Goal: Task Accomplishment & Management: Complete application form

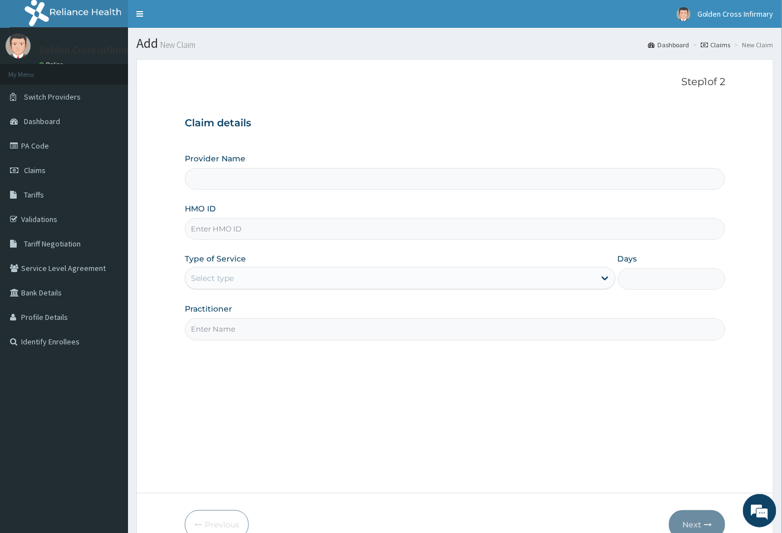
type input "[GEOGRAPHIC_DATA] (Hospital & Maternity)"
click at [328, 236] on input "HMO ID" at bounding box center [455, 229] width 541 height 22
type input "AGO/10062/C"
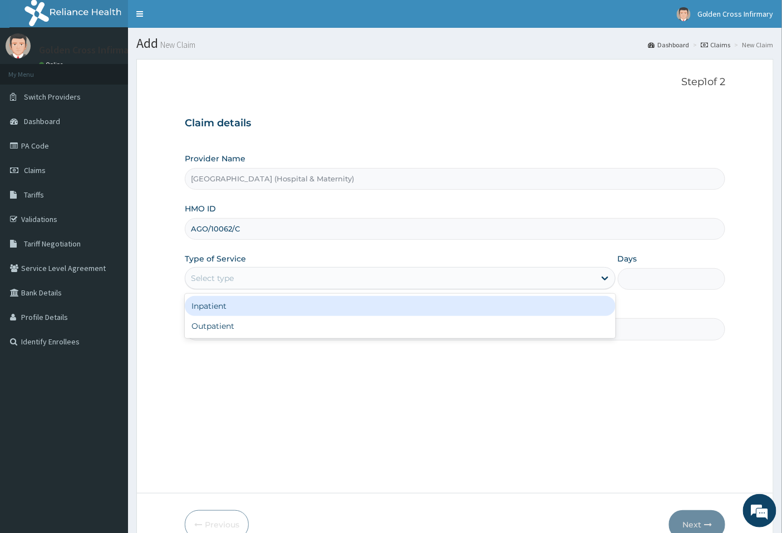
drag, startPoint x: 306, startPoint y: 273, endPoint x: 302, endPoint y: 312, distance: 39.2
click at [305, 274] on div "Select type" at bounding box center [389, 278] width 409 height 18
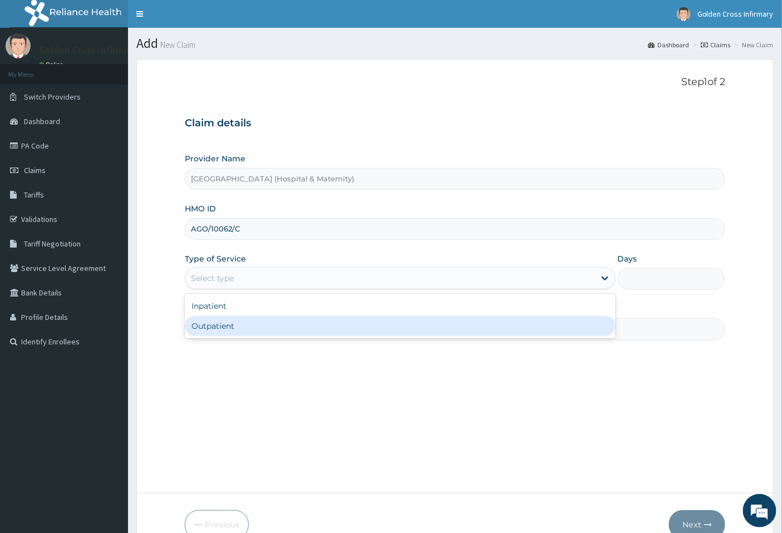
click at [301, 325] on div "Outpatient" at bounding box center [400, 326] width 431 height 20
type input "1"
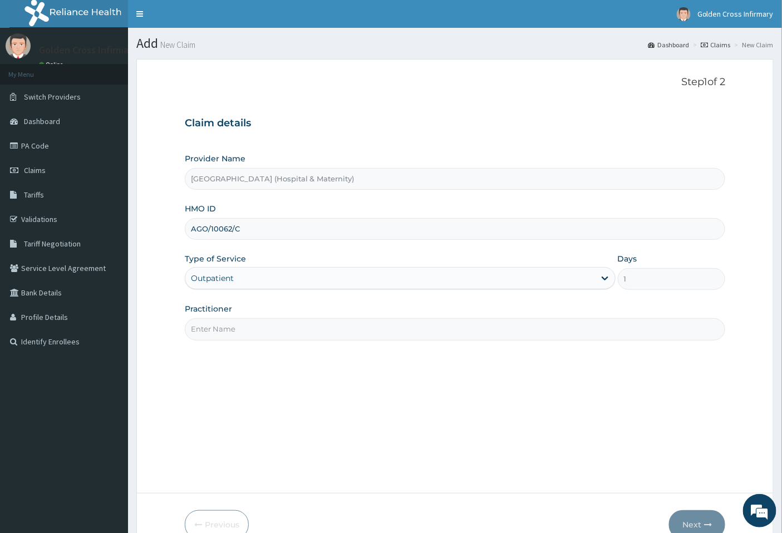
click at [299, 330] on input "Practitioner" at bounding box center [455, 329] width 541 height 22
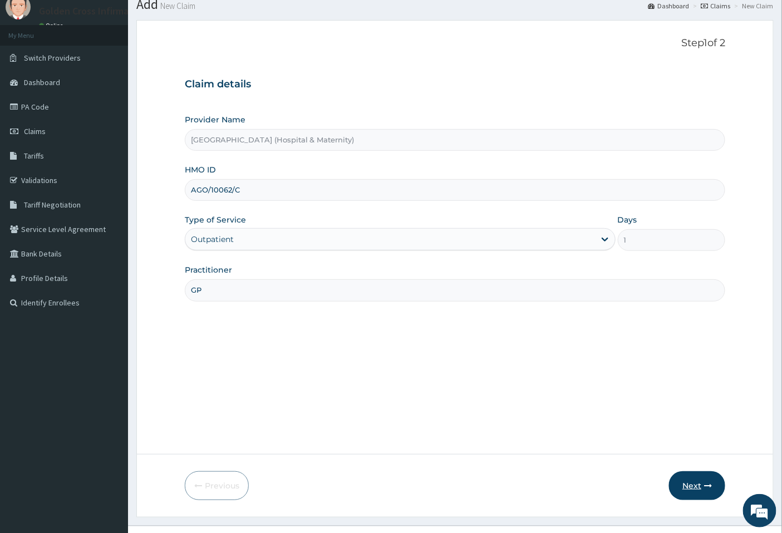
scroll to position [60, 0]
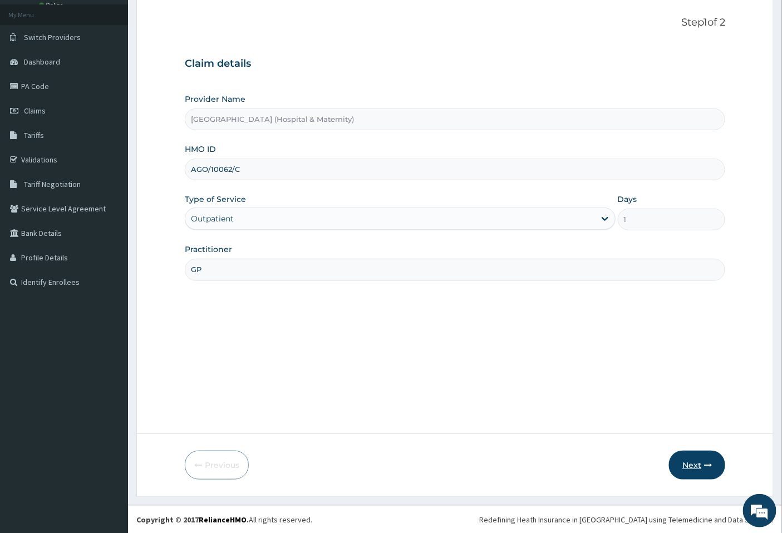
type input "GP"
click at [681, 456] on button "Next" at bounding box center [697, 465] width 56 height 29
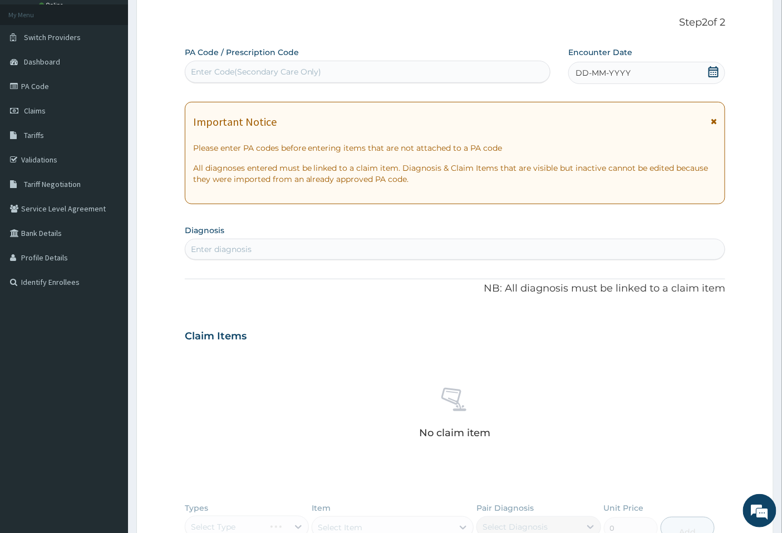
scroll to position [0, 0]
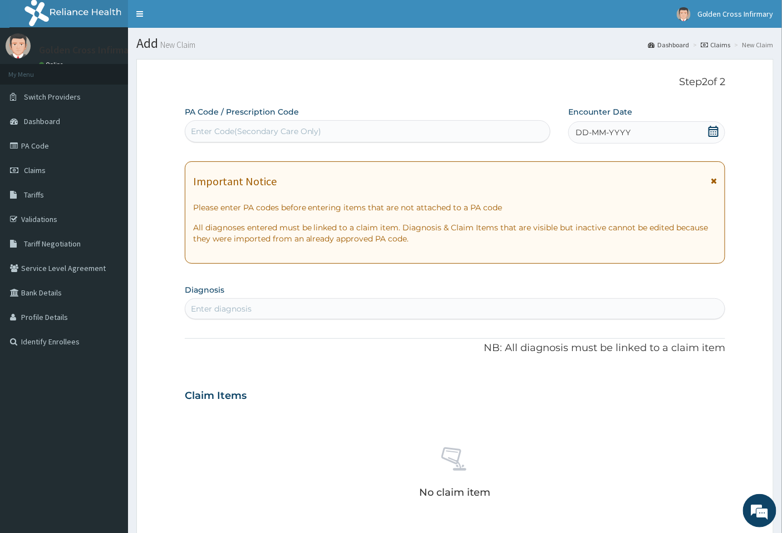
click at [713, 128] on icon at bounding box center [713, 131] width 11 height 11
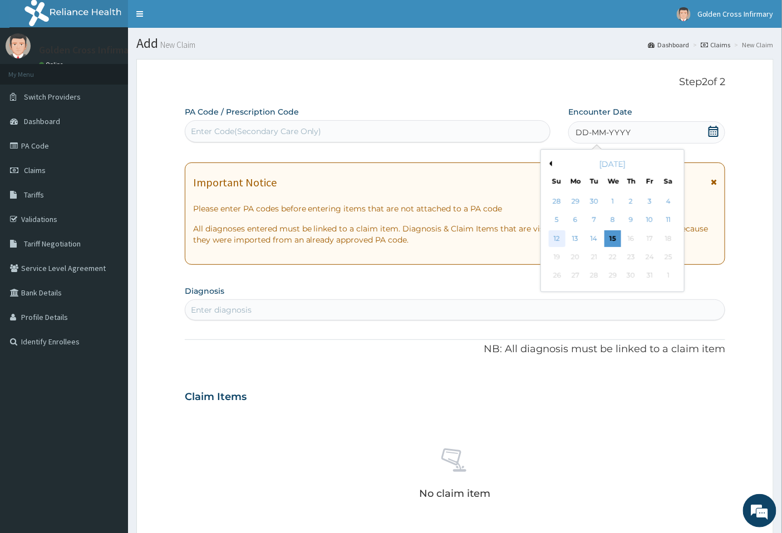
click at [557, 234] on div "12" at bounding box center [557, 238] width 17 height 17
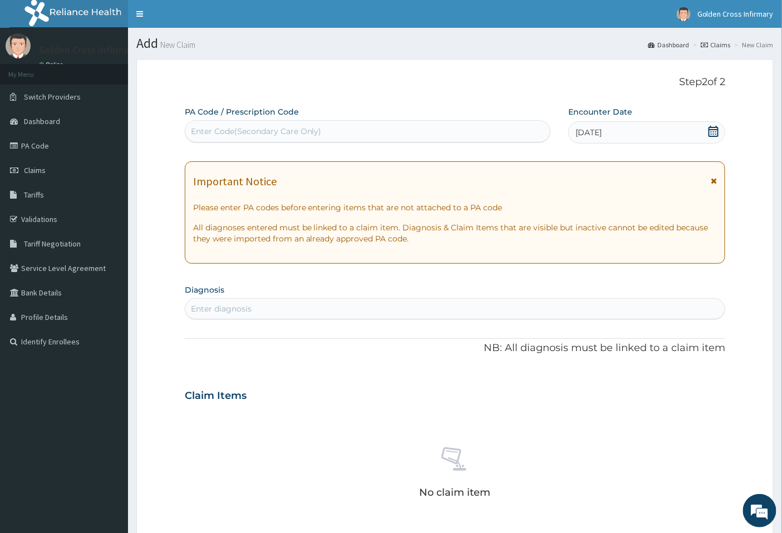
click at [398, 136] on div "Enter Code(Secondary Care Only)" at bounding box center [367, 131] width 365 height 18
type input "PA/15B572"
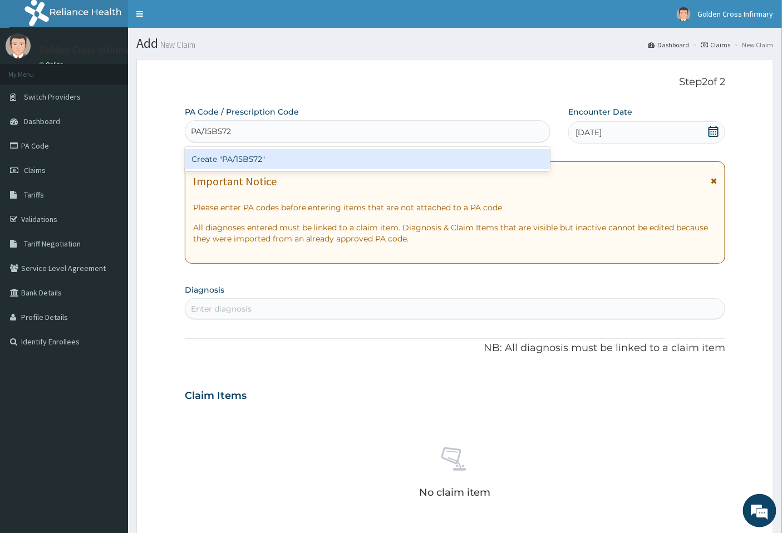
click at [405, 154] on div "Create "PA/15B572"" at bounding box center [368, 159] width 366 height 20
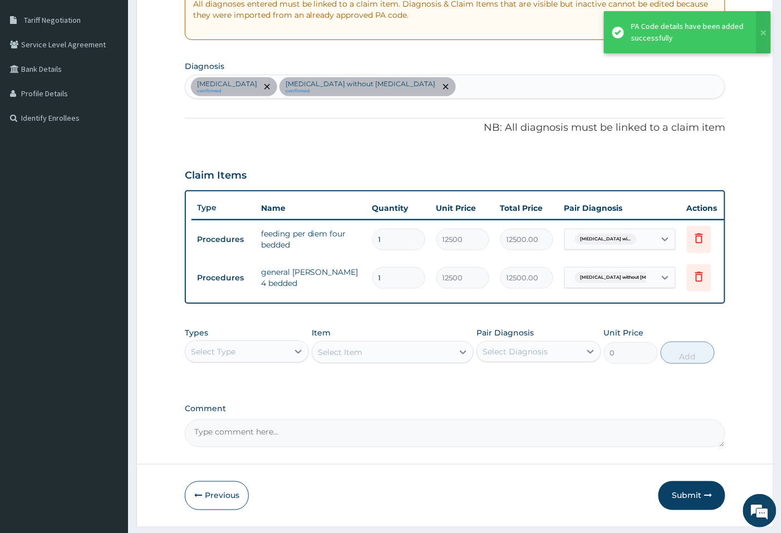
scroll to position [263, 0]
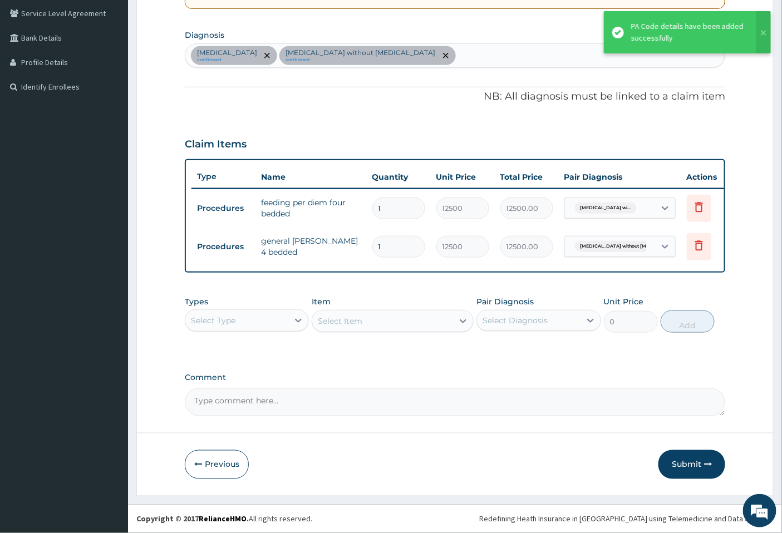
click at [263, 319] on div "Select Type" at bounding box center [236, 321] width 103 height 18
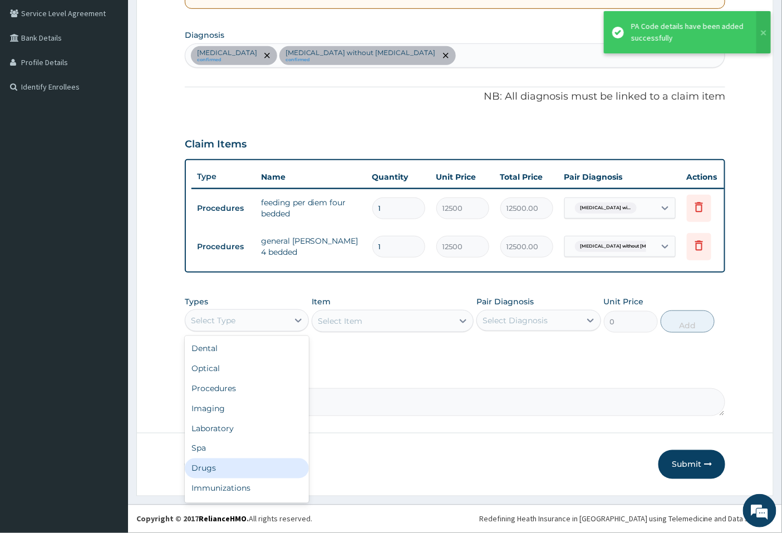
drag, startPoint x: 217, startPoint y: 460, endPoint x: 283, endPoint y: 412, distance: 81.2
click at [216, 460] on div "Drugs" at bounding box center [247, 468] width 124 height 20
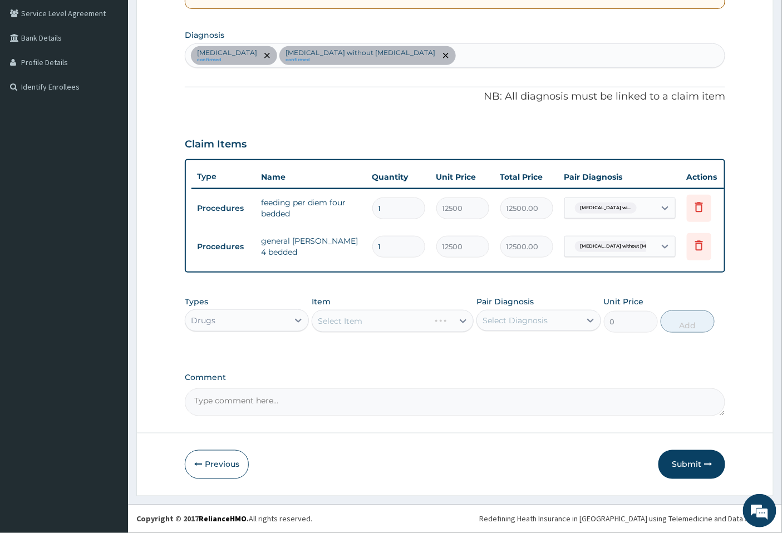
click at [413, 320] on div "Select Item" at bounding box center [393, 321] width 162 height 22
click at [412, 320] on div "Select Item" at bounding box center [393, 321] width 162 height 22
click at [374, 313] on div "Select Item" at bounding box center [370, 321] width 117 height 18
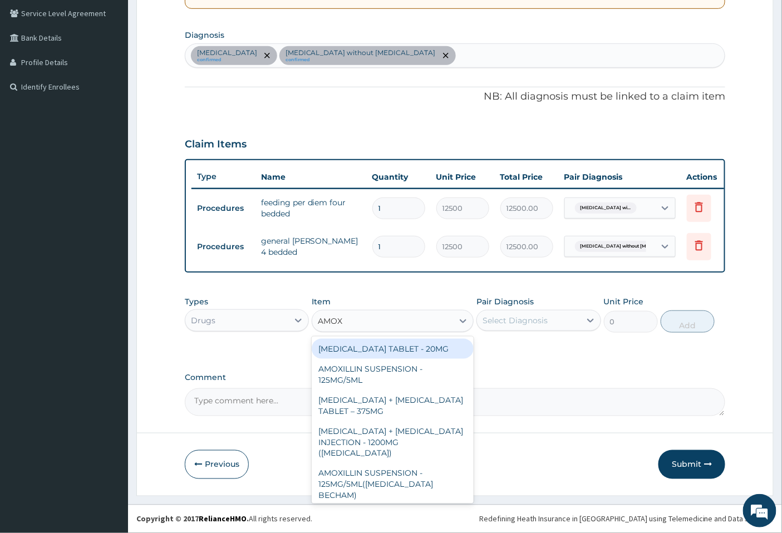
type input "AMOXI"
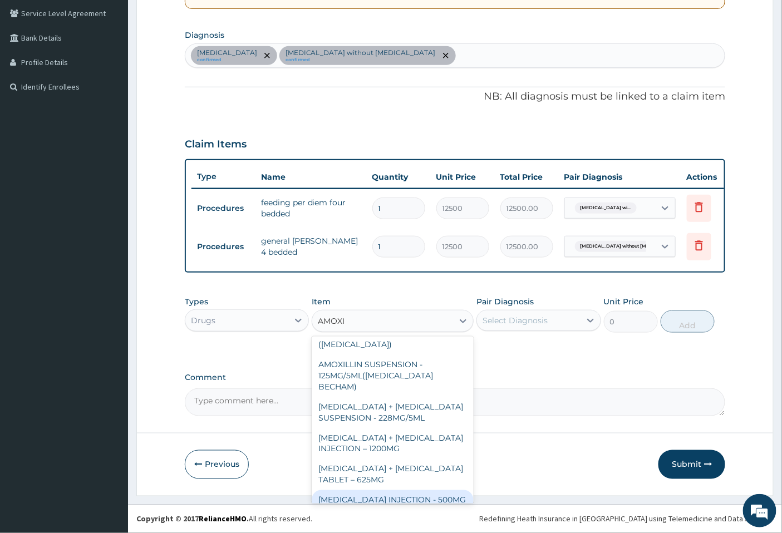
scroll to position [123, 0]
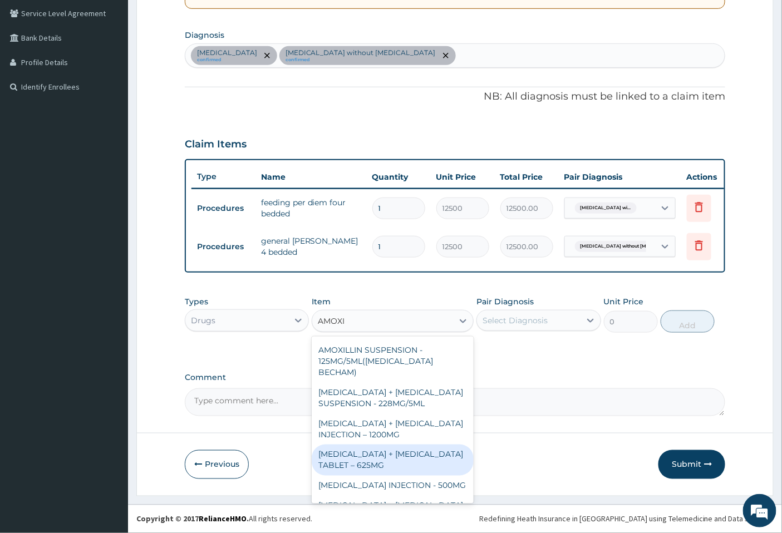
click at [377, 444] on div "AMOXICILLIN + CLAVULANIC ACID TABLET – 625MG" at bounding box center [393, 459] width 162 height 31
type input "660"
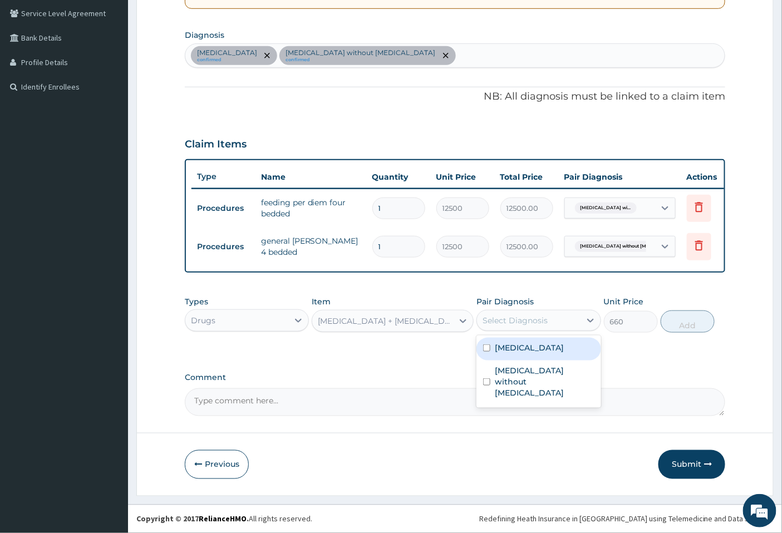
click at [565, 319] on div "Select Diagnosis" at bounding box center [528, 321] width 103 height 18
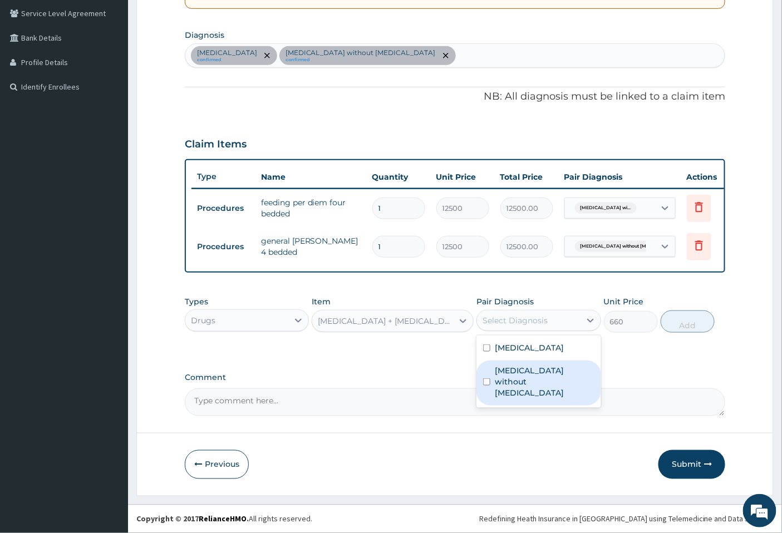
click at [542, 393] on label "Sepsis without septic shock" at bounding box center [544, 381] width 99 height 33
checkbox input "true"
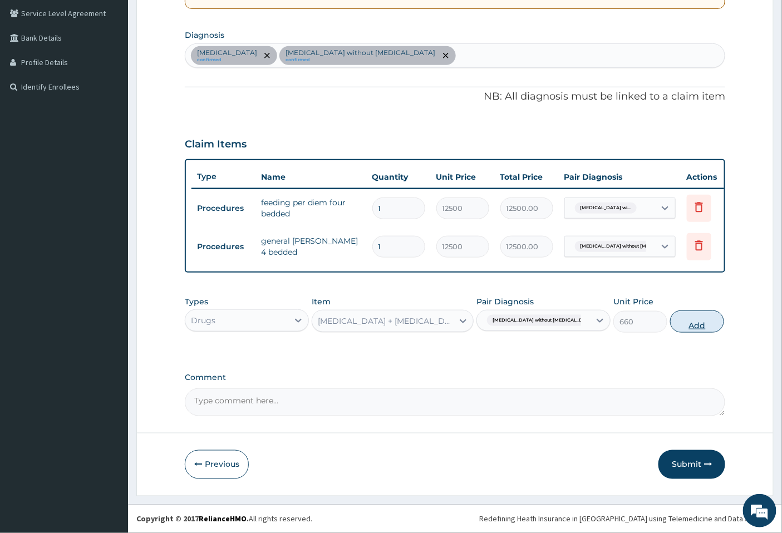
click at [671, 326] on button "Add" at bounding box center [697, 321] width 54 height 22
type input "0"
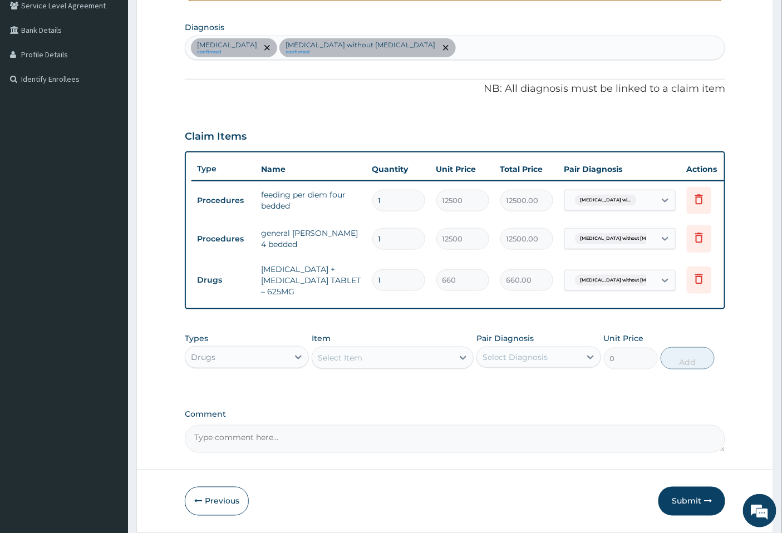
type input "10"
type input "6600.00"
type input "10"
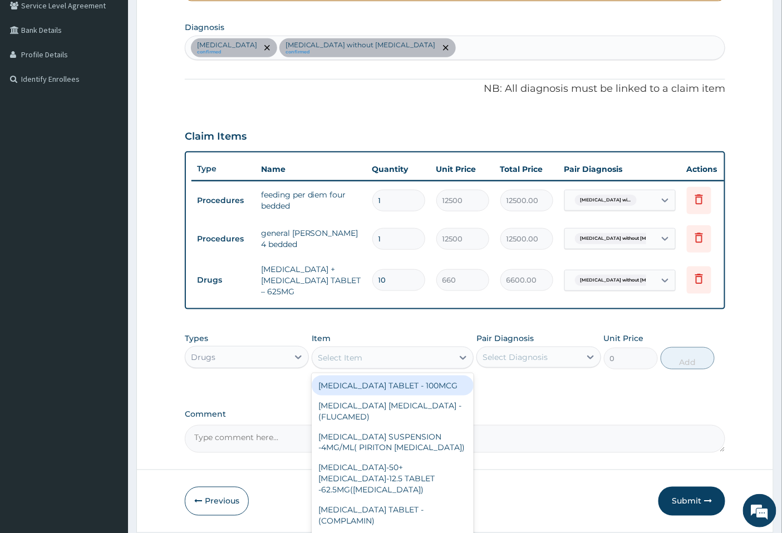
click at [369, 375] on div "Types Drugs Item option AMOXICILLIN + CLAVULANIC ACID TABLET – 625MG, selected.…" at bounding box center [455, 351] width 541 height 48
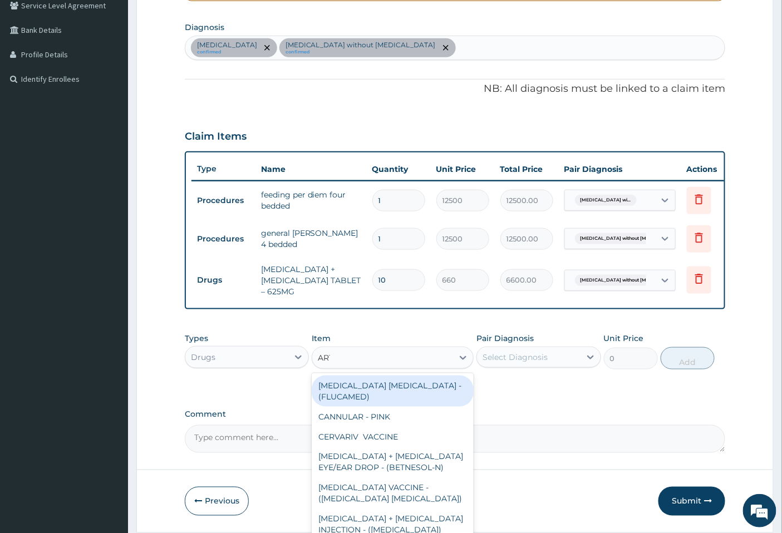
type input "ARTE"
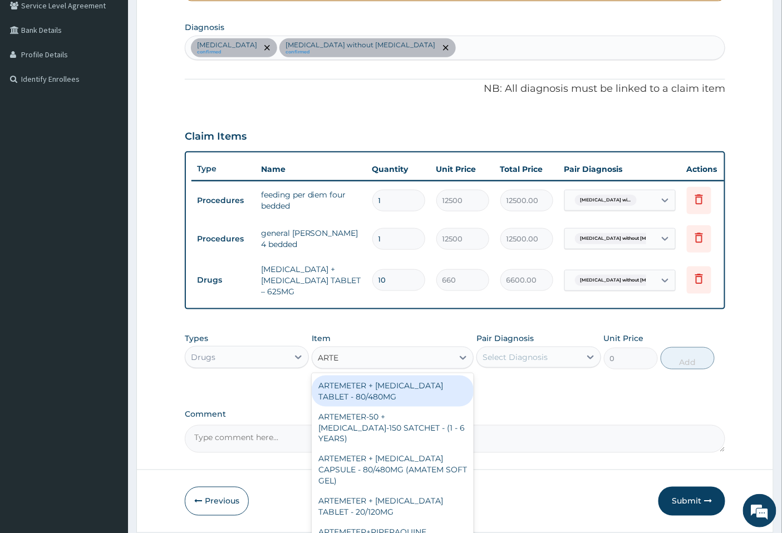
click at [407, 394] on div "ARTEMETER + LUMEFANTRINE TABLET - 80/480MG" at bounding box center [393, 391] width 162 height 31
type input "572"
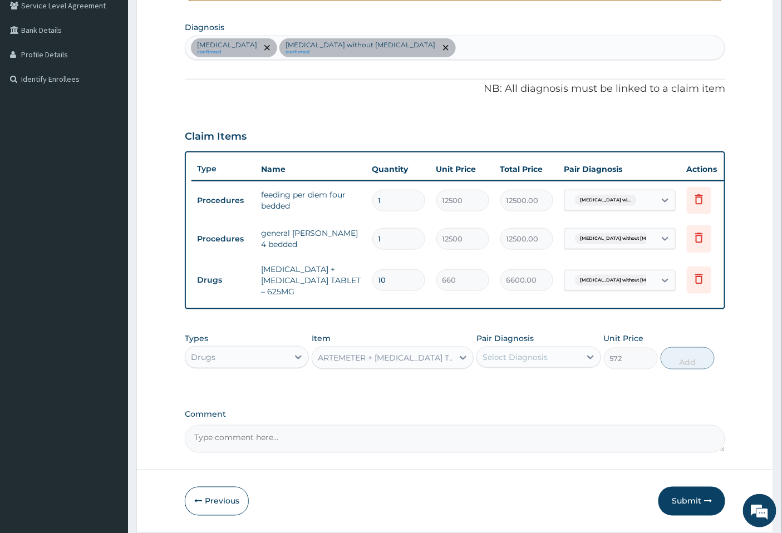
click at [533, 366] on div "Select Diagnosis" at bounding box center [528, 357] width 103 height 18
click at [526, 390] on label "Plasmodium malariae malaria without complication" at bounding box center [529, 384] width 69 height 11
checkbox input "true"
click at [674, 369] on button "Add" at bounding box center [687, 358] width 54 height 22
type input "0"
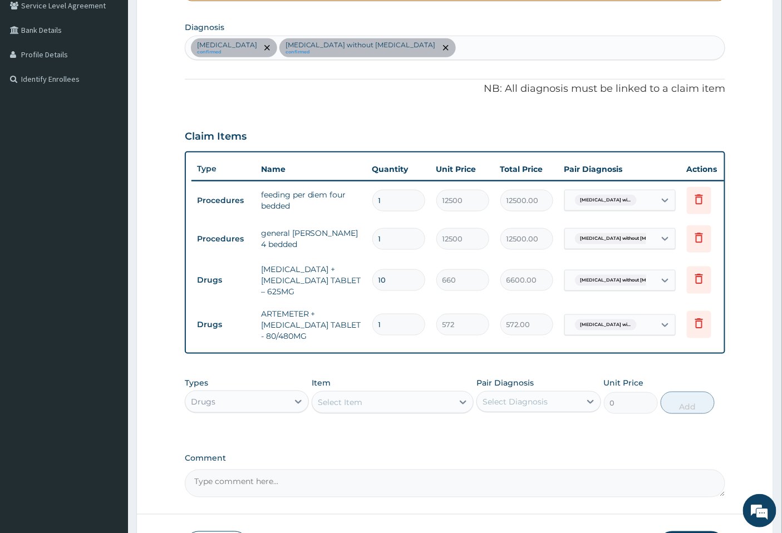
click at [377, 315] on input "1" at bounding box center [398, 325] width 53 height 22
type input "6"
type input "3432.00"
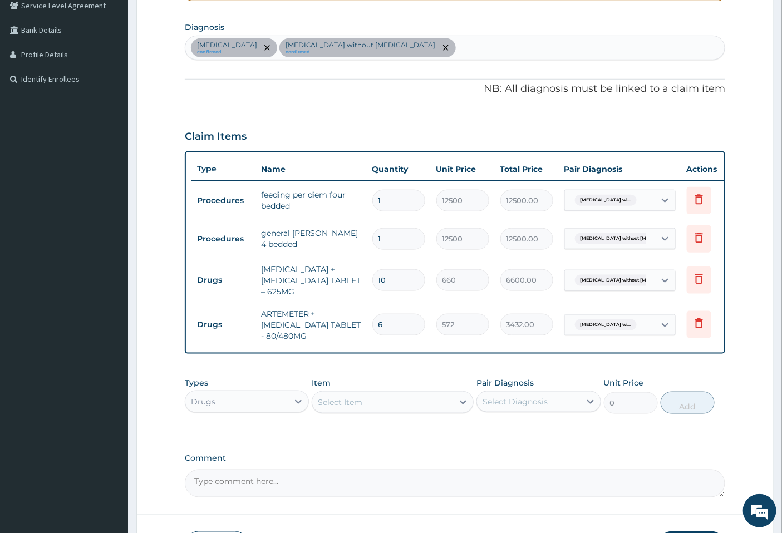
type input "6"
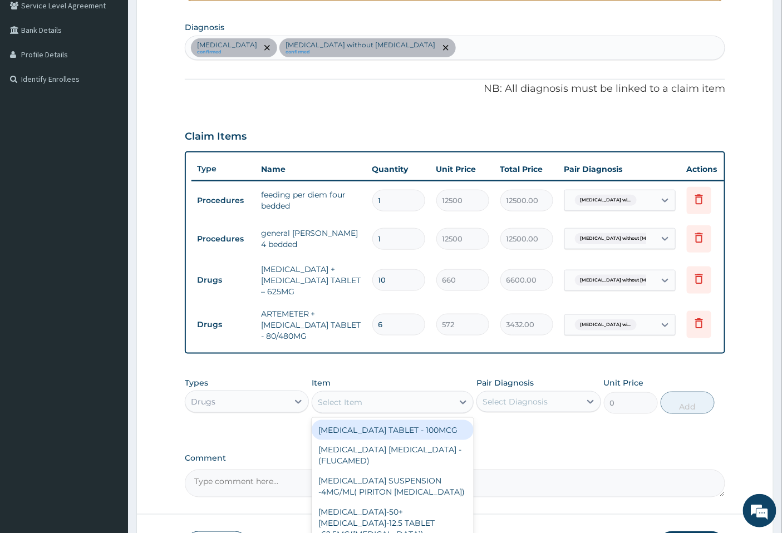
click at [376, 407] on div "Select Item" at bounding box center [382, 402] width 141 height 18
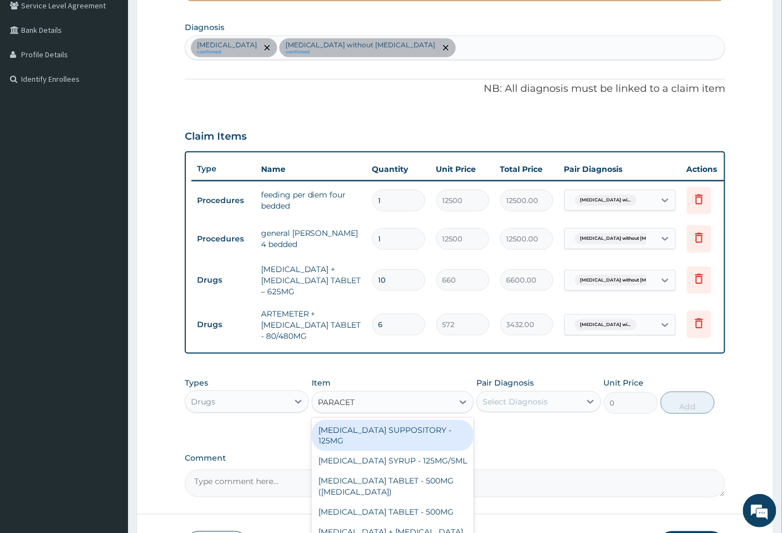
type input "PARACETA"
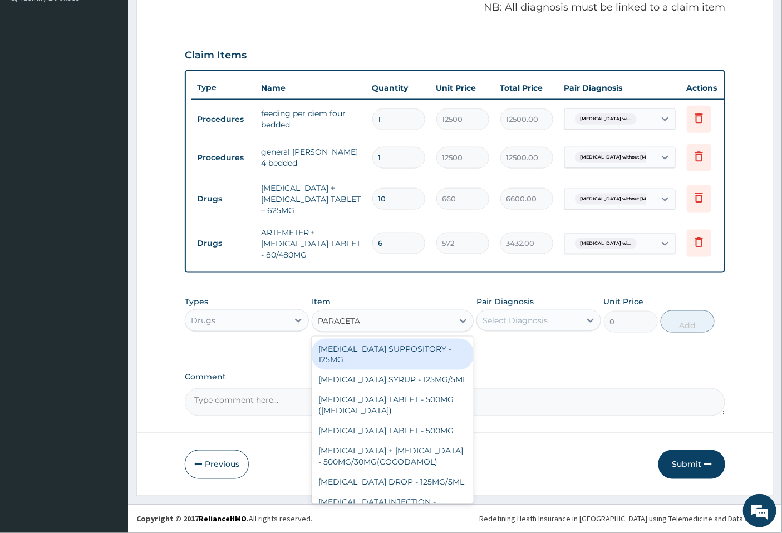
scroll to position [352, 0]
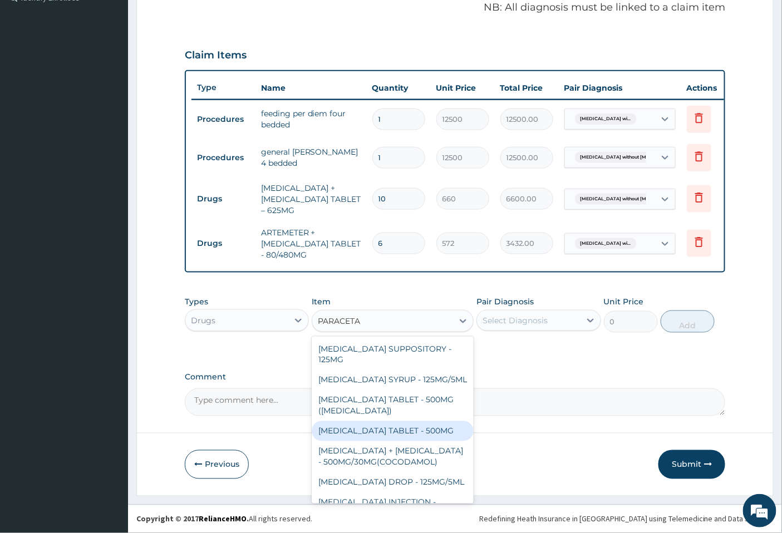
click at [402, 439] on div "PARACETAMOL TABLET - 500MG" at bounding box center [393, 431] width 162 height 20
type input "52.800000000000004"
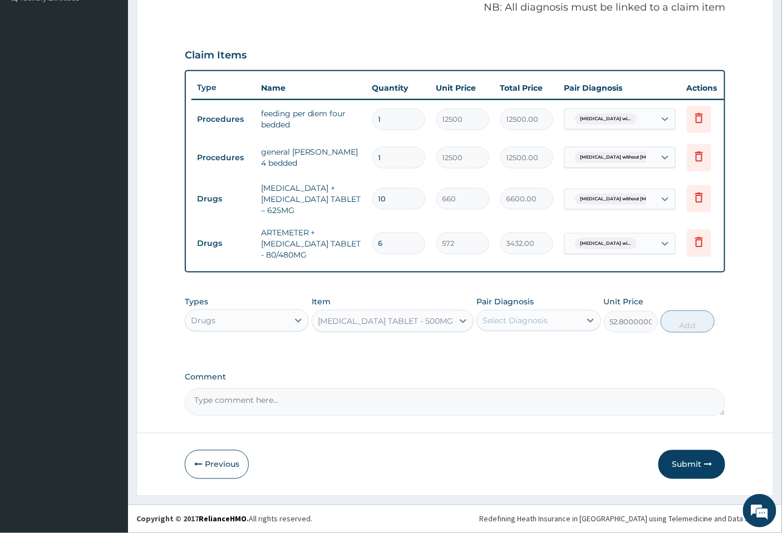
click at [558, 321] on div "Select Diagnosis" at bounding box center [528, 321] width 103 height 18
click at [557, 353] on label "Plasmodium malariae malaria without complication" at bounding box center [529, 347] width 69 height 11
checkbox input "true"
click at [685, 325] on button "Add" at bounding box center [687, 321] width 54 height 22
type input "0"
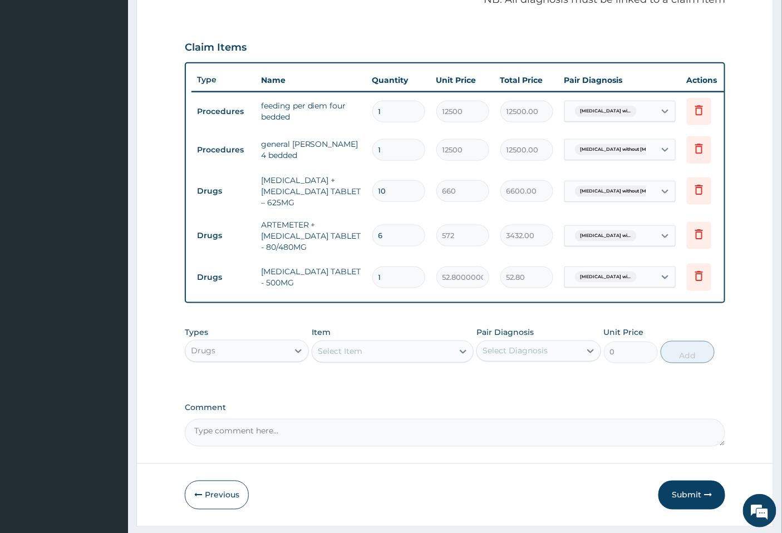
type input "12"
type input "633.60"
type input "12"
click at [426, 358] on div "Select Item" at bounding box center [382, 352] width 141 height 18
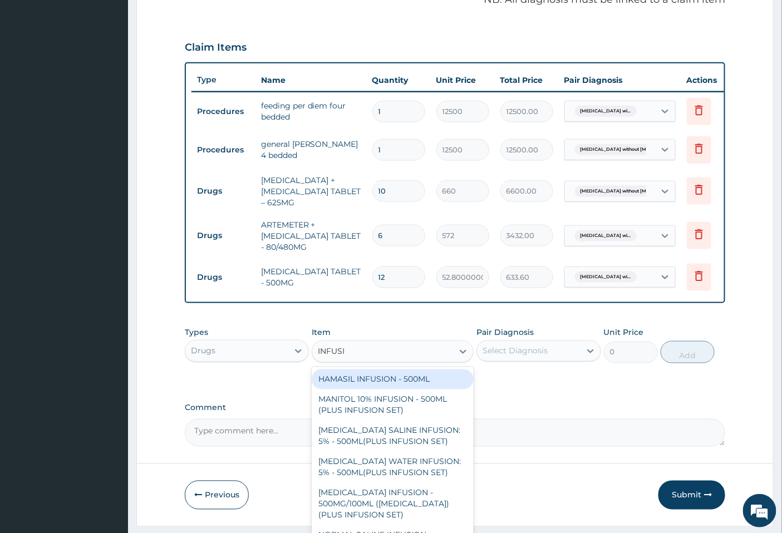
type input "INFUSIO"
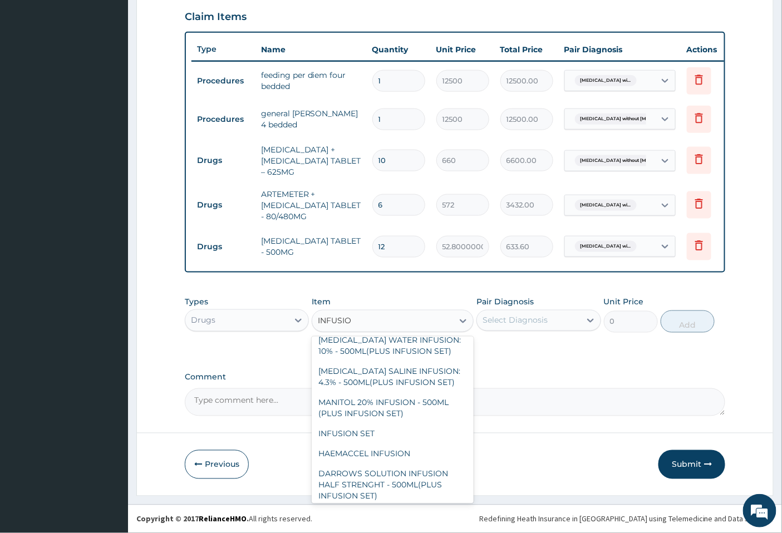
scroll to position [307, 0]
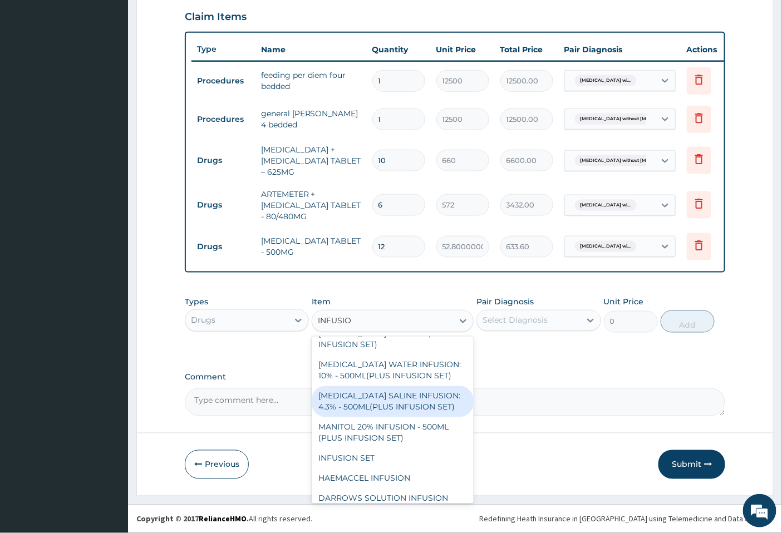
click at [401, 396] on div "DEXTROSE SALINE INFUSION: 4.3% - 500ML(PLUS INFUSION SET)" at bounding box center [393, 401] width 162 height 31
type input "1716.0000000000002"
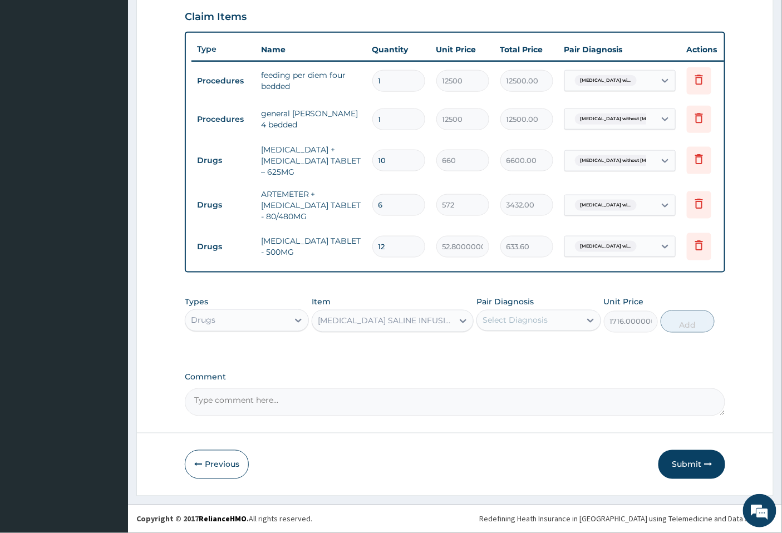
click at [526, 318] on div "Select Diagnosis" at bounding box center [514, 320] width 65 height 11
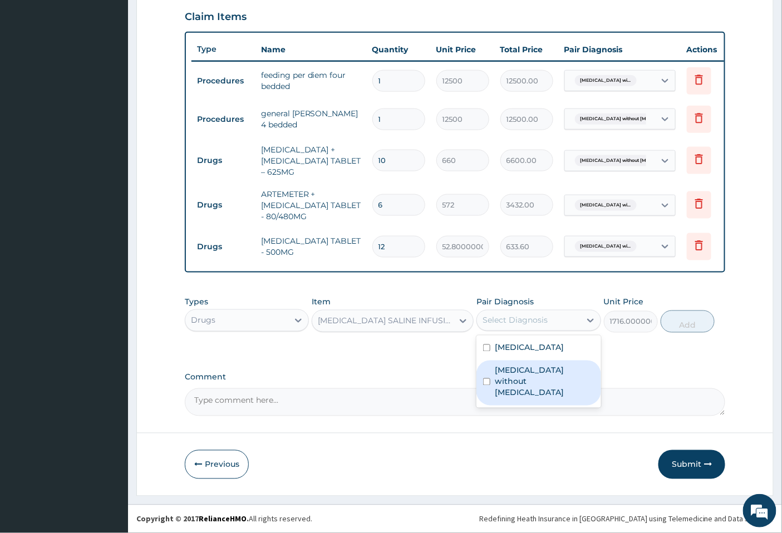
click at [511, 398] on label "Sepsis without septic shock" at bounding box center [544, 381] width 99 height 33
checkbox input "true"
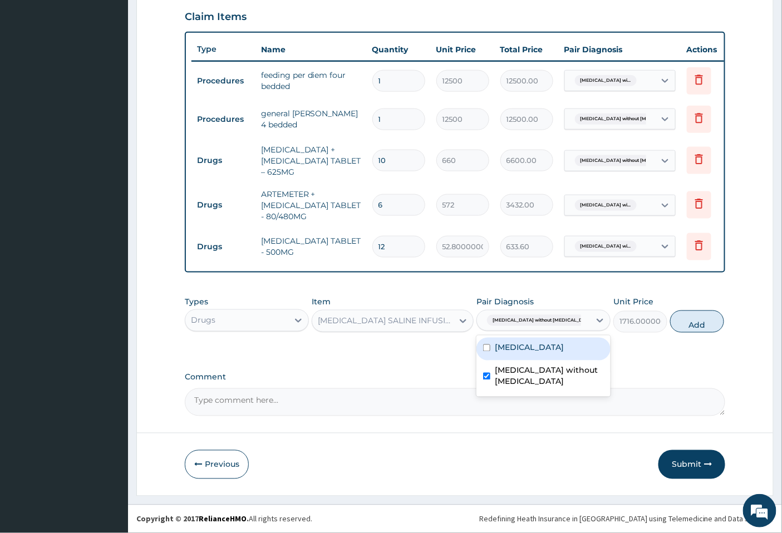
click at [515, 347] on label "Plasmodium malariae malaria without complication" at bounding box center [529, 347] width 69 height 11
checkbox input "true"
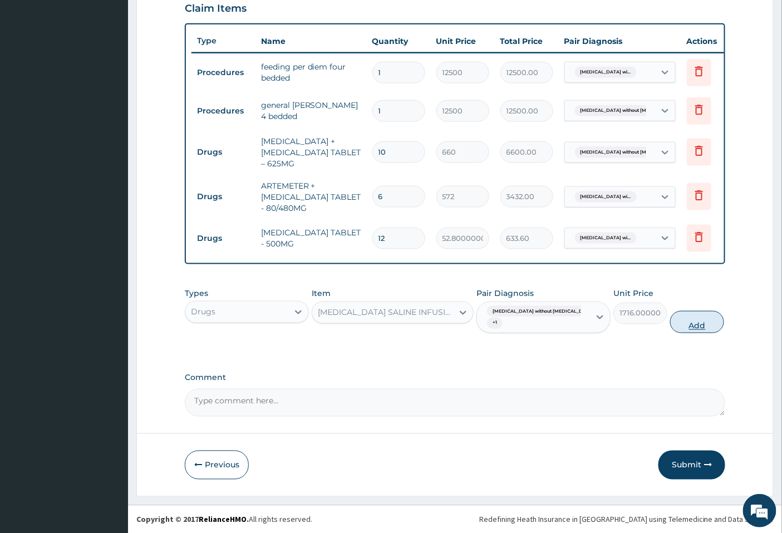
click at [671, 329] on button "Add" at bounding box center [697, 322] width 54 height 22
type input "0"
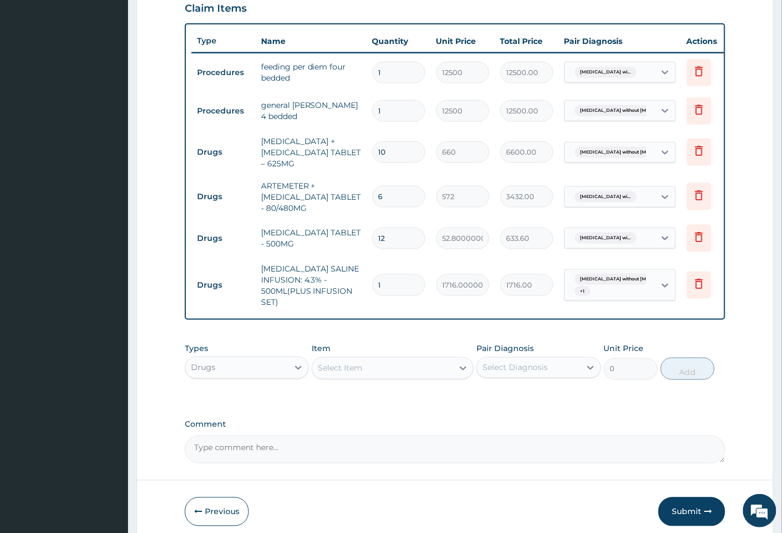
click at [393, 286] on input "1" at bounding box center [398, 285] width 53 height 22
type input "6"
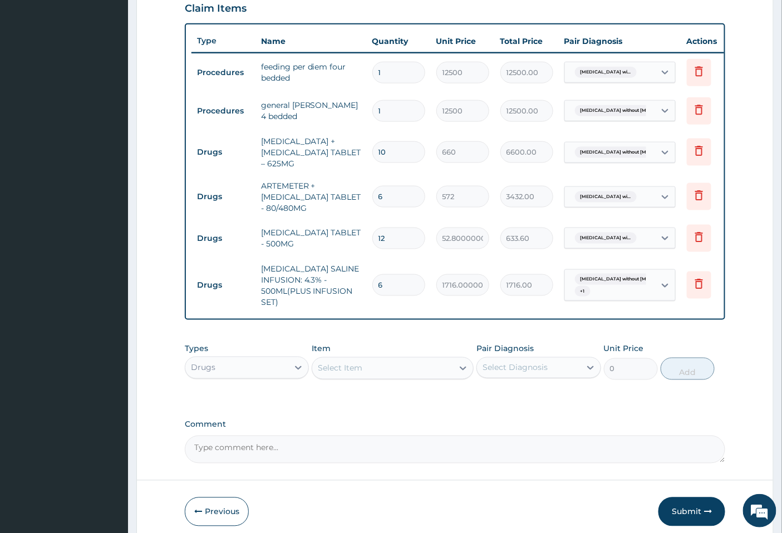
type input "10296.00"
type input "6"
click at [366, 377] on div "Select Item" at bounding box center [382, 368] width 141 height 18
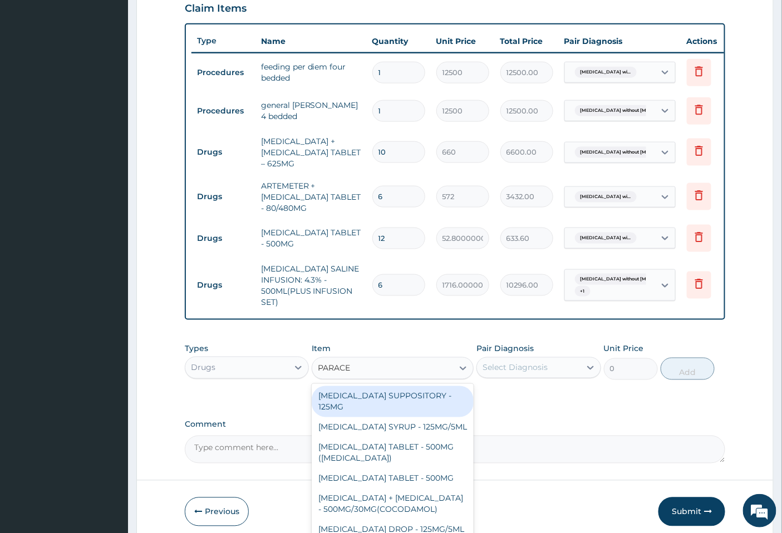
type input "PARACET"
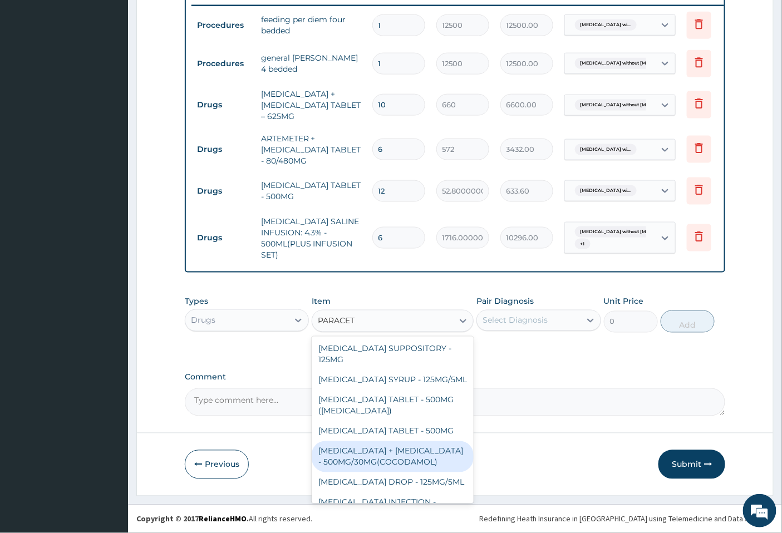
scroll to position [106, 0]
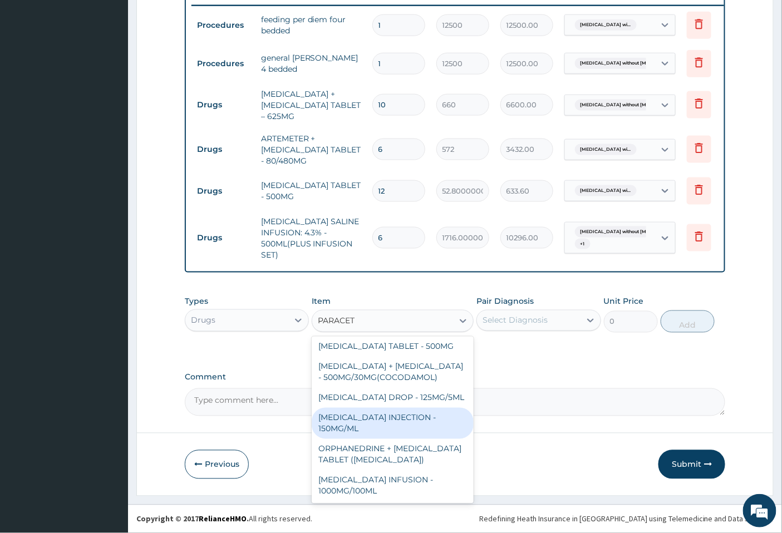
click at [413, 419] on div "PARACETAMOL INJECTION - 150MG/ML" at bounding box center [393, 423] width 162 height 31
type input "880.0000000000001"
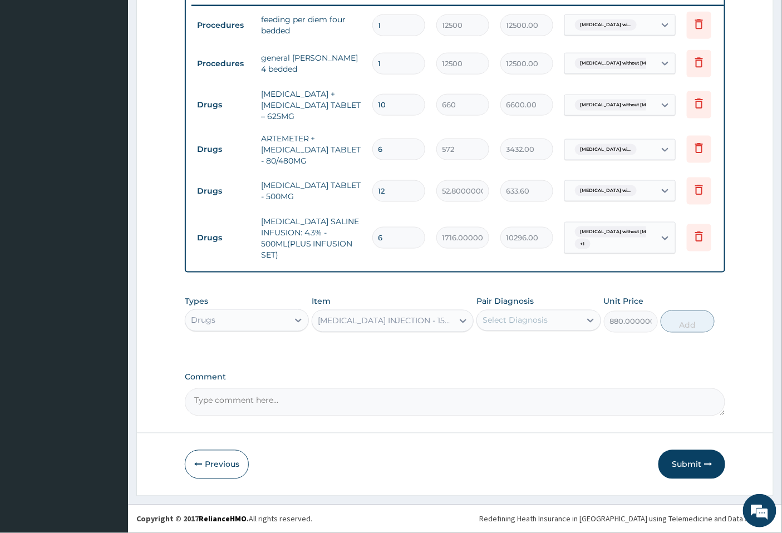
click at [537, 318] on div "Select Diagnosis" at bounding box center [514, 320] width 65 height 11
click at [537, 353] on label "Plasmodium malariae malaria without complication" at bounding box center [529, 347] width 69 height 11
checkbox input "true"
click at [687, 322] on button "Add" at bounding box center [687, 321] width 54 height 22
type input "0"
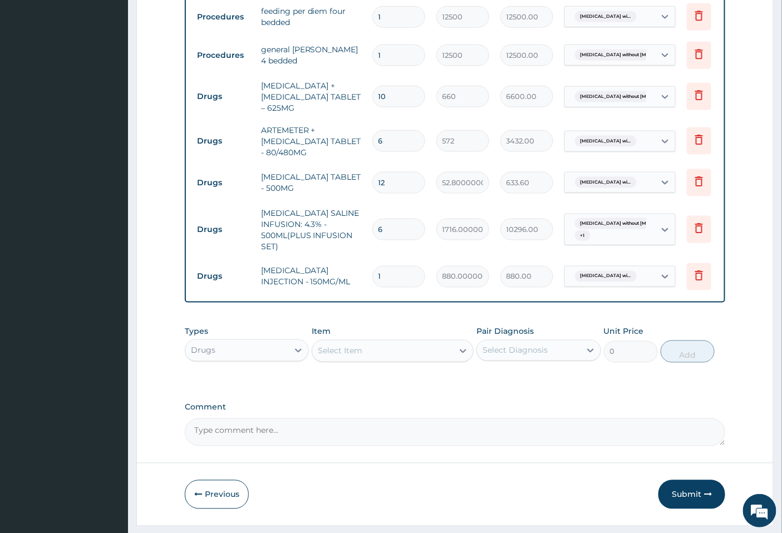
click at [379, 273] on input "1" at bounding box center [398, 277] width 53 height 22
type input "6"
type input "5280.00"
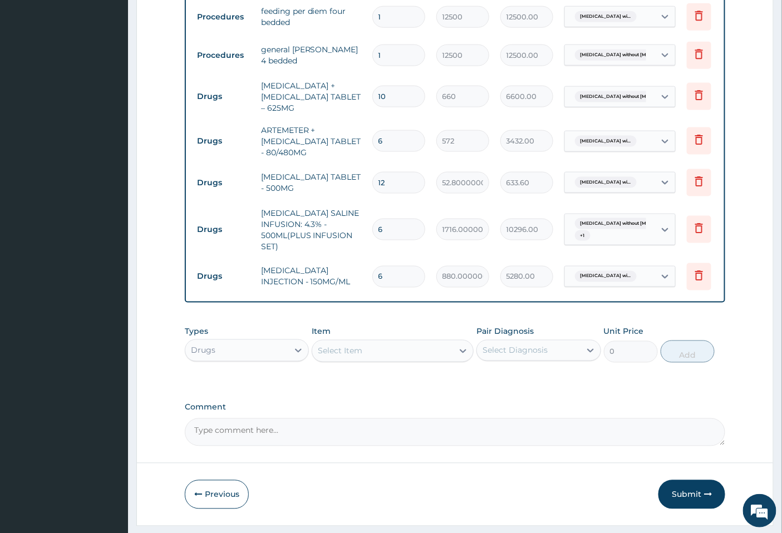
type input "6"
click at [344, 357] on div "Select Item" at bounding box center [340, 350] width 45 height 11
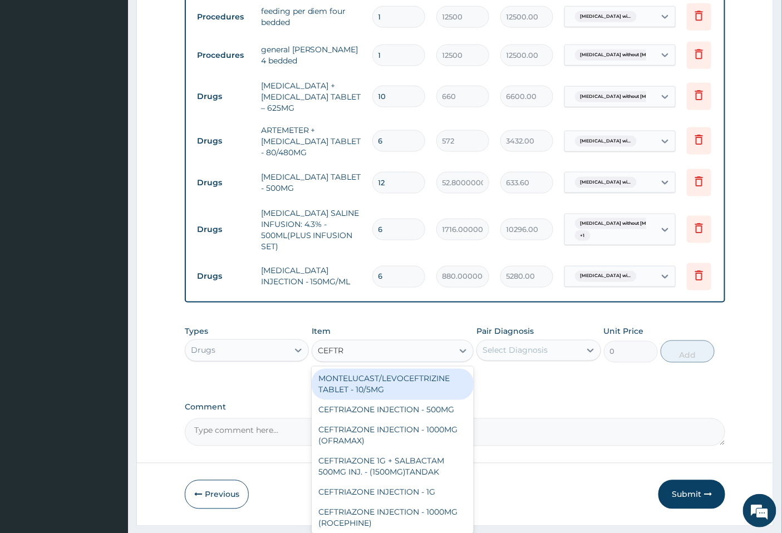
type input "CEFTRI"
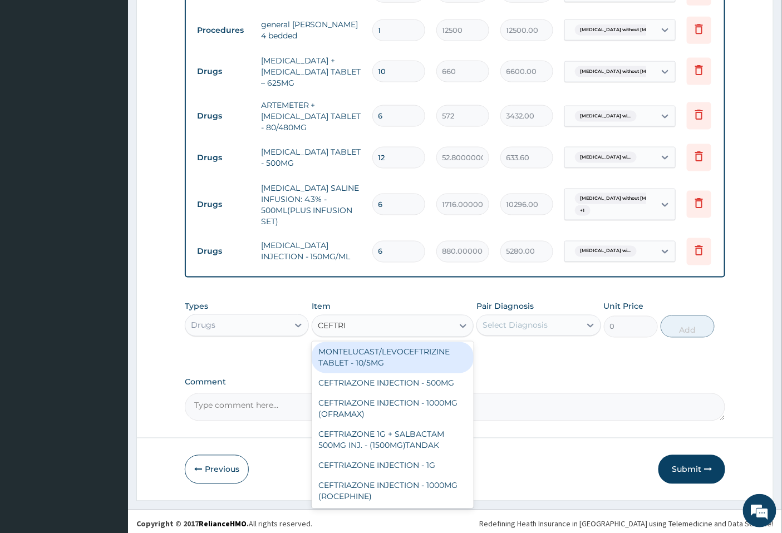
scroll to position [485, 0]
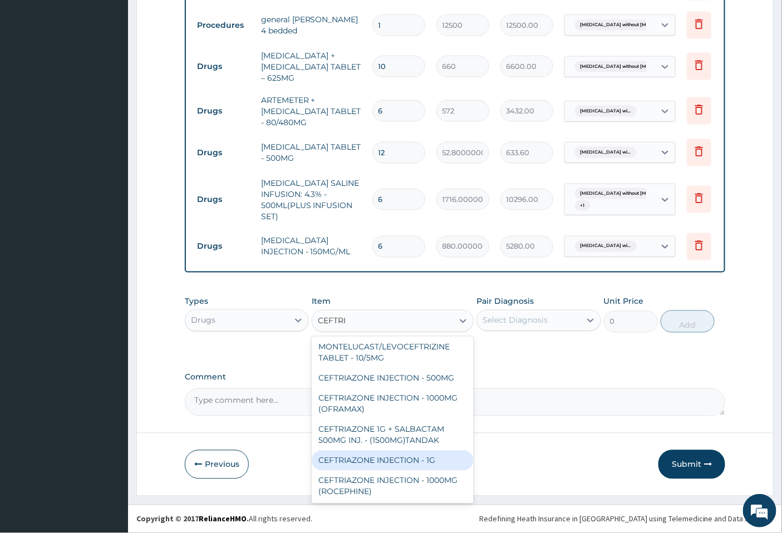
click at [396, 456] on div "CEFTRIAZONE INJECTION - 1G" at bounding box center [393, 461] width 162 height 20
type input "2596"
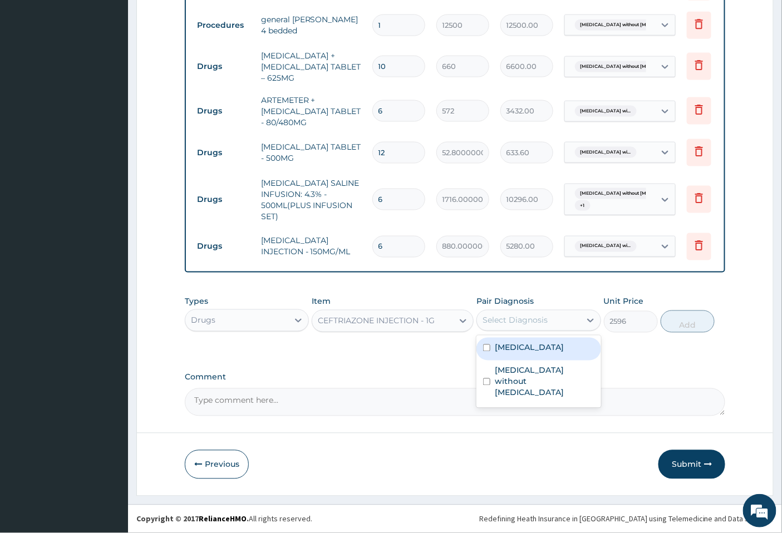
click at [554, 325] on div "Select Diagnosis" at bounding box center [528, 321] width 103 height 18
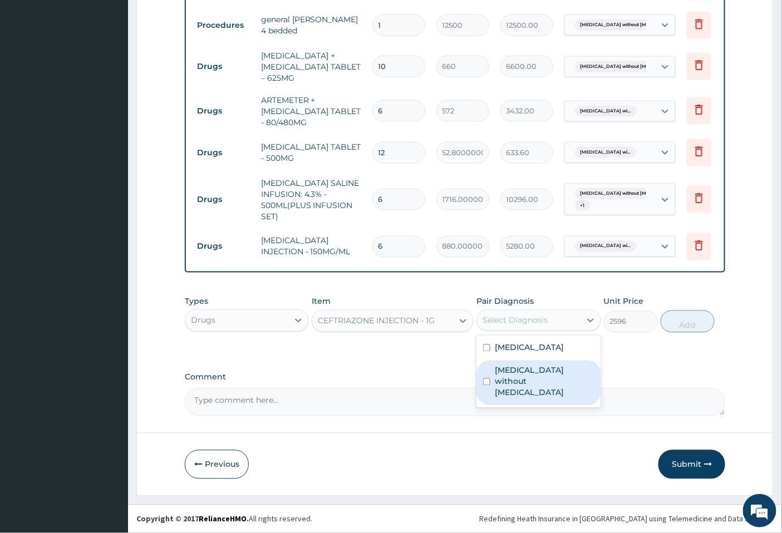
click at [508, 398] on label "Sepsis without septic shock" at bounding box center [544, 381] width 99 height 33
checkbox input "true"
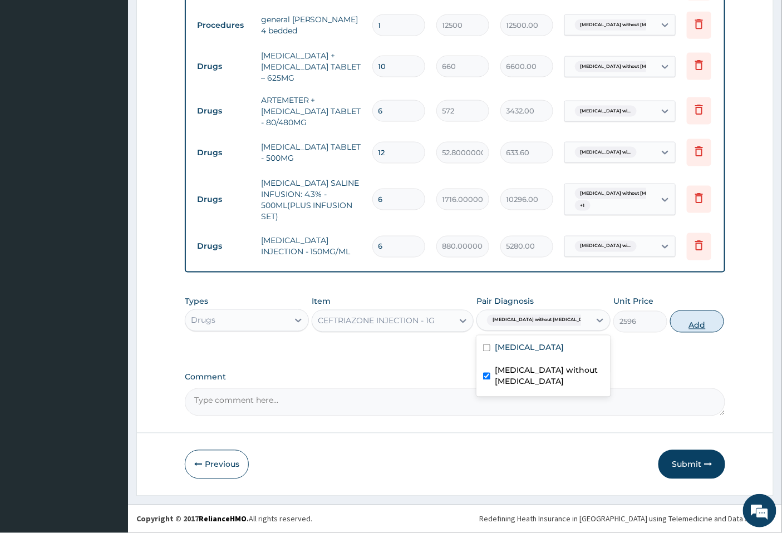
click at [671, 323] on button "Add" at bounding box center [697, 321] width 54 height 22
type input "0"
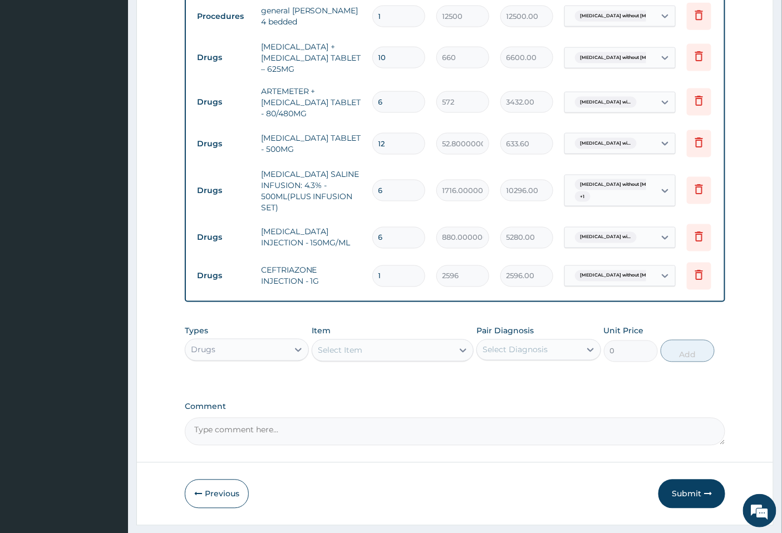
click at [374, 263] on td "1" at bounding box center [399, 276] width 64 height 33
click at [375, 265] on div "1" at bounding box center [398, 276] width 53 height 22
click at [376, 265] on div "1" at bounding box center [398, 276] width 53 height 22
click at [379, 276] on input "1" at bounding box center [398, 276] width 53 height 22
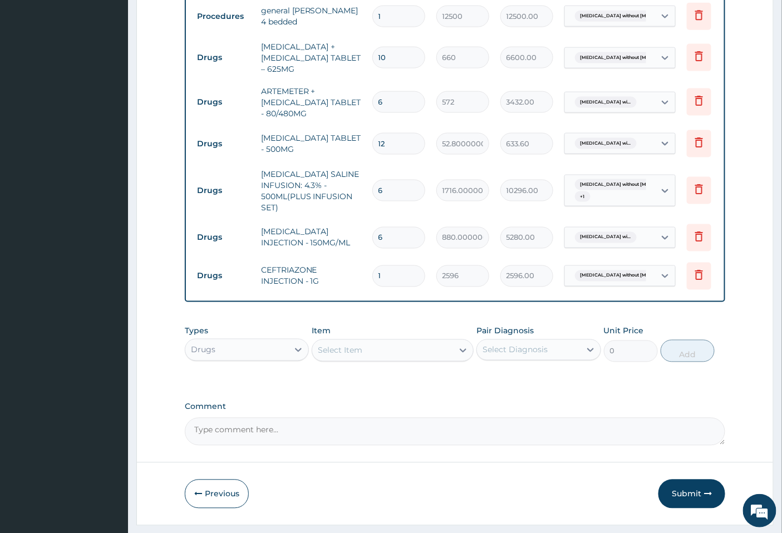
type input "4"
type input "10384.00"
type input "4"
click at [428, 340] on div "Item Select Item" at bounding box center [393, 343] width 162 height 37
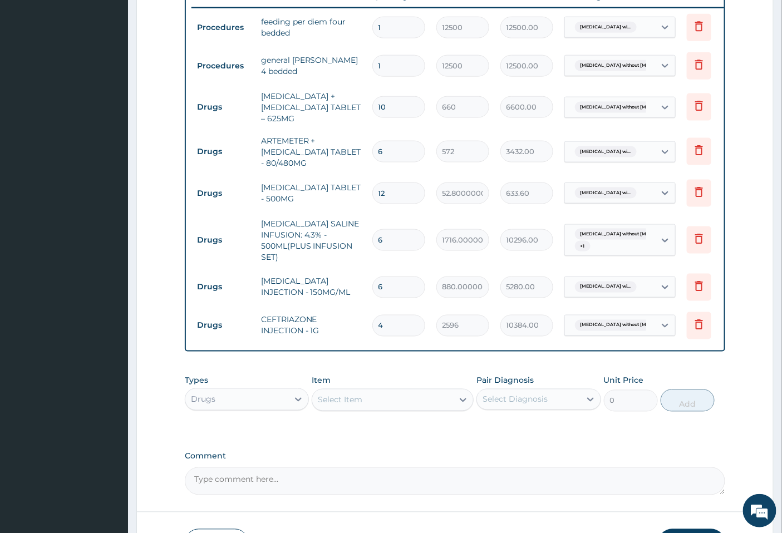
scroll to position [523, 0]
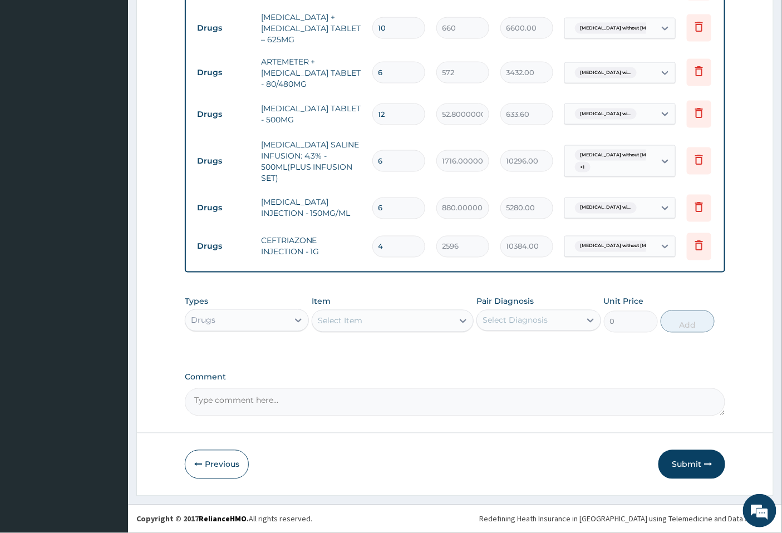
click at [365, 394] on textarea "Comment" at bounding box center [455, 402] width 541 height 28
click at [278, 318] on div "Drugs" at bounding box center [236, 321] width 103 height 18
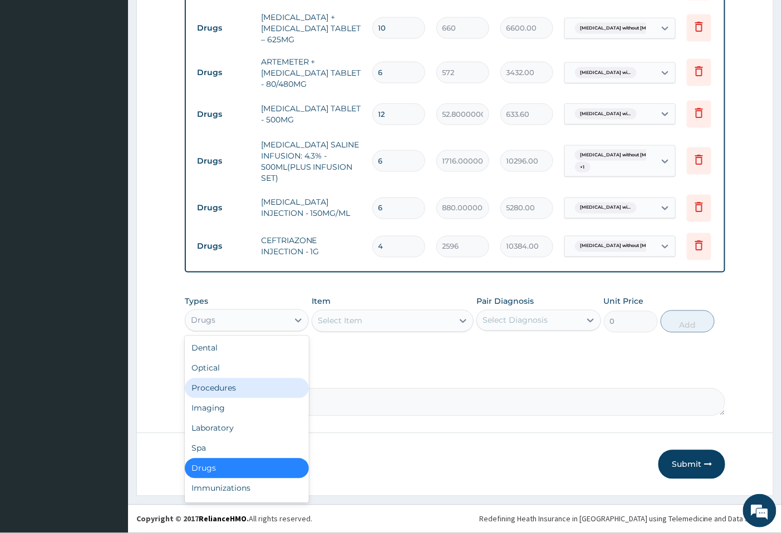
click at [241, 386] on div "Procedures" at bounding box center [247, 388] width 124 height 20
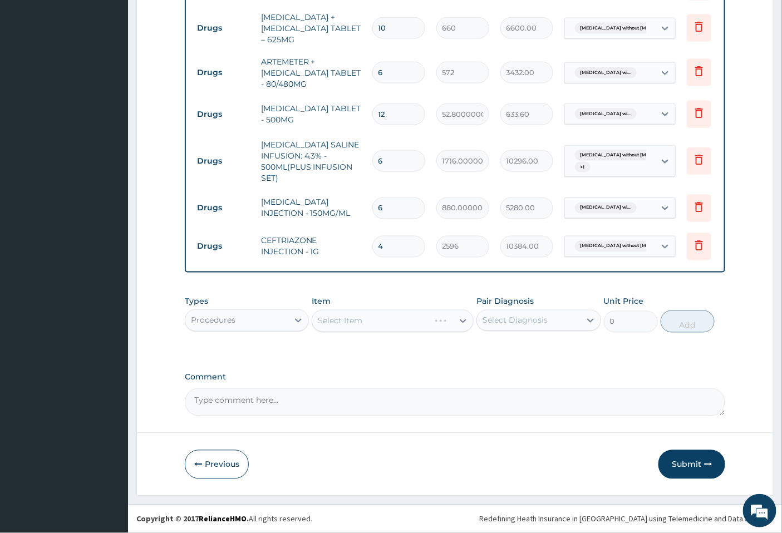
click at [327, 319] on div "Select Item" at bounding box center [393, 321] width 162 height 22
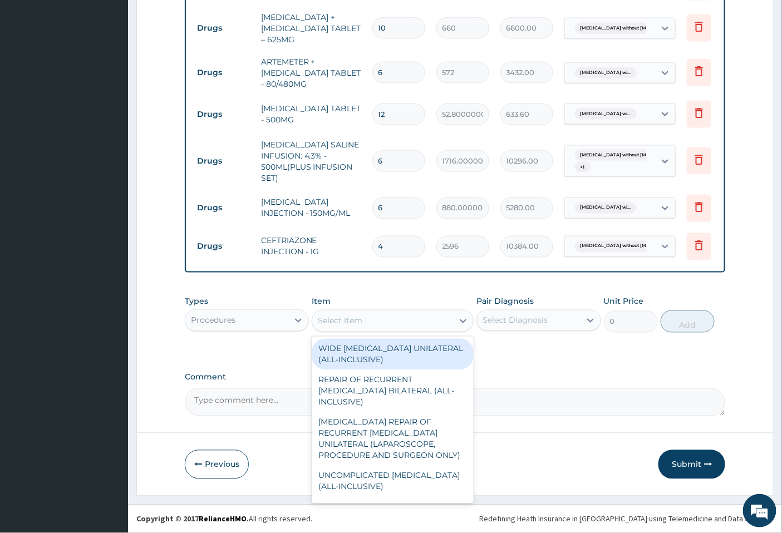
click at [364, 327] on div "Select Item" at bounding box center [382, 321] width 141 height 18
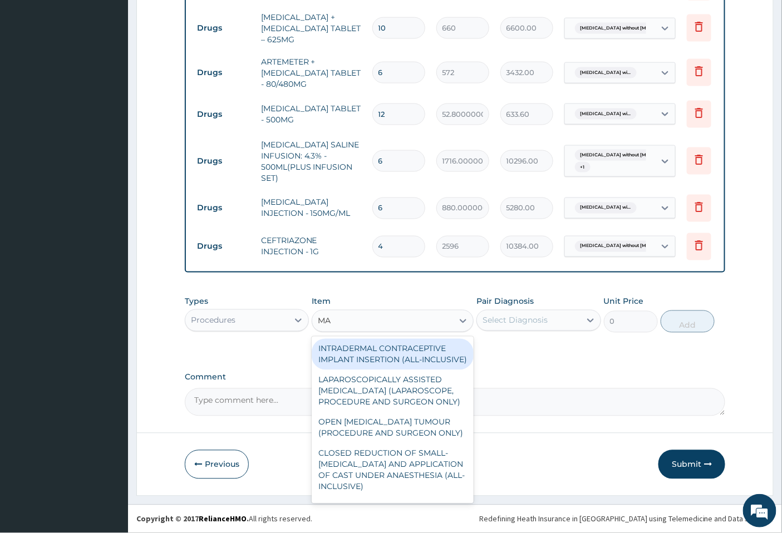
type input "M"
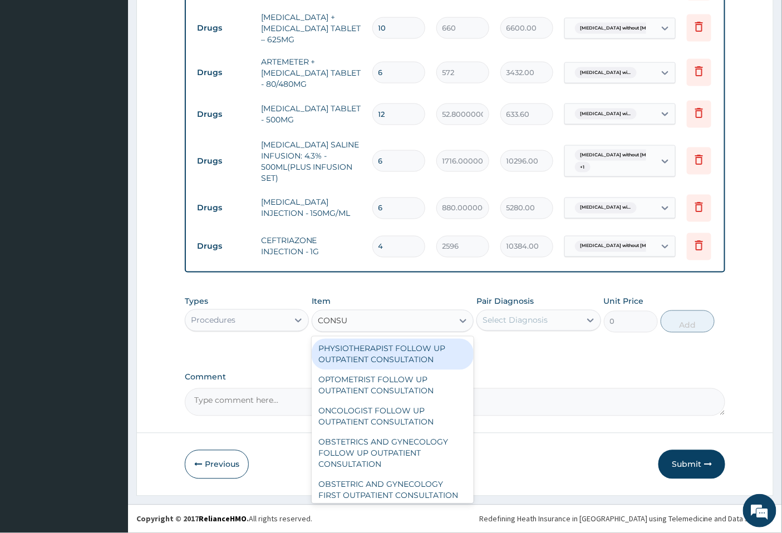
type input "CONSUL"
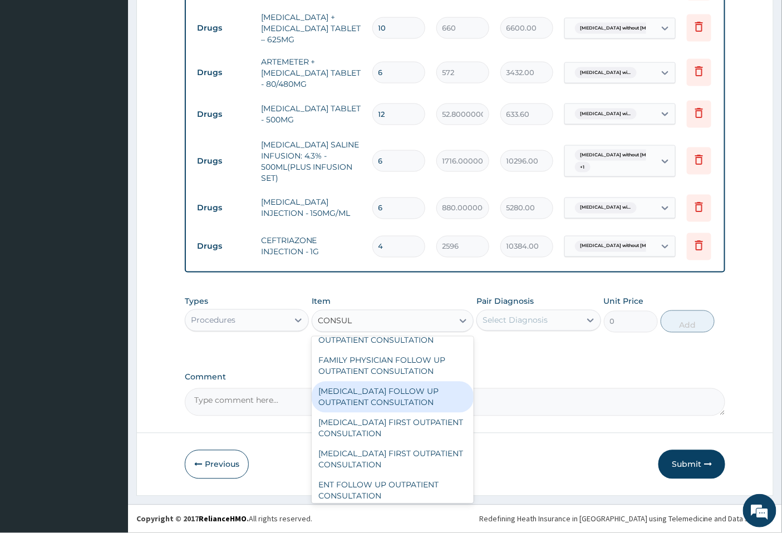
scroll to position [618, 0]
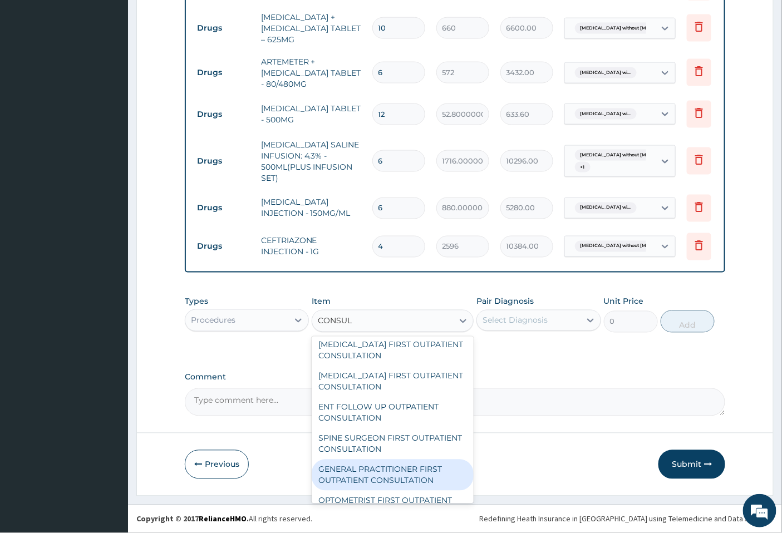
click at [410, 462] on div "GENERAL PRACTITIONER FIRST OUTPATIENT CONSULTATION" at bounding box center [393, 475] width 162 height 31
type input "6750"
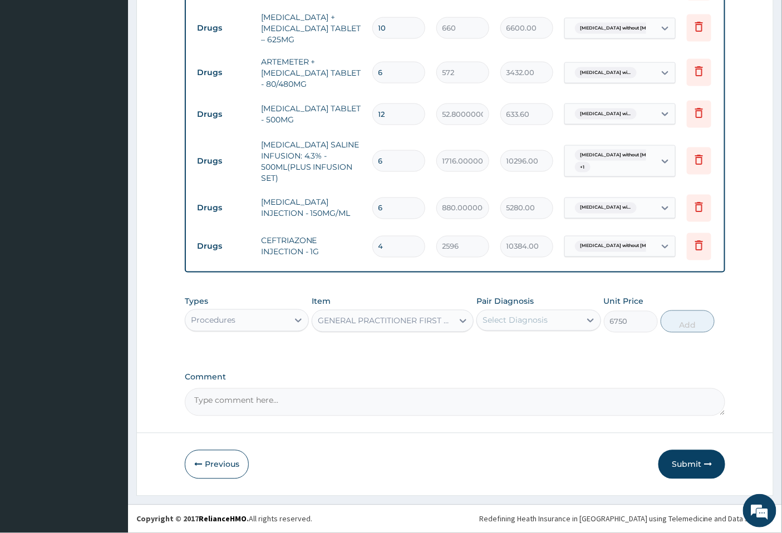
click at [503, 327] on div "Select Diagnosis" at bounding box center [528, 321] width 103 height 18
click at [527, 353] on label "Plasmodium malariae malaria without complication" at bounding box center [529, 347] width 69 height 11
checkbox input "true"
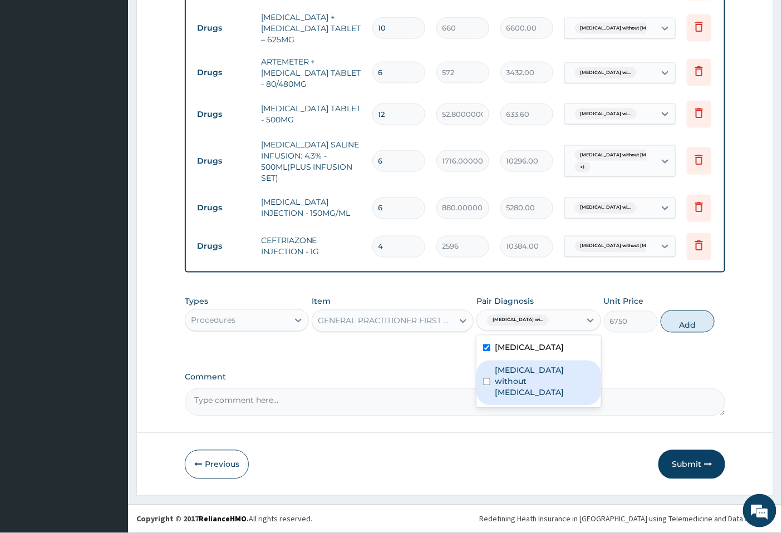
click at [525, 398] on label "Sepsis without septic shock" at bounding box center [544, 381] width 99 height 33
checkbox input "true"
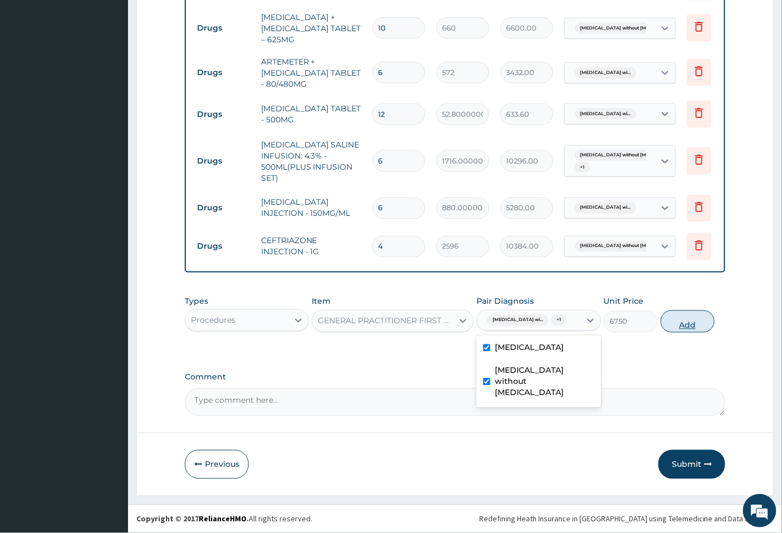
click at [691, 327] on button "Add" at bounding box center [687, 321] width 54 height 22
type input "0"
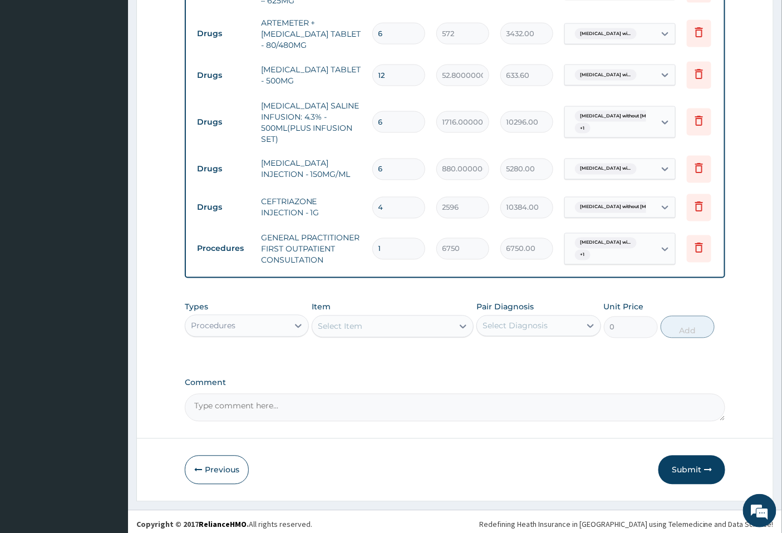
scroll to position [568, 0]
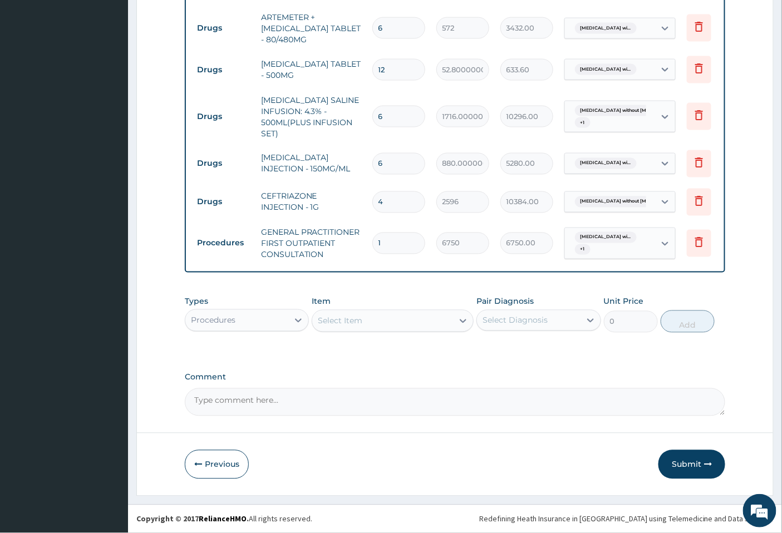
click at [285, 323] on div "Procedures" at bounding box center [236, 321] width 103 height 18
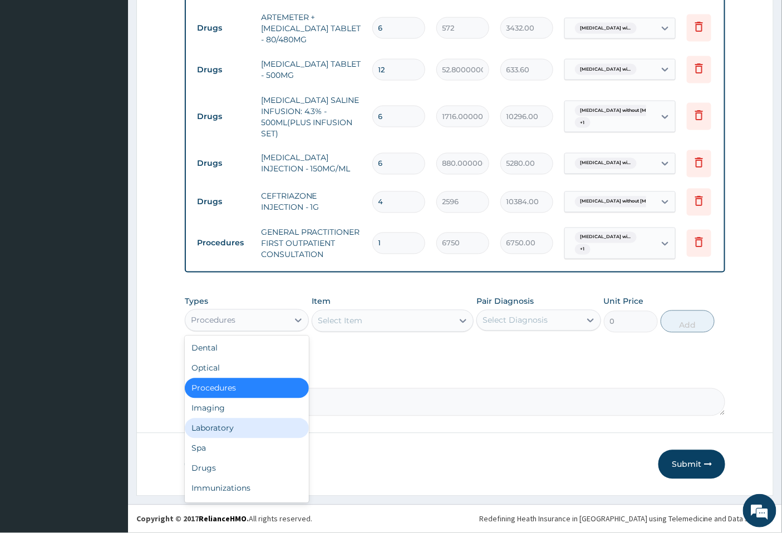
click at [225, 424] on div "Laboratory" at bounding box center [247, 428] width 124 height 20
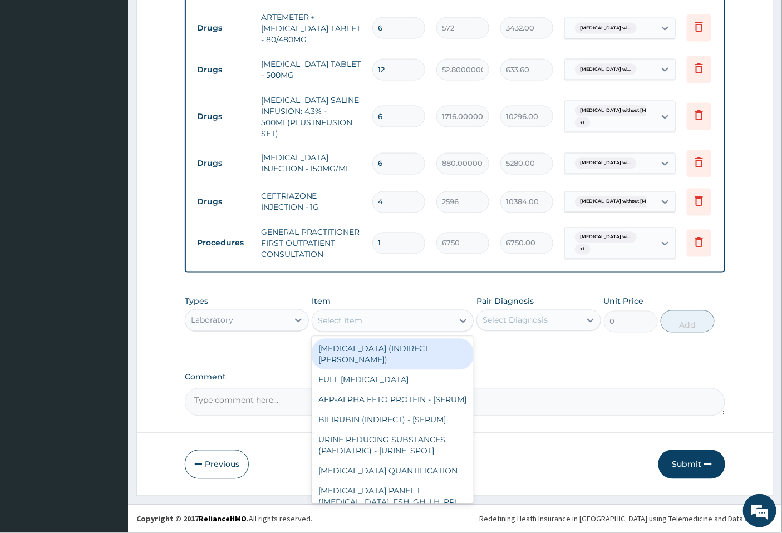
click at [418, 328] on div "Select Item" at bounding box center [382, 321] width 141 height 18
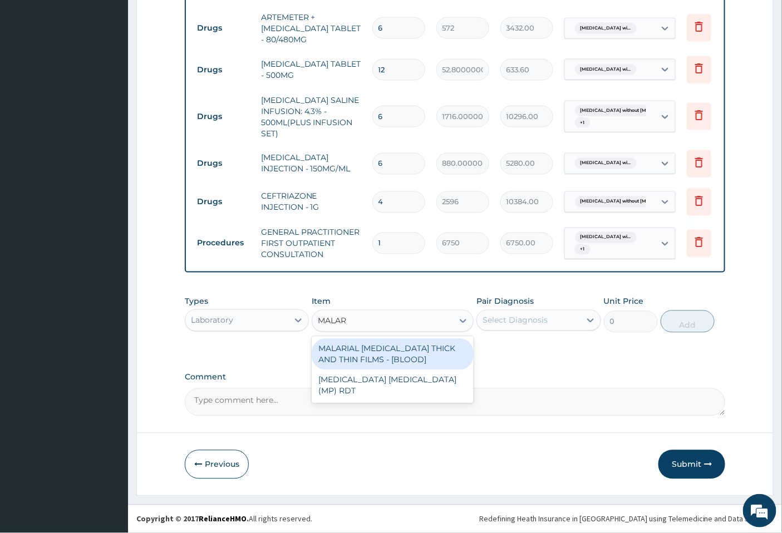
type input "MALARI"
click at [432, 354] on div "MALARIAL PARASITE THICK AND THIN FILMS - [BLOOD]" at bounding box center [393, 354] width 162 height 31
type input "3937.5"
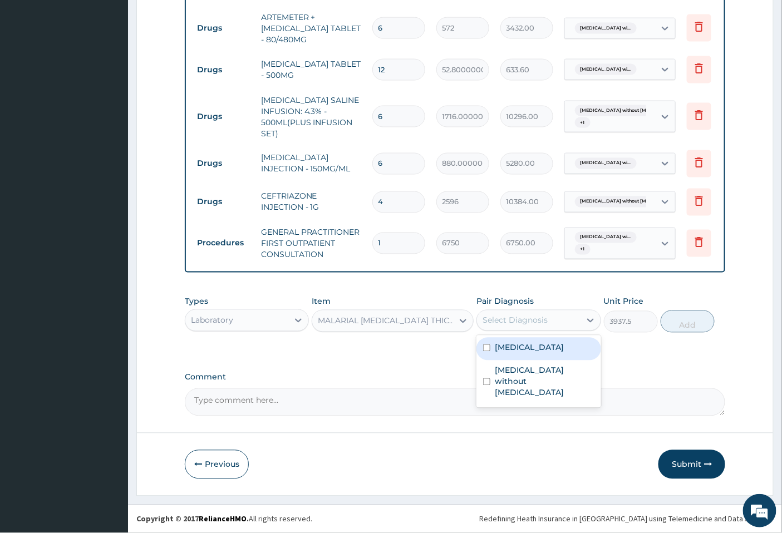
click at [520, 320] on div "Select Diagnosis" at bounding box center [514, 320] width 65 height 11
click at [514, 353] on label "Plasmodium malariae malaria without complication" at bounding box center [529, 347] width 69 height 11
checkbox input "true"
click at [698, 319] on button "Add" at bounding box center [687, 321] width 54 height 22
type input "0"
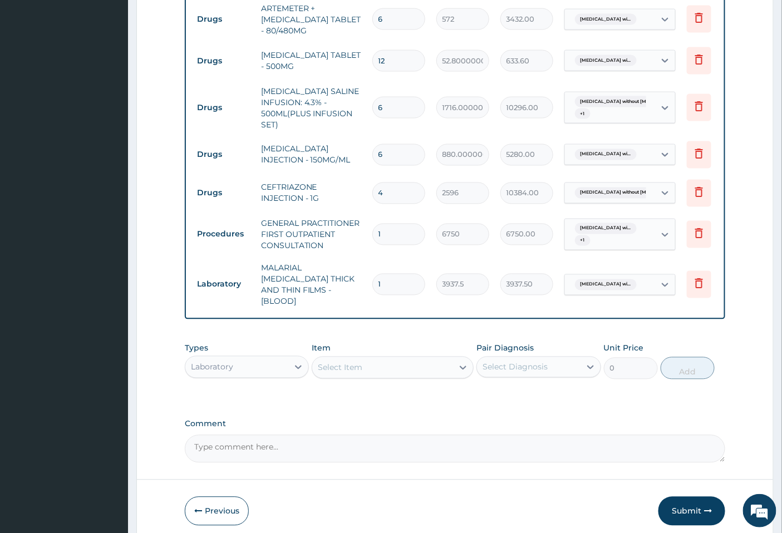
drag, startPoint x: 431, startPoint y: 351, endPoint x: 419, endPoint y: 364, distance: 17.0
click at [429, 354] on div "Item Select Item" at bounding box center [393, 361] width 162 height 37
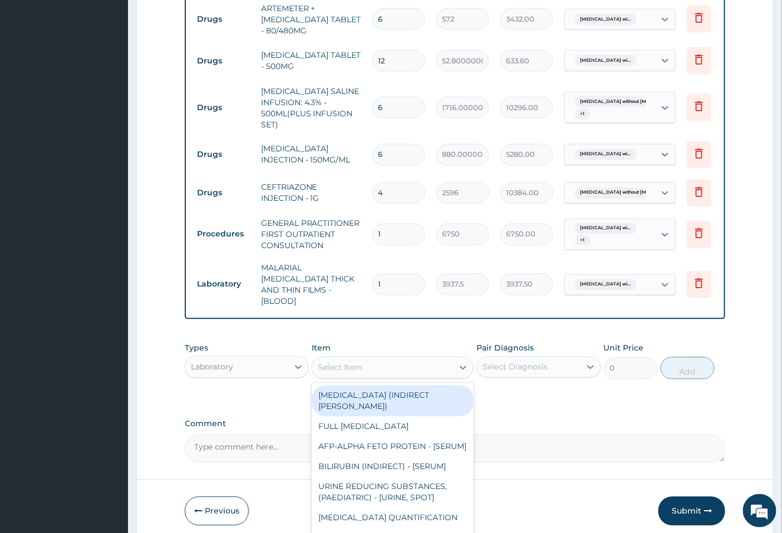
click at [417, 365] on div "Select Item" at bounding box center [382, 368] width 141 height 18
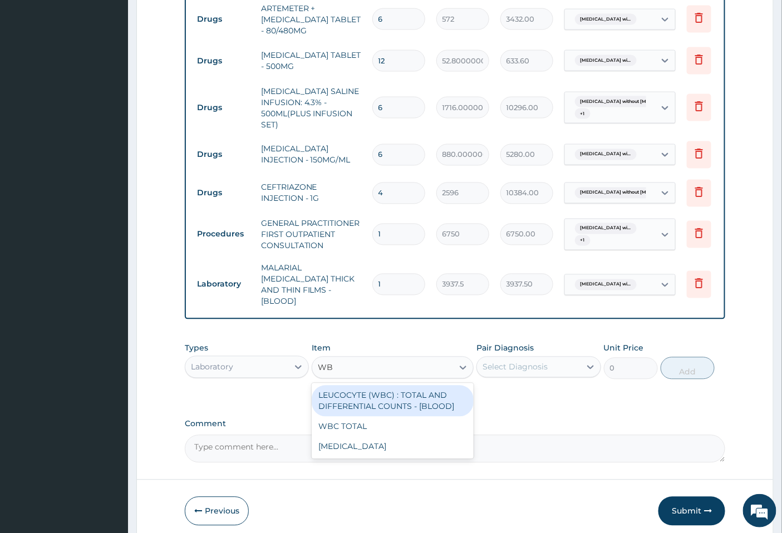
type input "WBC"
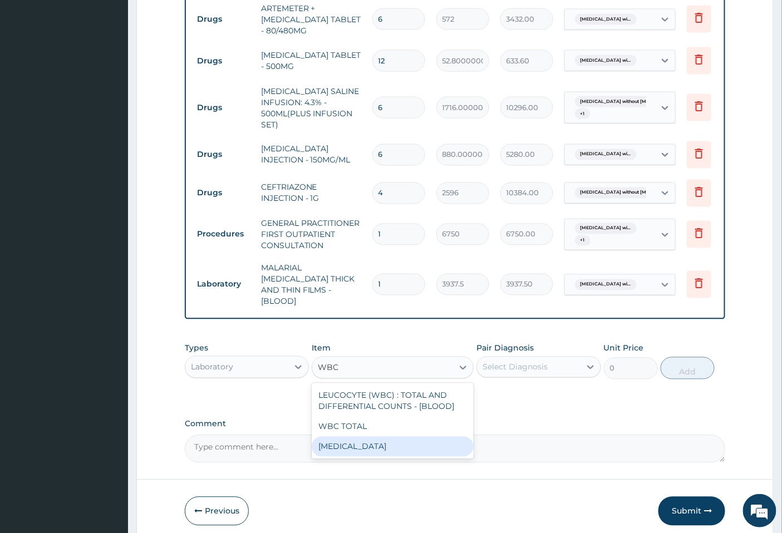
click at [388, 448] on div "WBC DIFFERENTIAL" at bounding box center [393, 447] width 162 height 20
type input "6750"
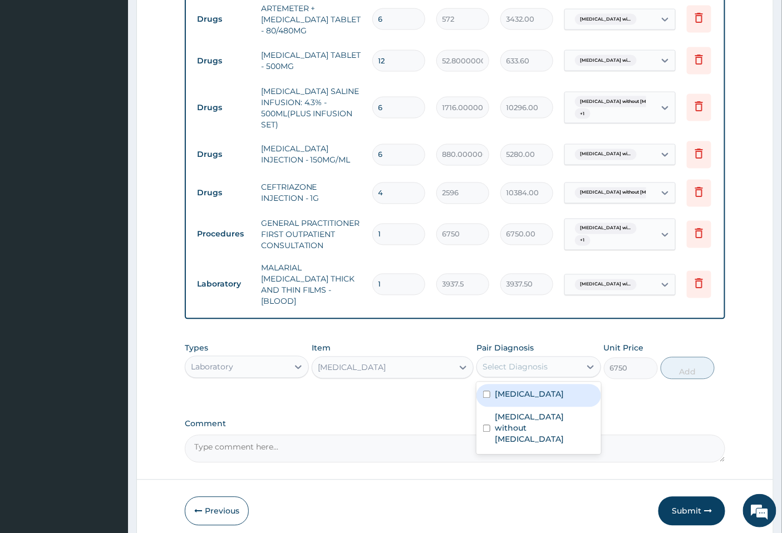
click at [551, 363] on div "Select Diagnosis" at bounding box center [528, 367] width 103 height 18
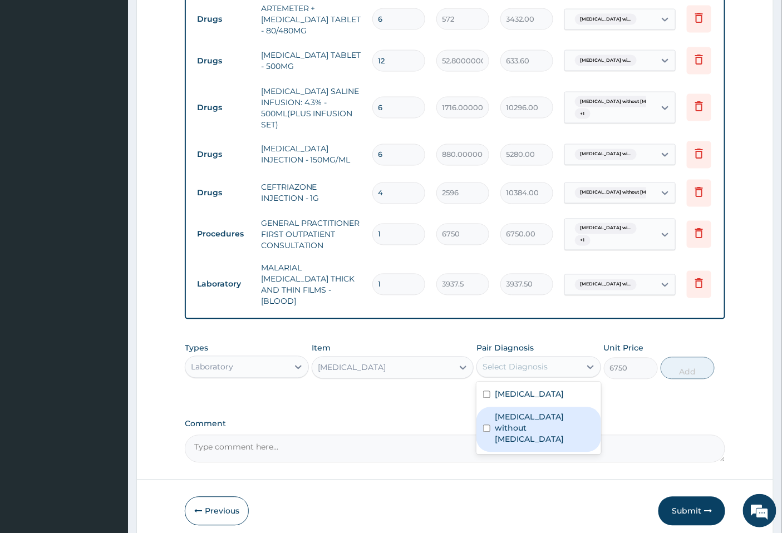
click at [538, 445] on label "Sepsis without septic shock" at bounding box center [544, 428] width 99 height 33
checkbox input "true"
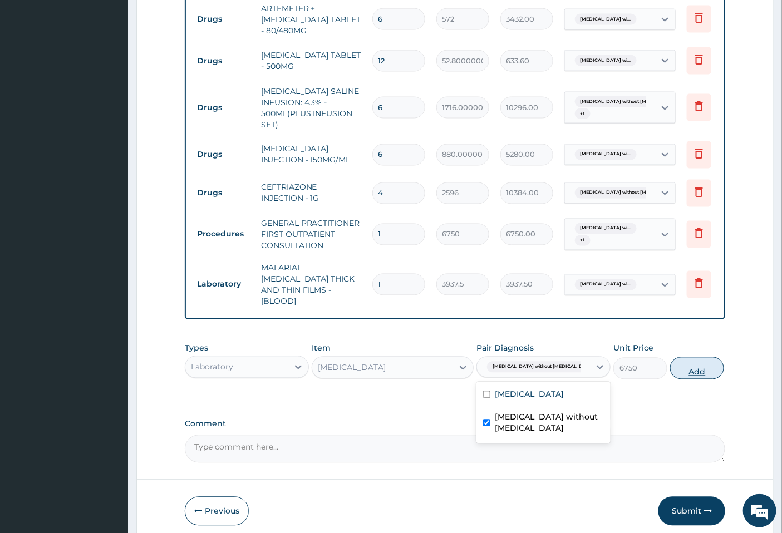
click at [693, 367] on button "Add" at bounding box center [697, 368] width 54 height 22
type input "0"
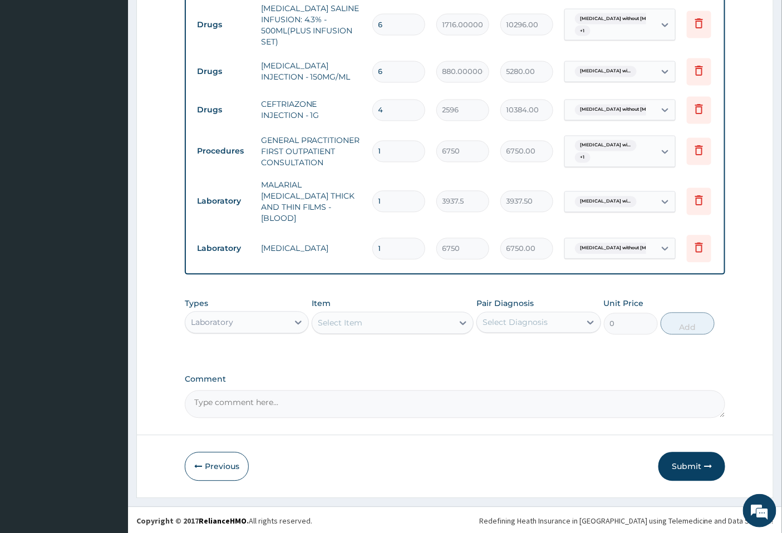
scroll to position [651, 0]
click at [348, 320] on div "Select Item" at bounding box center [340, 322] width 45 height 11
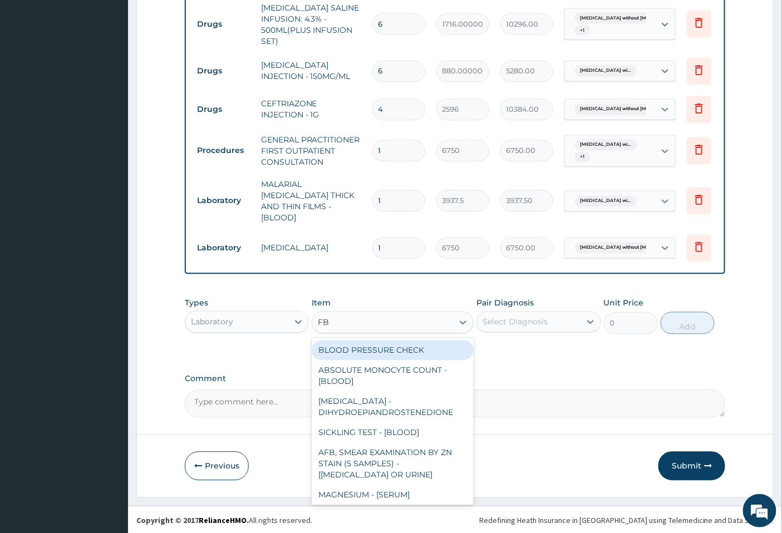
type input "FBC"
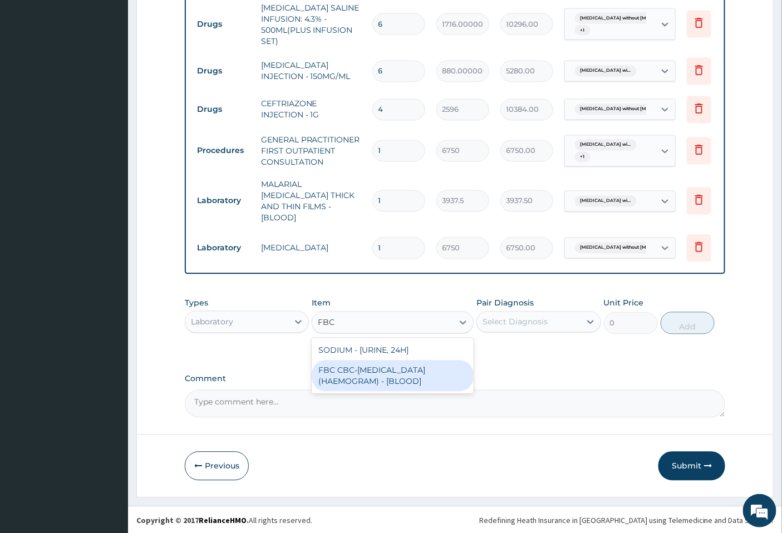
click at [396, 369] on div "FBC CBC-COMPLETE BLOOD COUNT (HAEMOGRAM) - [BLOOD]" at bounding box center [393, 375] width 162 height 31
type input "9000"
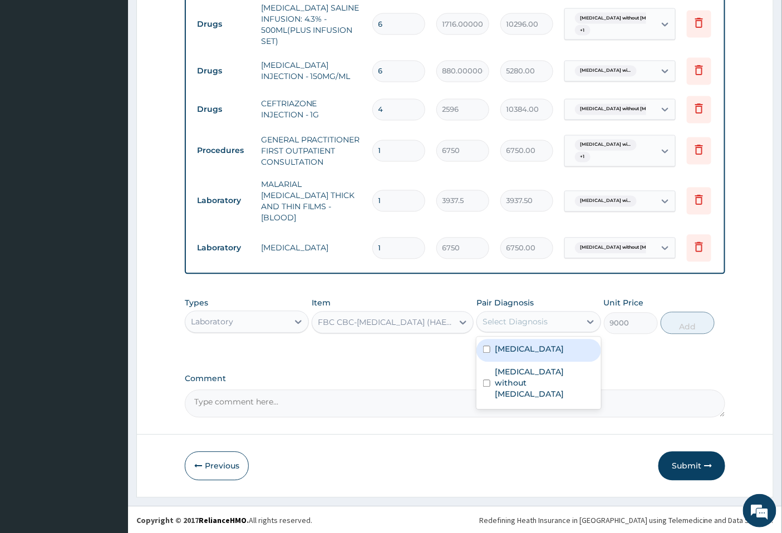
click at [569, 312] on div "Select Diagnosis" at bounding box center [538, 322] width 124 height 21
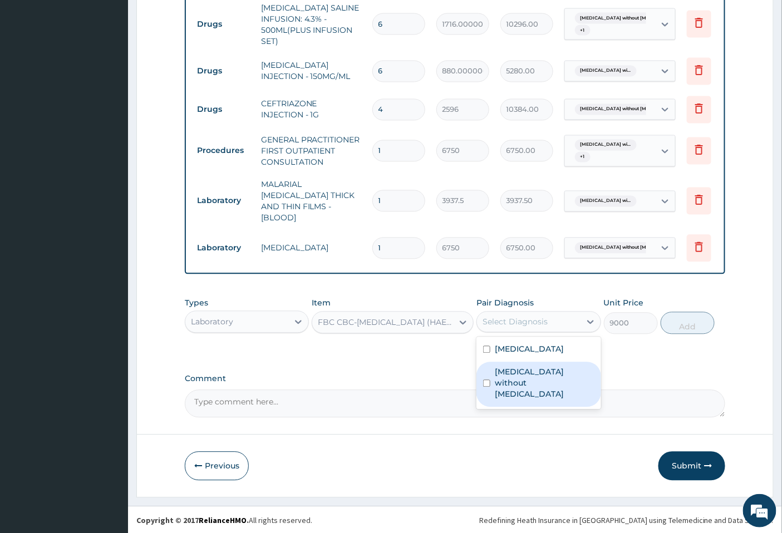
drag, startPoint x: 544, startPoint y: 387, endPoint x: 592, endPoint y: 362, distance: 54.2
click at [544, 387] on label "Sepsis without septic shock" at bounding box center [544, 383] width 99 height 33
checkbox input "true"
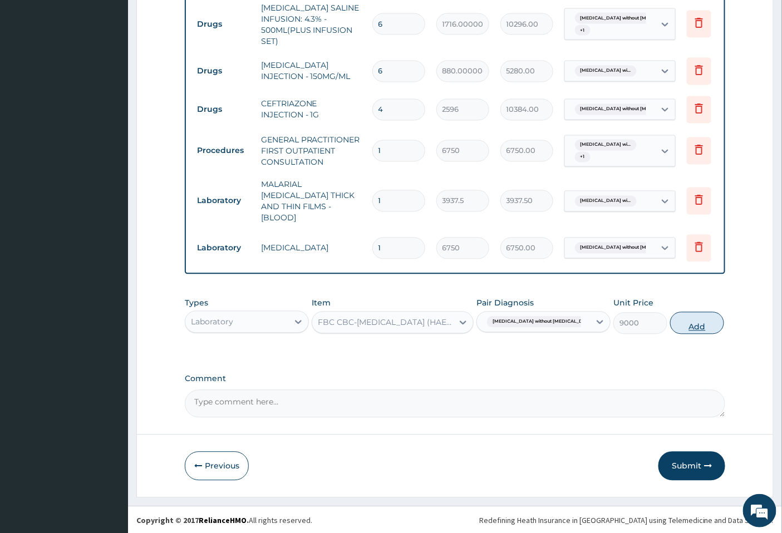
click at [674, 323] on button "Add" at bounding box center [697, 323] width 54 height 22
type input "0"
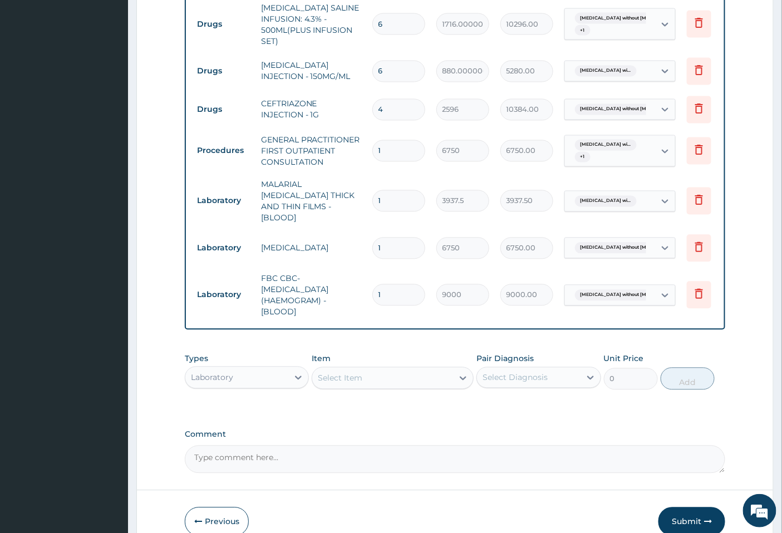
scroll to position [707, 0]
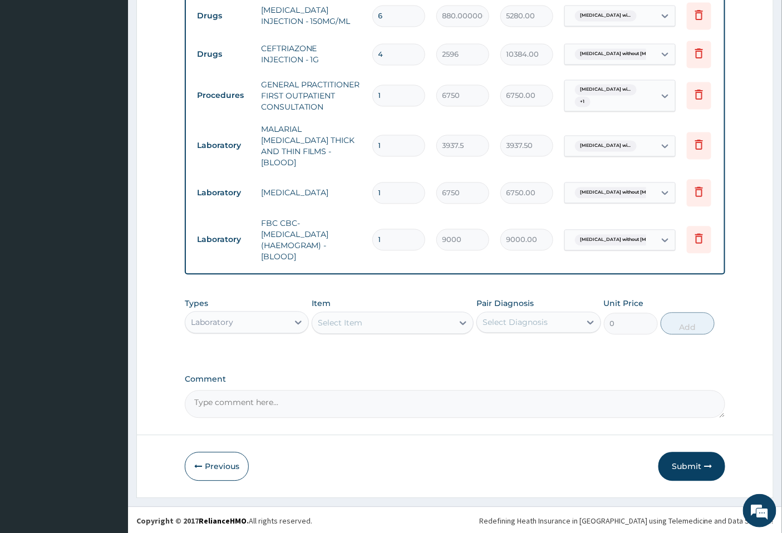
click at [679, 459] on button "Submit" at bounding box center [691, 466] width 67 height 29
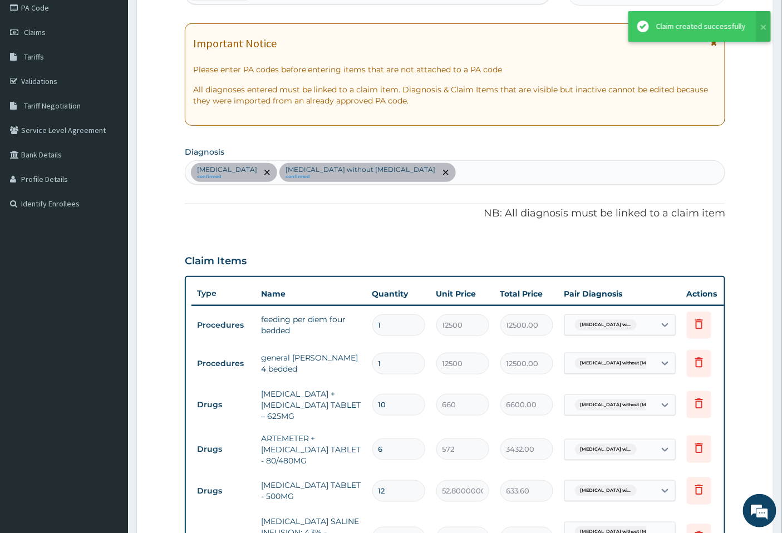
scroll to position [0, 0]
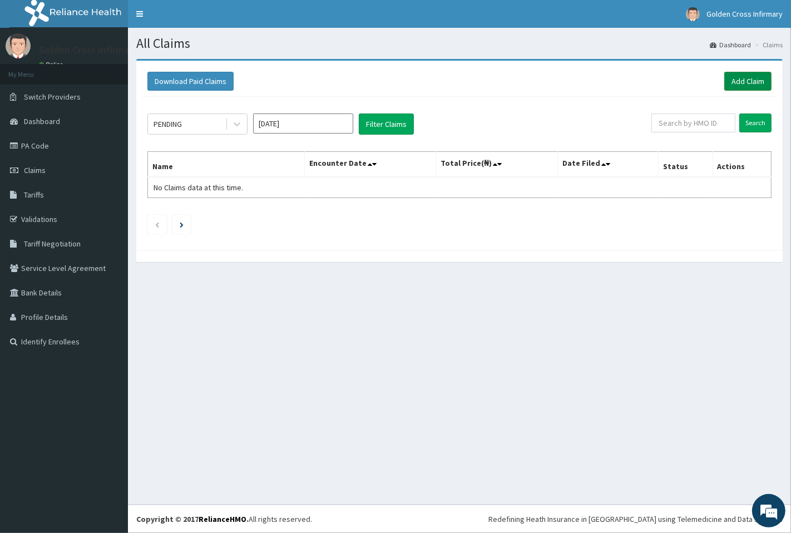
click at [727, 84] on link "Add Claim" at bounding box center [747, 81] width 47 height 19
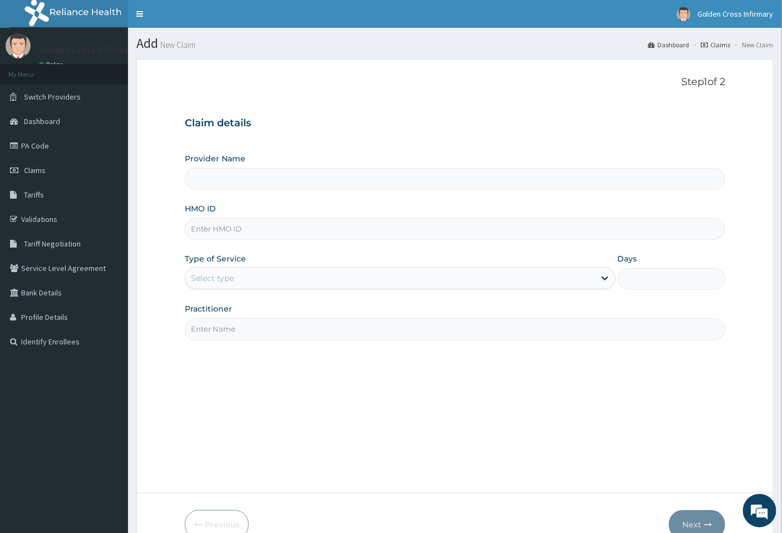
click at [254, 243] on div "Provider Name HMO ID Type of Service Select type Days Practitioner" at bounding box center [455, 246] width 541 height 187
click at [259, 225] on input "HMO ID" at bounding box center [455, 229] width 541 height 22
type input "[GEOGRAPHIC_DATA] (Hospital & Maternity)"
type input "AGO/10062/C"
drag, startPoint x: 219, startPoint y: 277, endPoint x: 223, endPoint y: 292, distance: 15.0
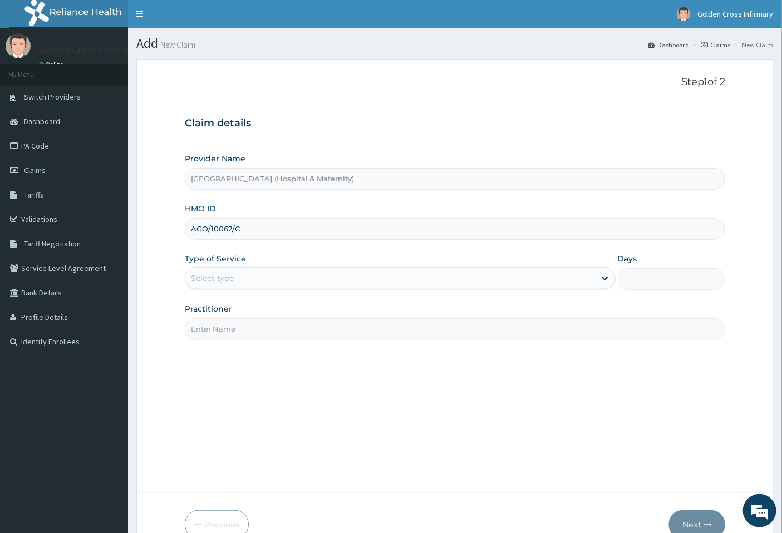
click at [219, 278] on div "Select type" at bounding box center [212, 278] width 43 height 11
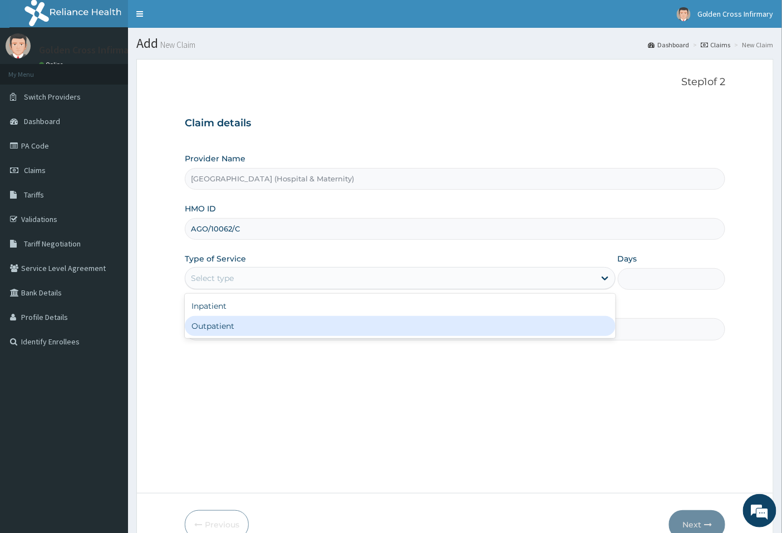
click at [229, 327] on div "Outpatient" at bounding box center [400, 326] width 431 height 20
type input "1"
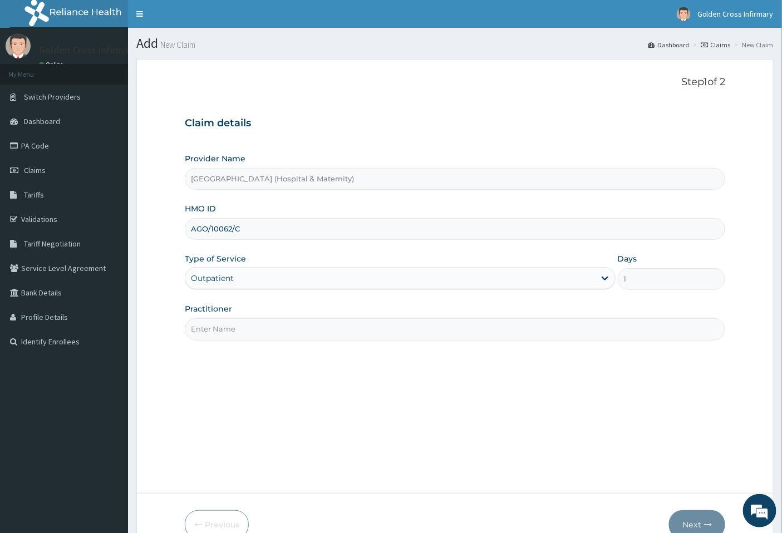
click at [229, 327] on input "Practitioner" at bounding box center [455, 329] width 541 height 22
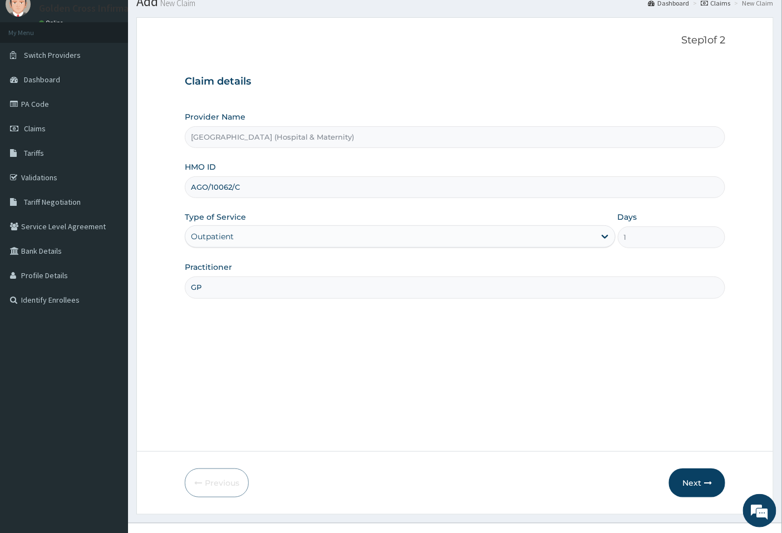
scroll to position [60, 0]
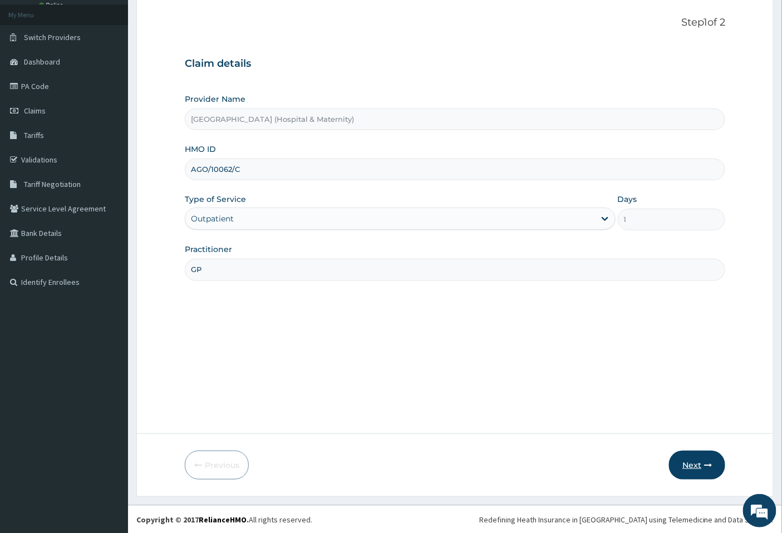
type input "GP"
click at [699, 468] on button "Next" at bounding box center [697, 465] width 56 height 29
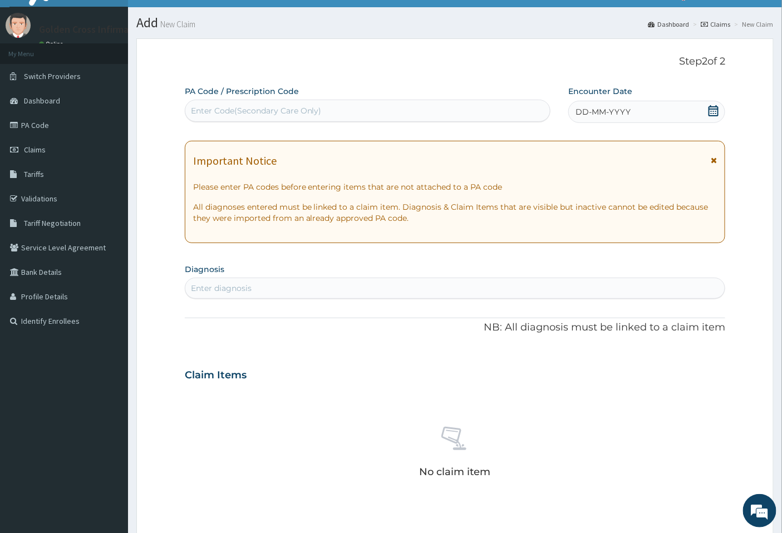
scroll to position [0, 0]
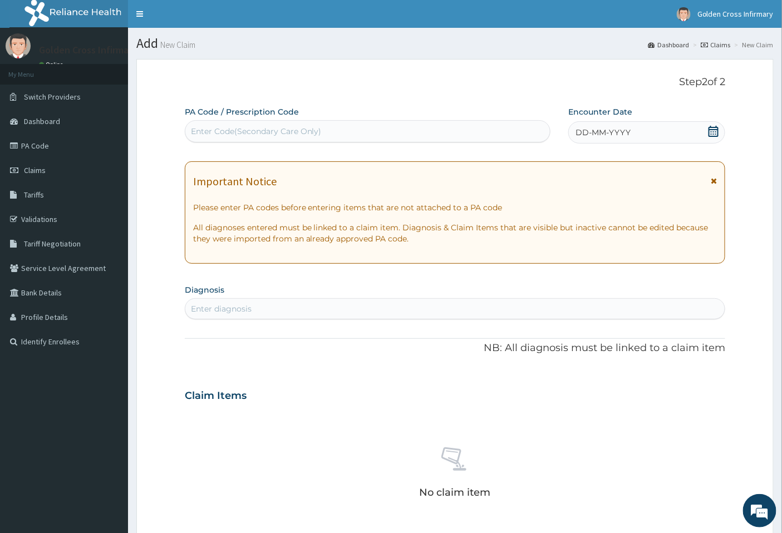
click at [468, 127] on div "Enter Code(Secondary Care Only)" at bounding box center [367, 131] width 365 height 18
type input "PA/166B61"
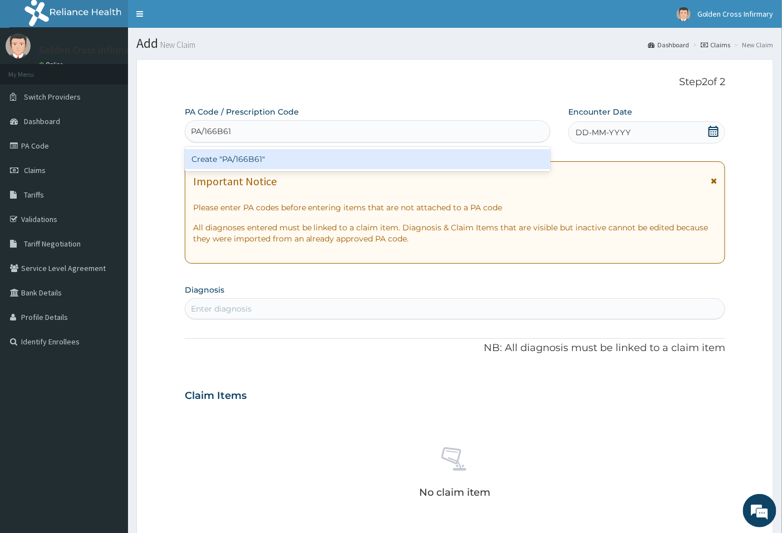
click at [453, 157] on div "Create "PA/166B61"" at bounding box center [368, 159] width 366 height 20
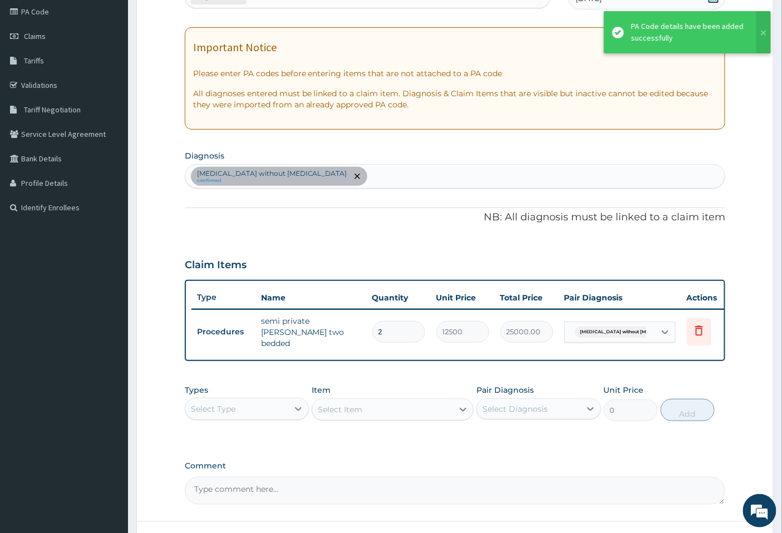
scroll to position [224, 0]
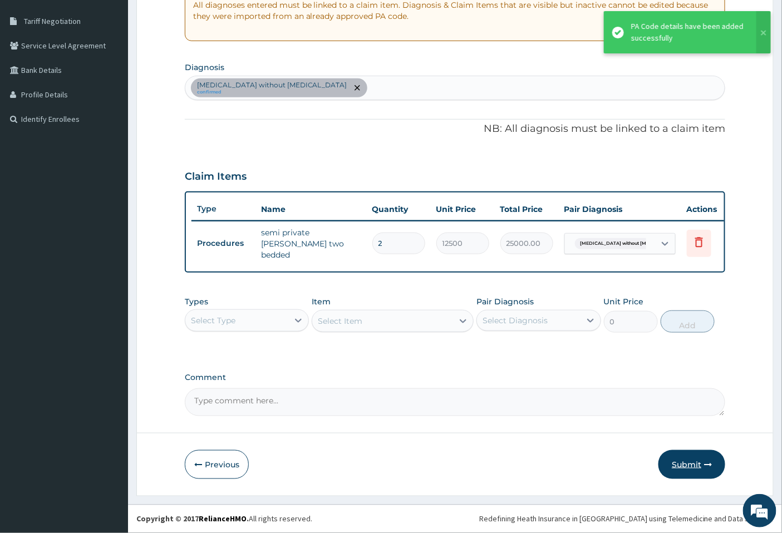
click at [666, 465] on button "Submit" at bounding box center [691, 464] width 67 height 29
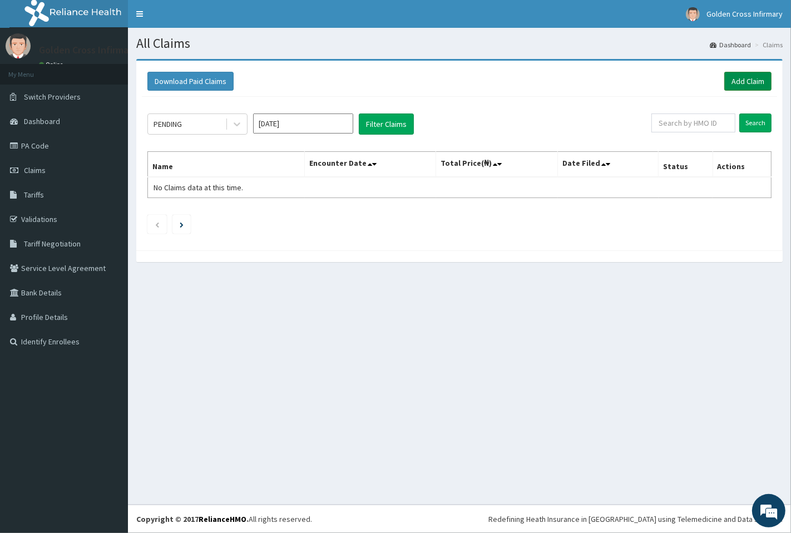
click at [730, 84] on link "Add Claim" at bounding box center [747, 81] width 47 height 19
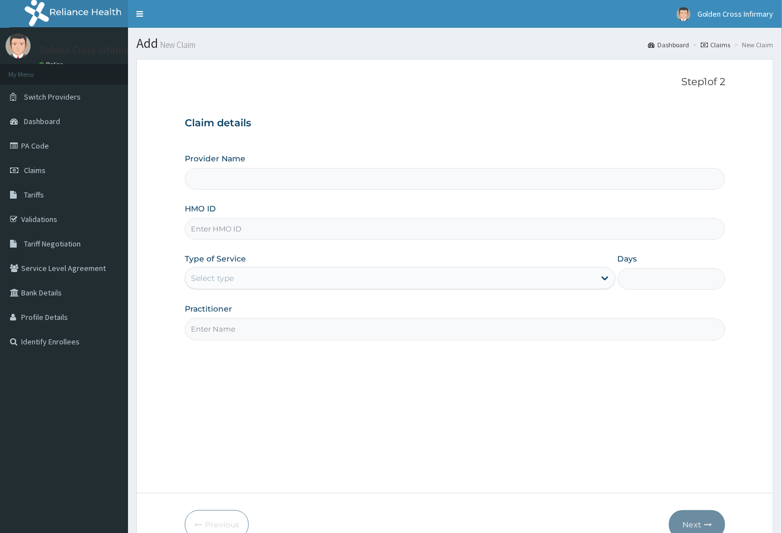
click at [334, 220] on input "HMO ID" at bounding box center [455, 229] width 541 height 22
type input "Golden Cross Infirmary (Hospital & Maternity)"
type input "i"
type input "IHI/10008/A"
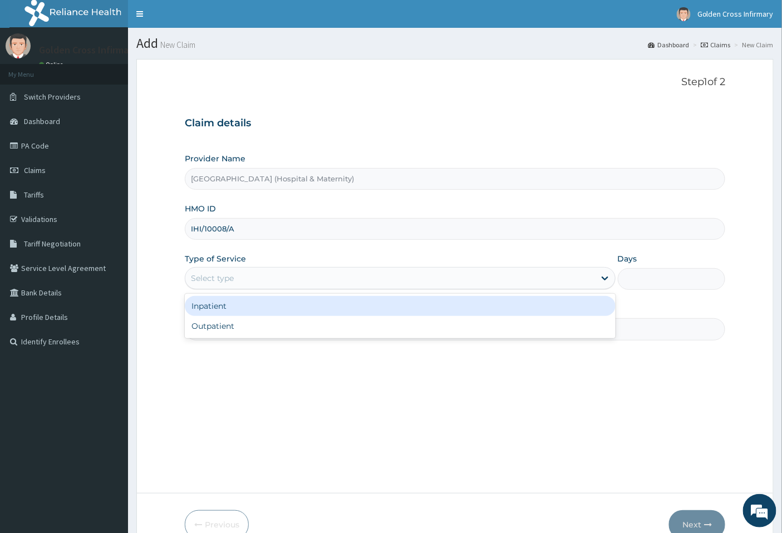
drag, startPoint x: 437, startPoint y: 268, endPoint x: 423, endPoint y: 310, distance: 44.5
click at [434, 274] on div "Select type" at bounding box center [400, 278] width 431 height 22
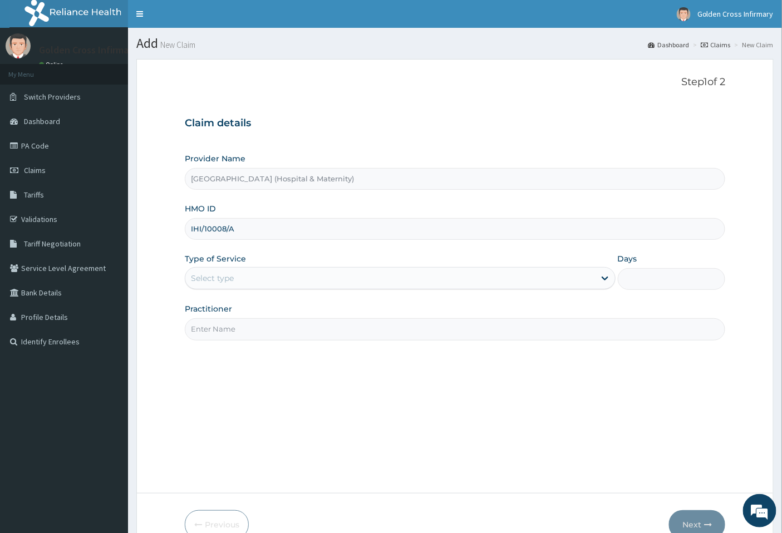
click at [412, 339] on input "Practitioner" at bounding box center [455, 329] width 541 height 22
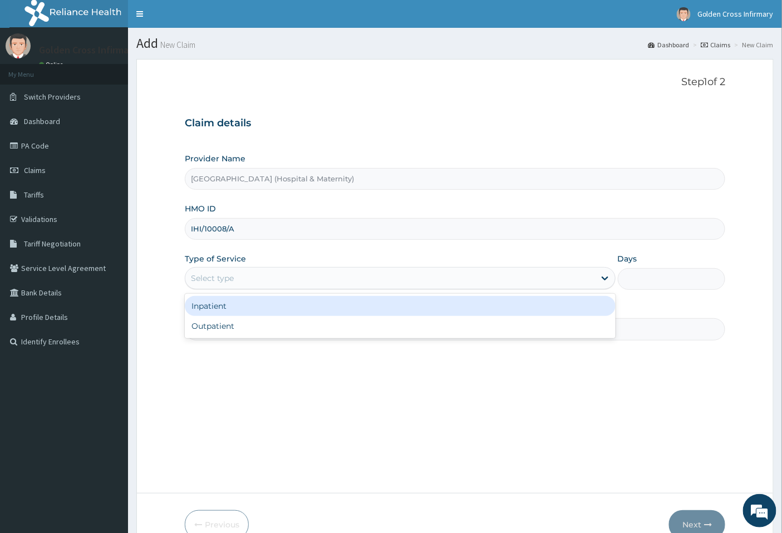
click at [360, 286] on div "Select type" at bounding box center [389, 278] width 409 height 18
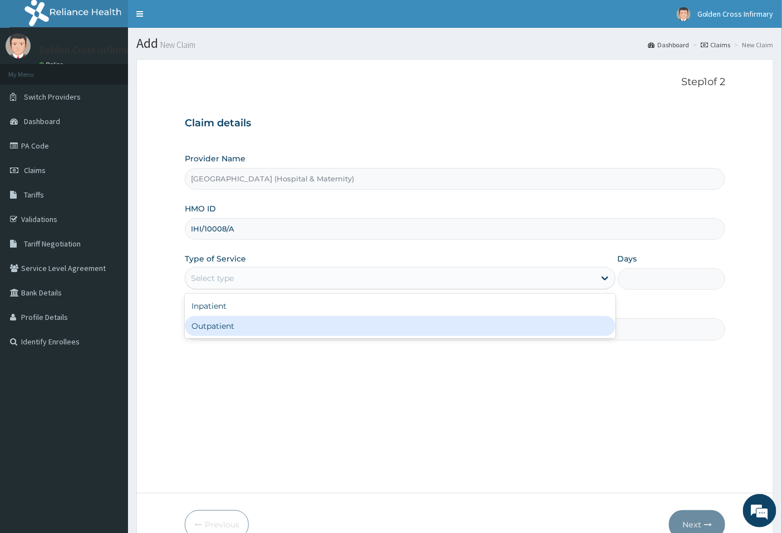
click at [376, 335] on div "Outpatient" at bounding box center [400, 326] width 431 height 20
type input "1"
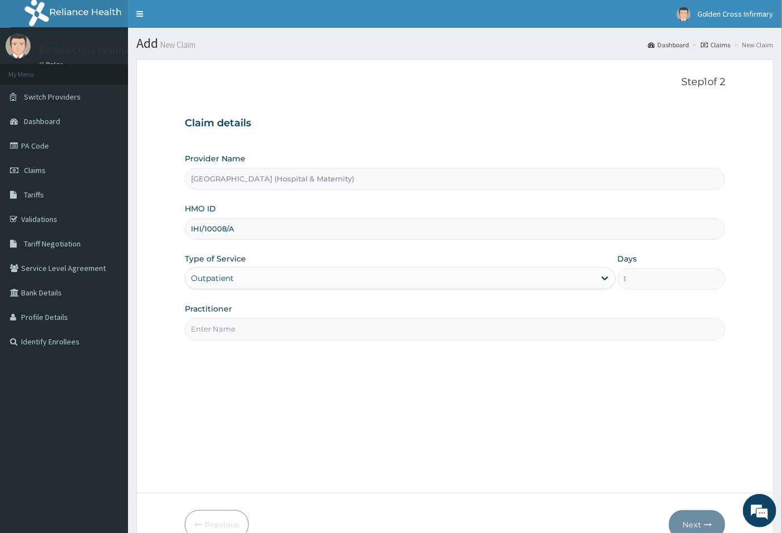
click at [377, 332] on input "Practitioner" at bounding box center [455, 329] width 541 height 22
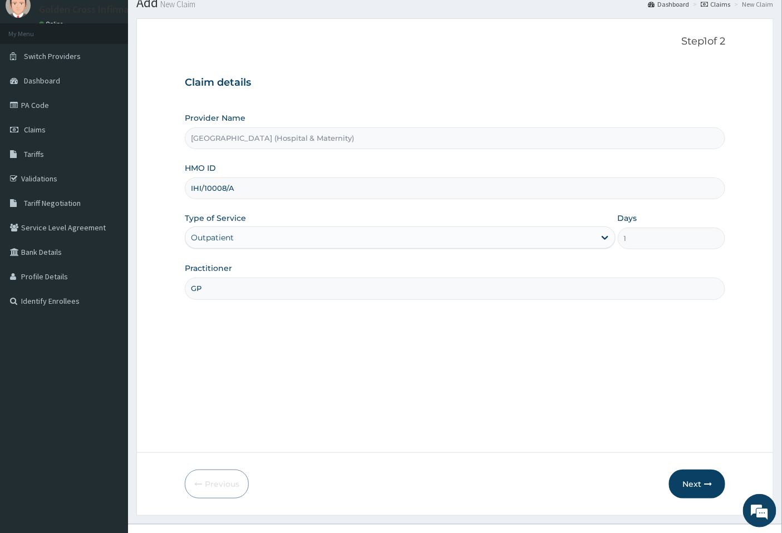
scroll to position [60, 0]
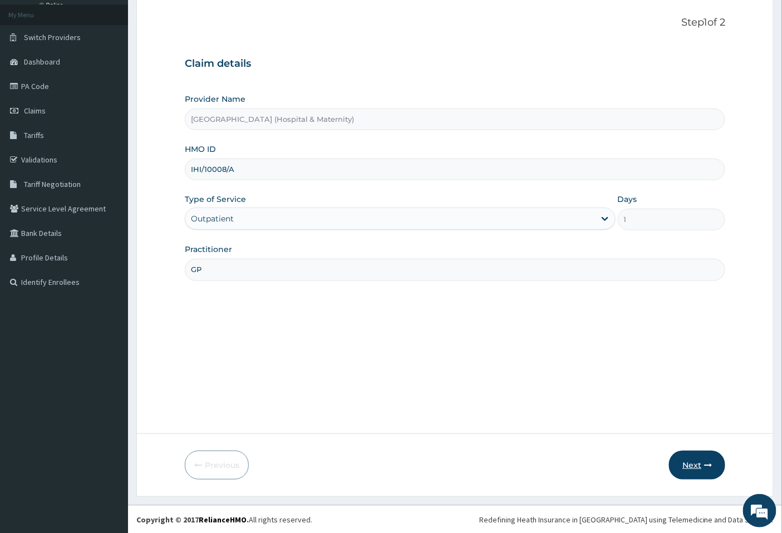
type input "GP"
click at [679, 458] on button "Next" at bounding box center [697, 465] width 56 height 29
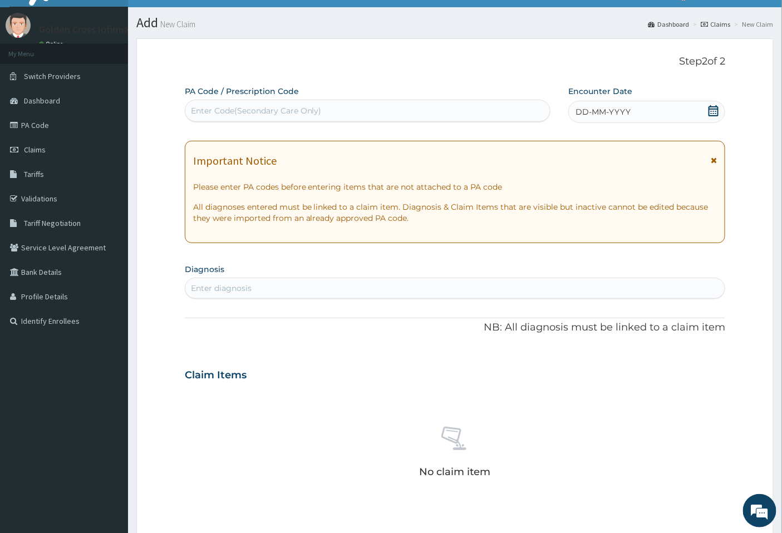
scroll to position [0, 0]
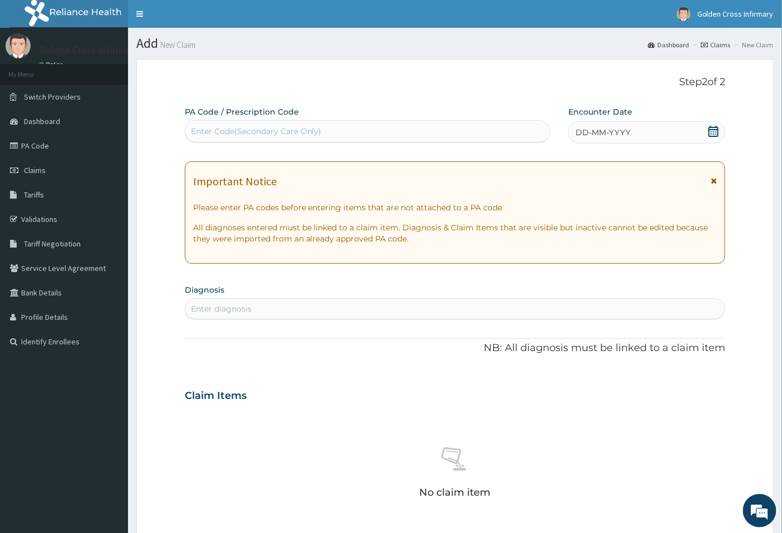
click at [713, 130] on icon at bounding box center [713, 131] width 10 height 11
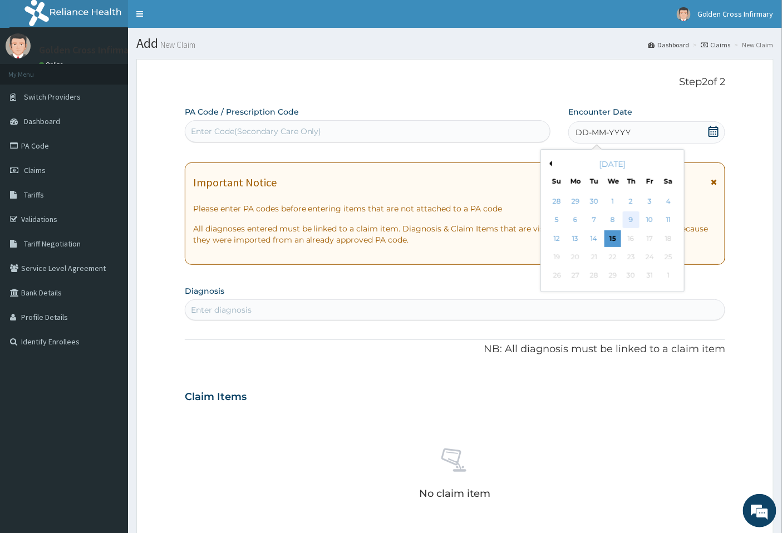
click at [629, 226] on div "9" at bounding box center [631, 220] width 17 height 17
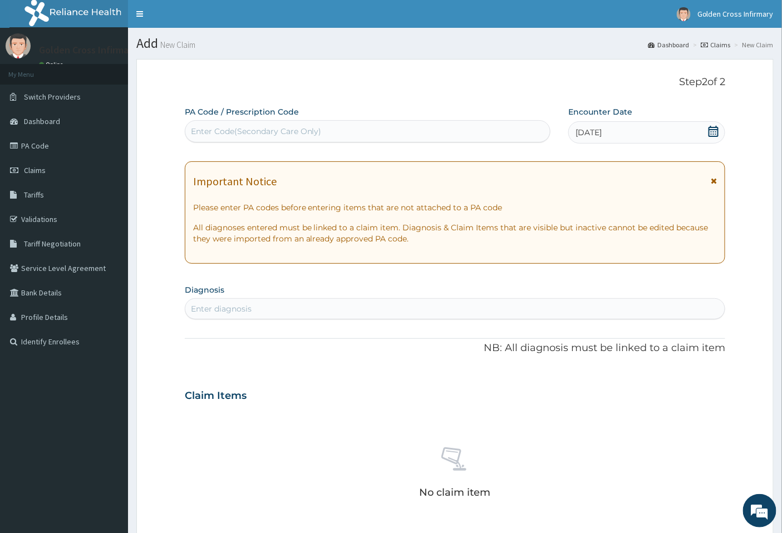
click at [416, 312] on div "Enter diagnosis" at bounding box center [455, 309] width 540 height 18
type input "MYALGIA"
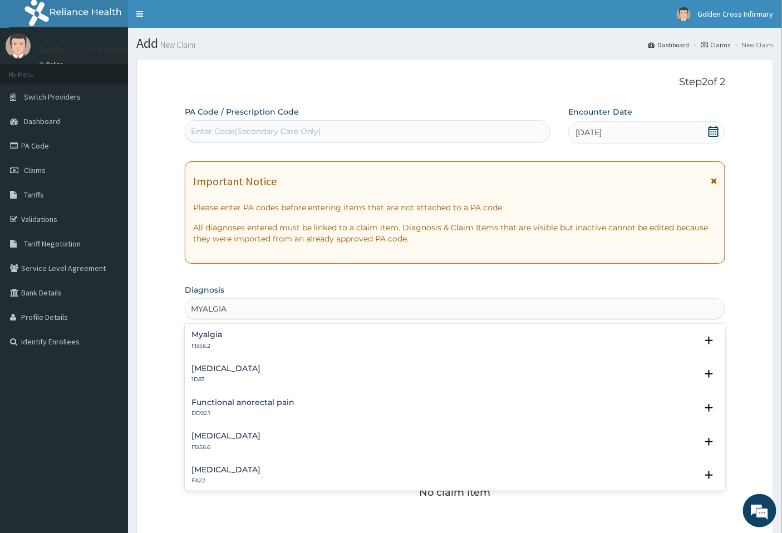
click at [223, 335] on div "Myalgia FB56.2" at bounding box center [454, 339] width 527 height 19
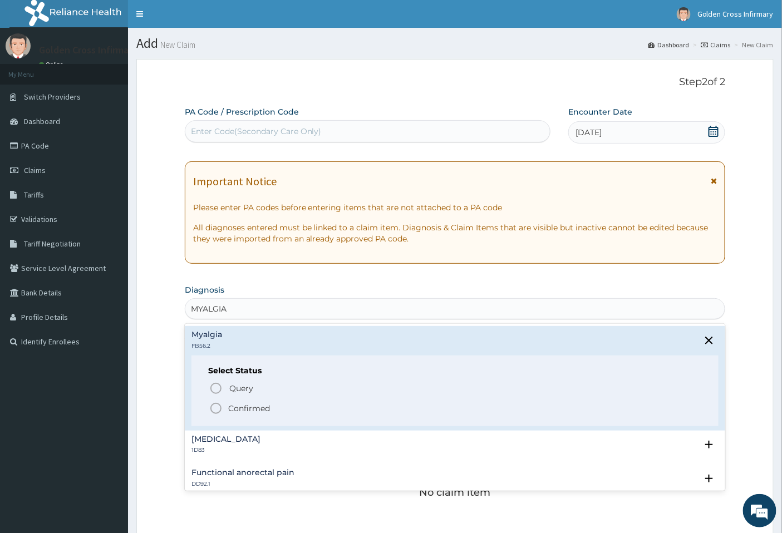
click at [269, 409] on p "Confirmed" at bounding box center [249, 408] width 42 height 11
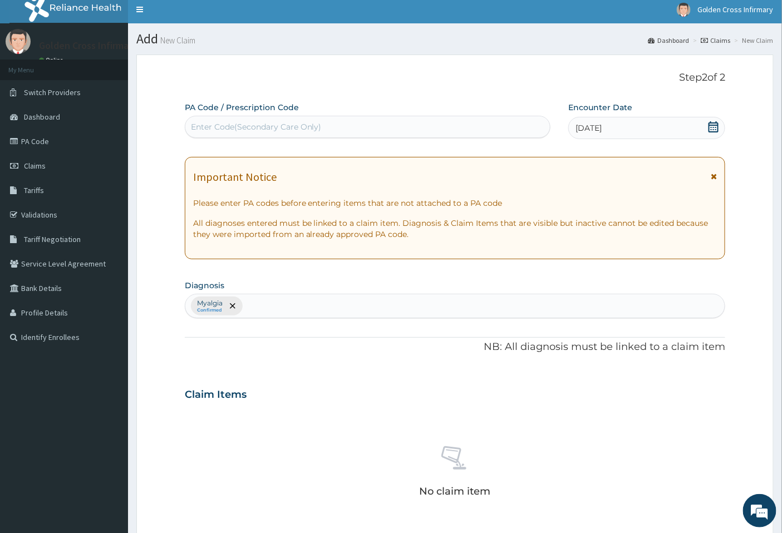
scroll to position [269, 0]
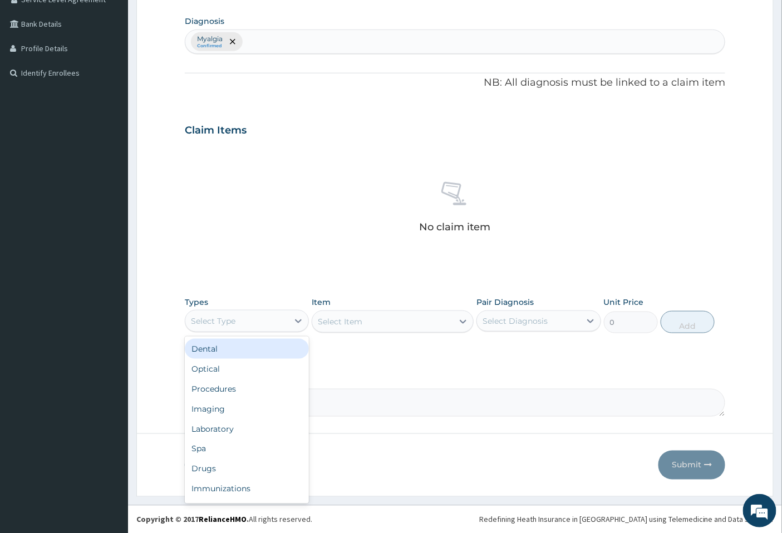
click at [267, 321] on div "Select Type" at bounding box center [236, 321] width 103 height 18
click at [248, 464] on div "Drugs" at bounding box center [247, 469] width 124 height 20
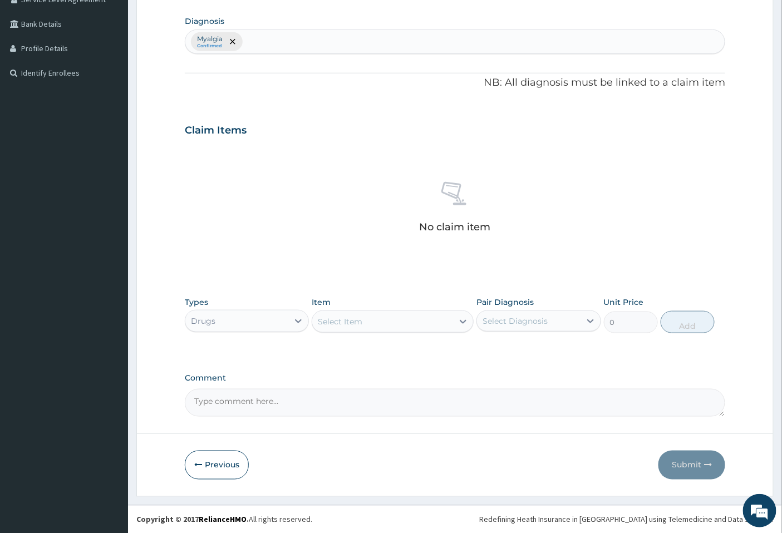
click at [370, 325] on div "Select Item" at bounding box center [382, 322] width 141 height 18
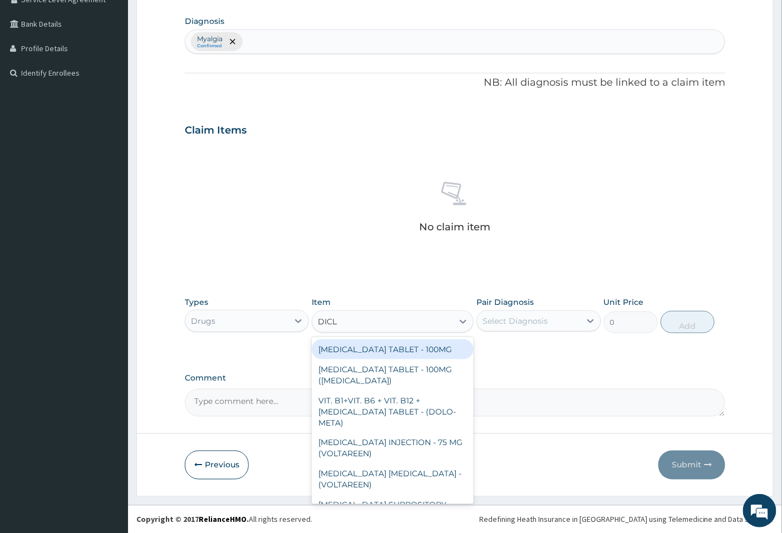
type input "DICLO"
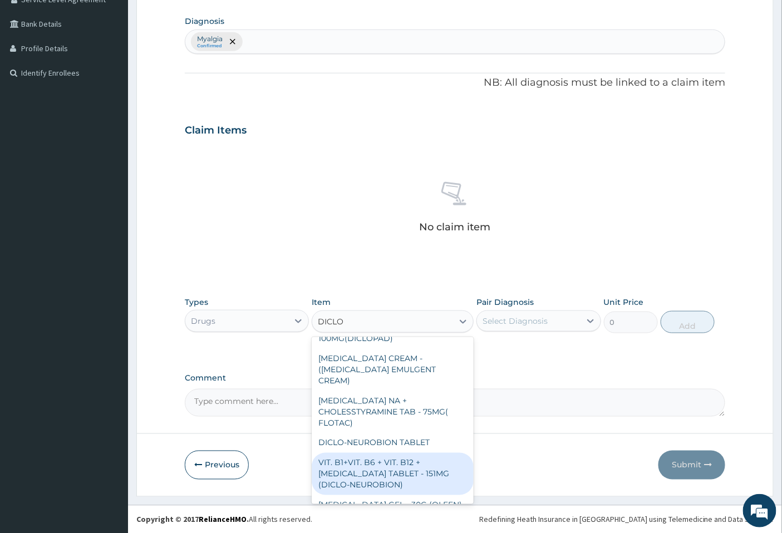
scroll to position [273, 0]
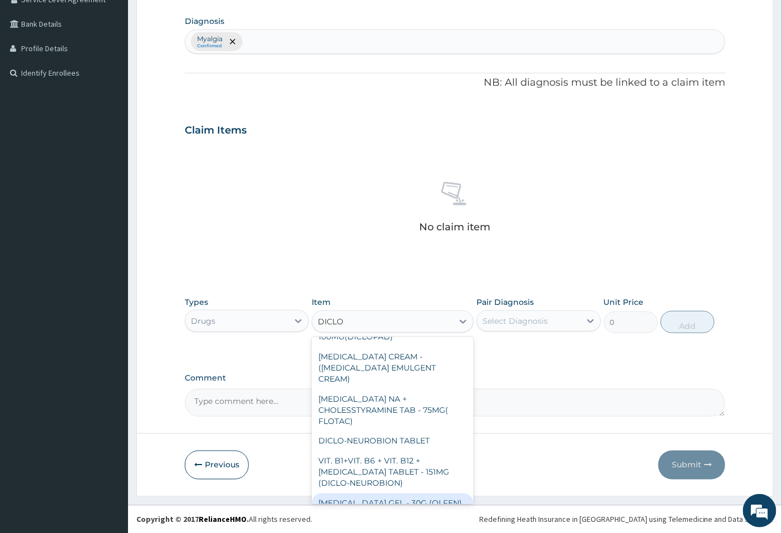
click at [381, 493] on div "DICLOFENAC GEL - 30G (OLFEN)" at bounding box center [393, 503] width 162 height 20
type input "1760.0000000000002"
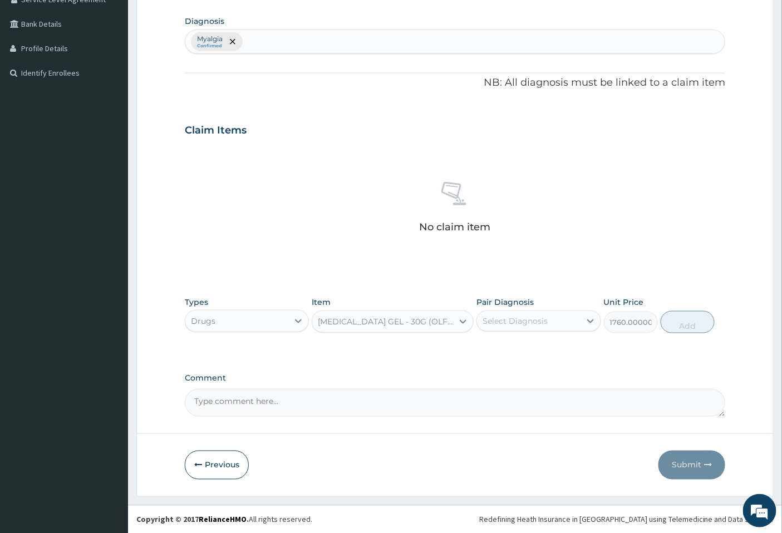
click at [559, 320] on div "Select Diagnosis" at bounding box center [528, 321] width 103 height 18
click at [549, 353] on div "Myalgia" at bounding box center [538, 349] width 124 height 23
checkbox input "true"
click at [690, 323] on button "Add" at bounding box center [687, 322] width 54 height 22
type input "0"
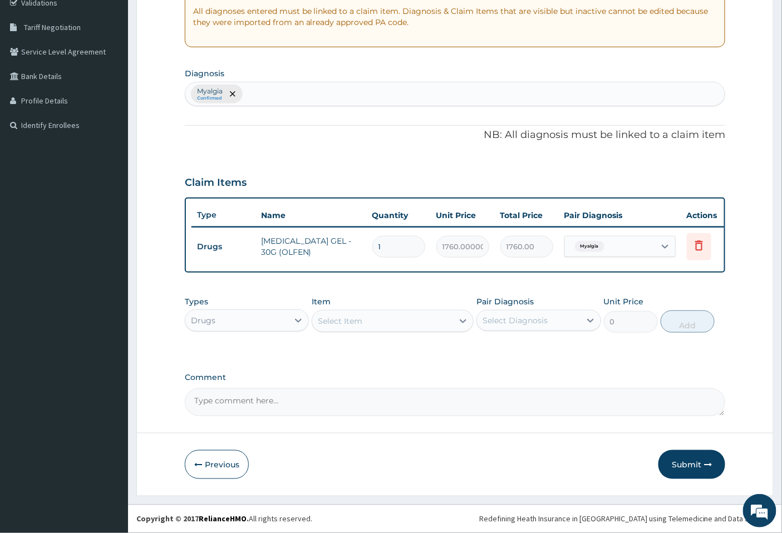
scroll to position [224, 0]
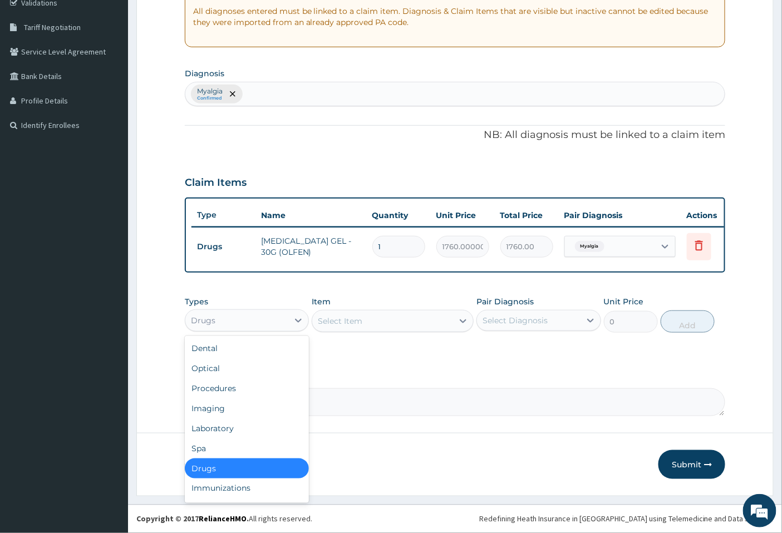
click at [253, 320] on div "Drugs" at bounding box center [236, 321] width 103 height 18
click at [243, 401] on div "Imaging" at bounding box center [247, 408] width 124 height 20
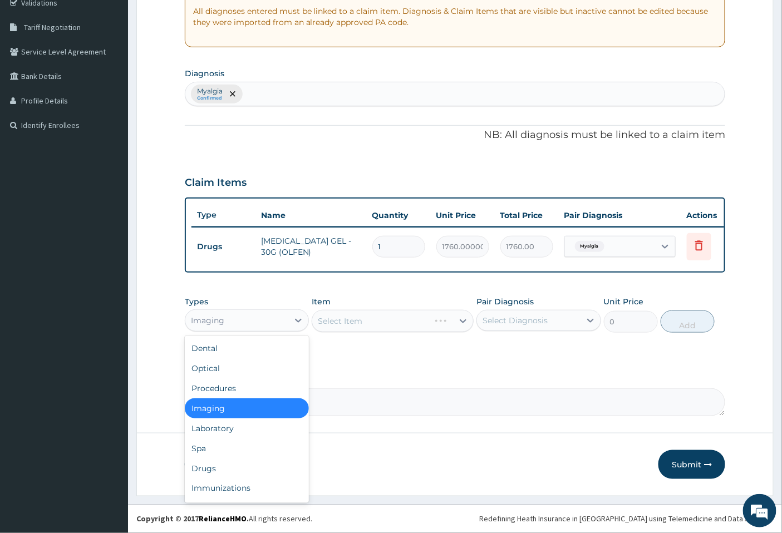
click at [274, 317] on div "Imaging" at bounding box center [236, 321] width 103 height 18
click at [239, 380] on div "Procedures" at bounding box center [247, 388] width 124 height 20
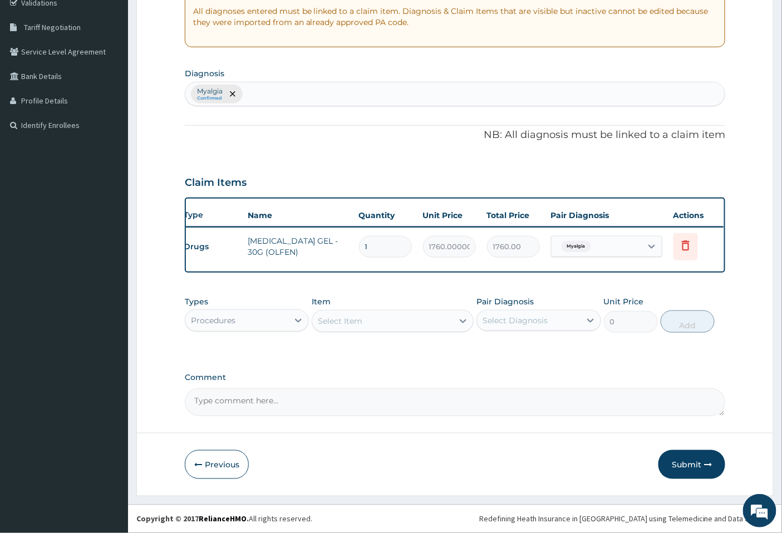
scroll to position [0, 17]
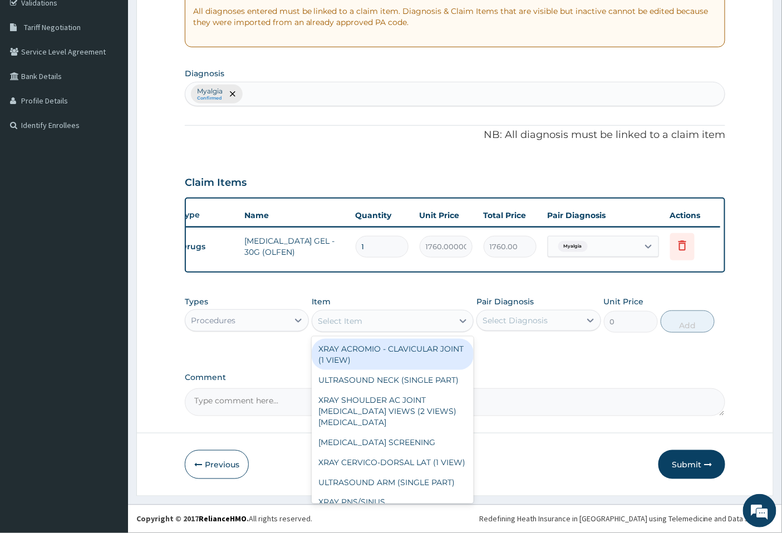
click at [419, 314] on div "Select Item" at bounding box center [382, 321] width 141 height 18
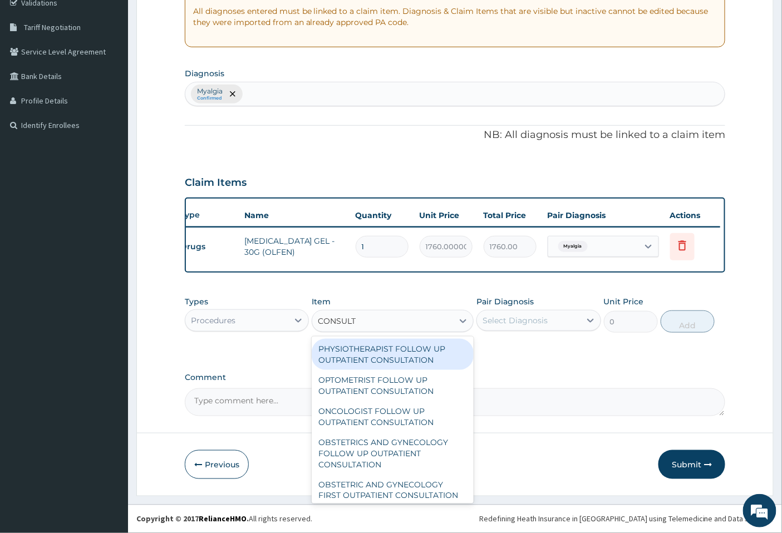
type input "CONSULTA"
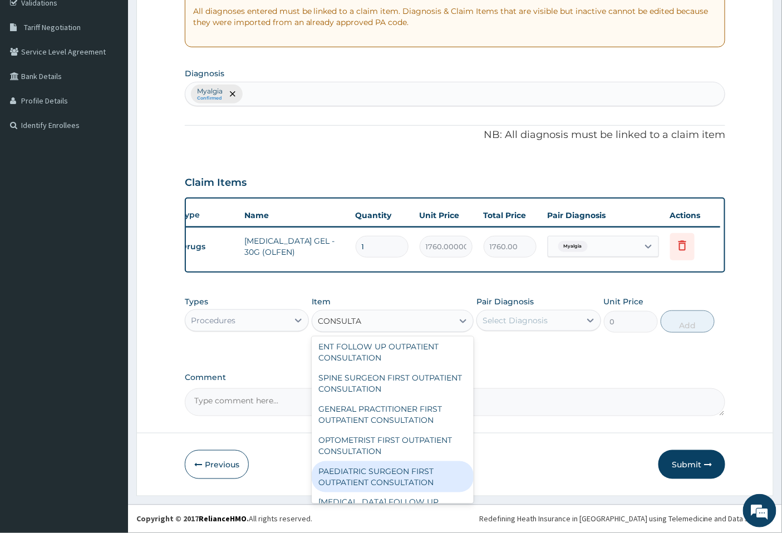
scroll to position [680, 0]
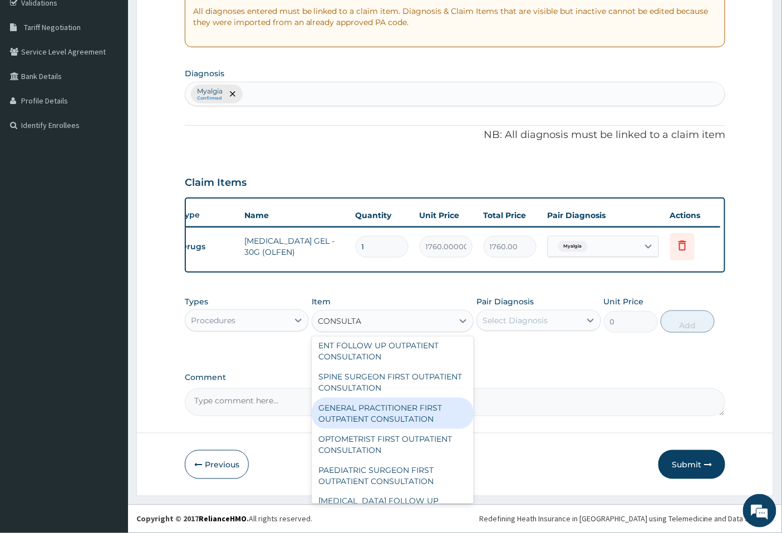
click at [374, 412] on div "GENERAL PRACTITIONER FIRST OUTPATIENT CONSULTATION" at bounding box center [393, 413] width 162 height 31
type input "6750"
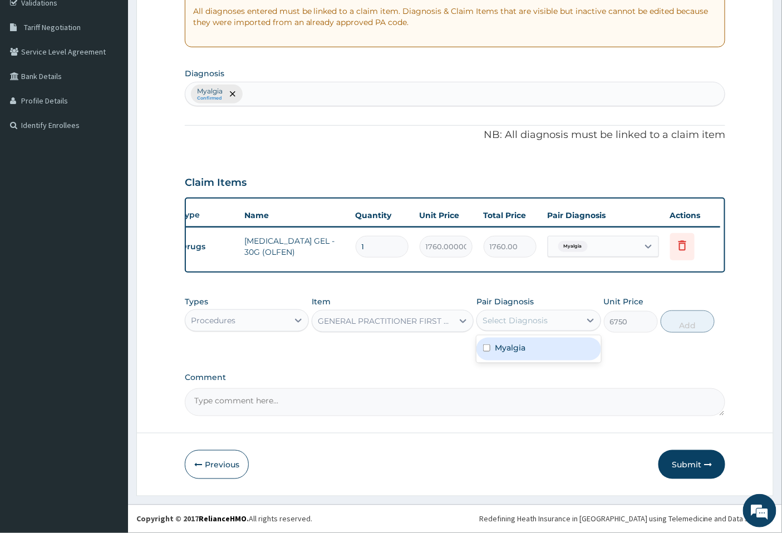
drag, startPoint x: 554, startPoint y: 310, endPoint x: 555, endPoint y: 320, distance: 9.5
click at [555, 310] on div "Select Diagnosis" at bounding box center [538, 320] width 124 height 21
click at [547, 353] on div "Myalgia" at bounding box center [538, 349] width 124 height 23
checkbox input "true"
click at [684, 327] on button "Add" at bounding box center [687, 321] width 54 height 22
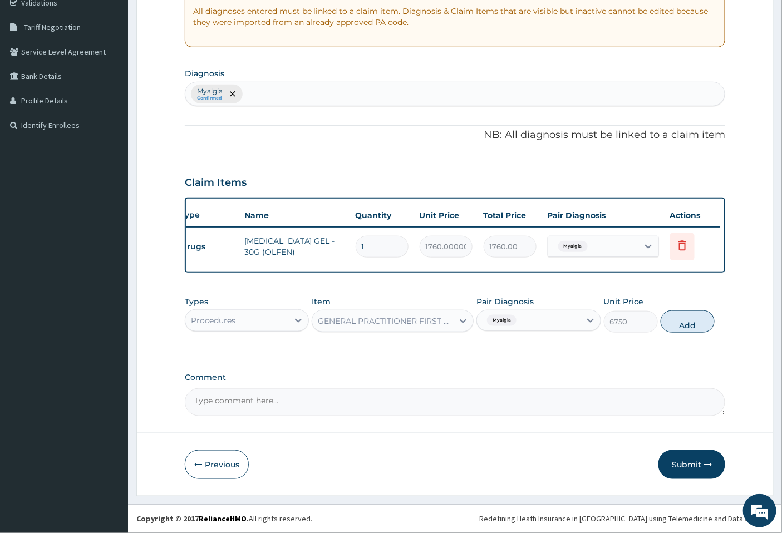
type input "0"
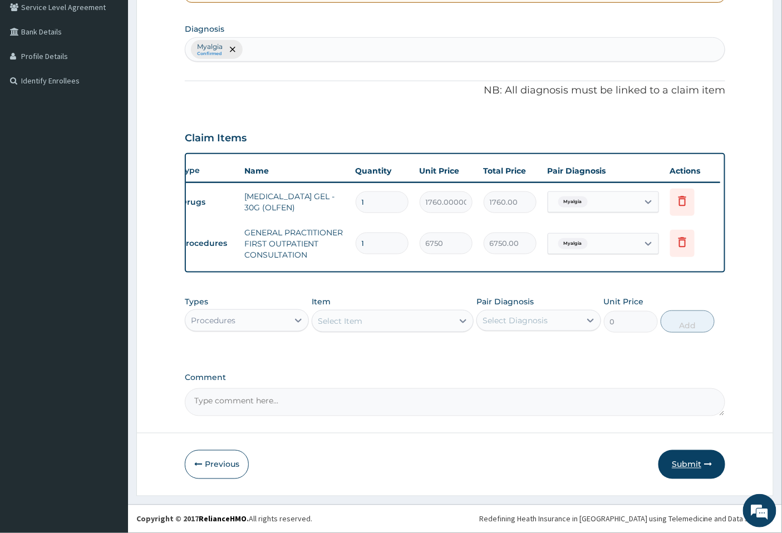
click at [687, 473] on button "Submit" at bounding box center [691, 464] width 67 height 29
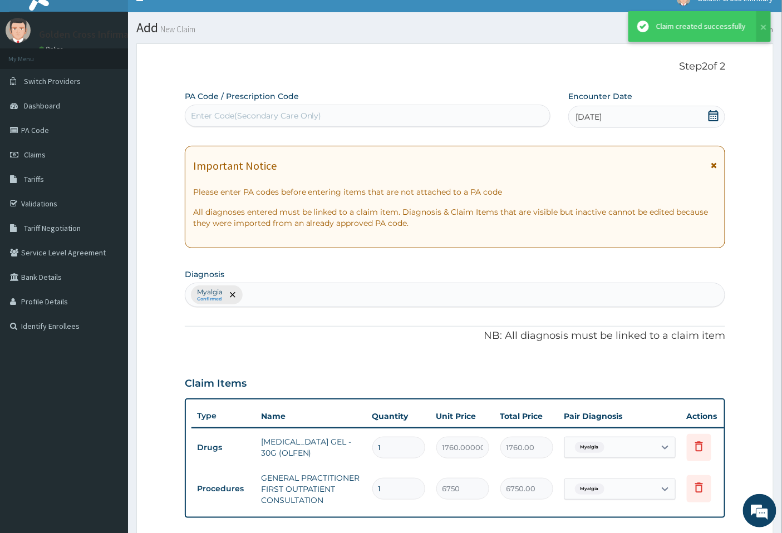
scroll to position [269, 0]
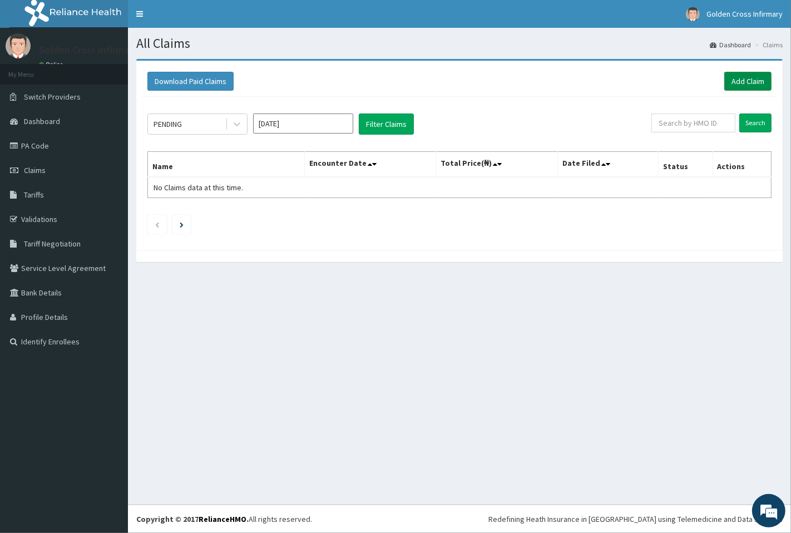
click at [752, 85] on link "Add Claim" at bounding box center [747, 81] width 47 height 19
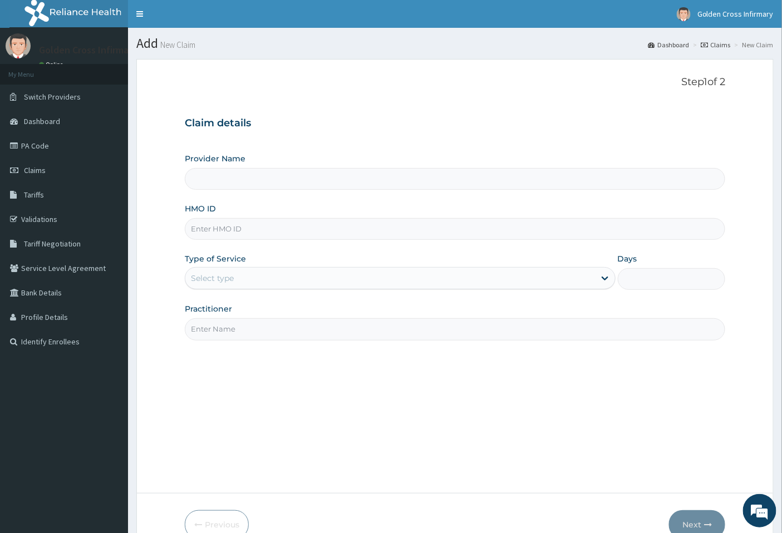
click at [300, 230] on input "HMO ID" at bounding box center [455, 229] width 541 height 22
type input "N"
type input "[GEOGRAPHIC_DATA] (Hospital & Maternity)"
type input "NBC/11384/A"
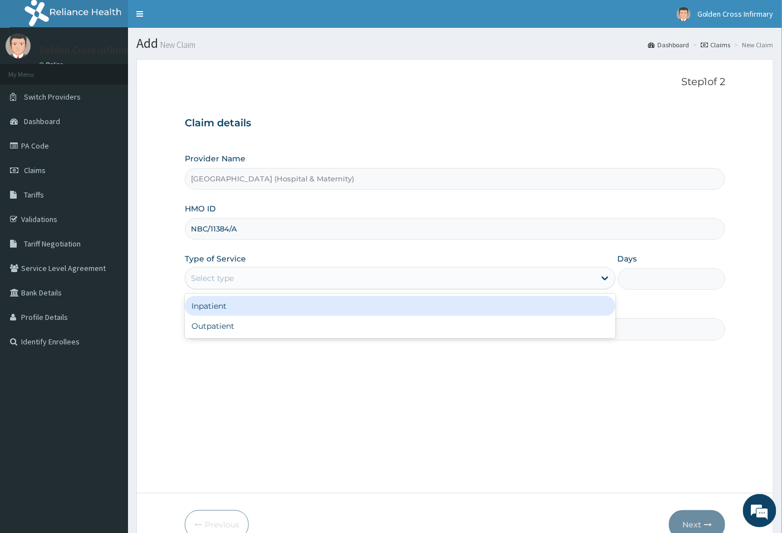
click at [292, 275] on div "Select type" at bounding box center [389, 278] width 409 height 18
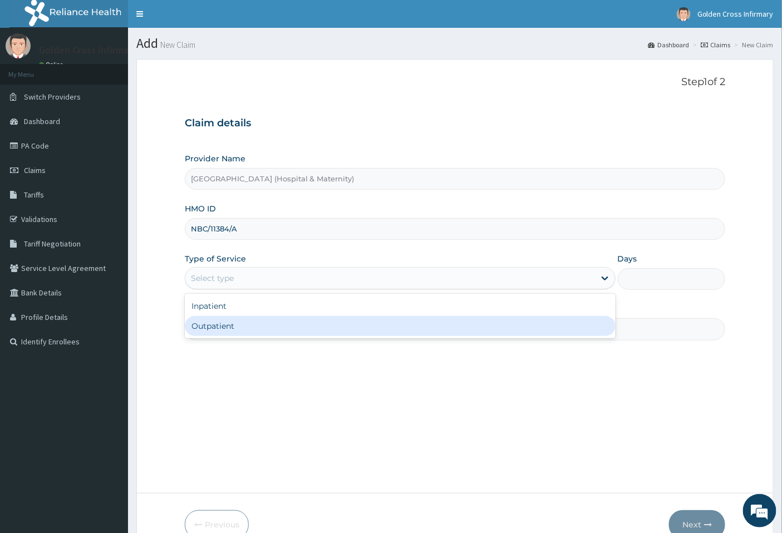
click at [281, 331] on div "Outpatient" at bounding box center [400, 326] width 431 height 20
type input "1"
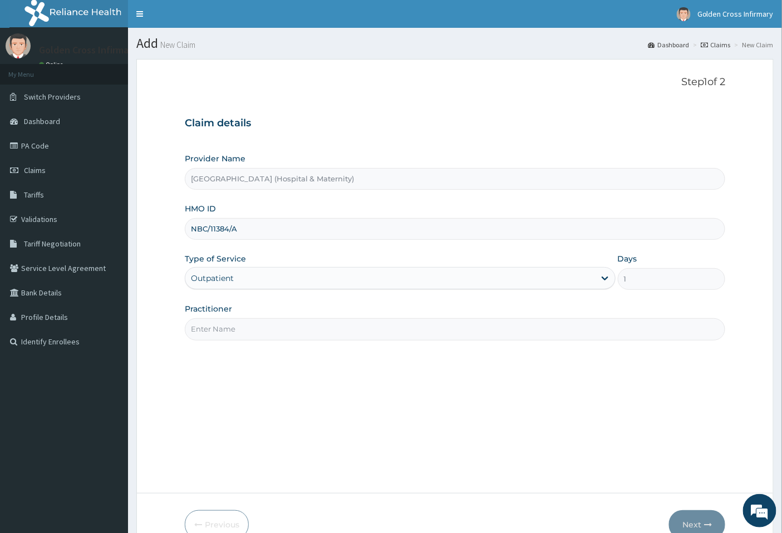
click at [260, 338] on input "Practitioner" at bounding box center [455, 329] width 541 height 22
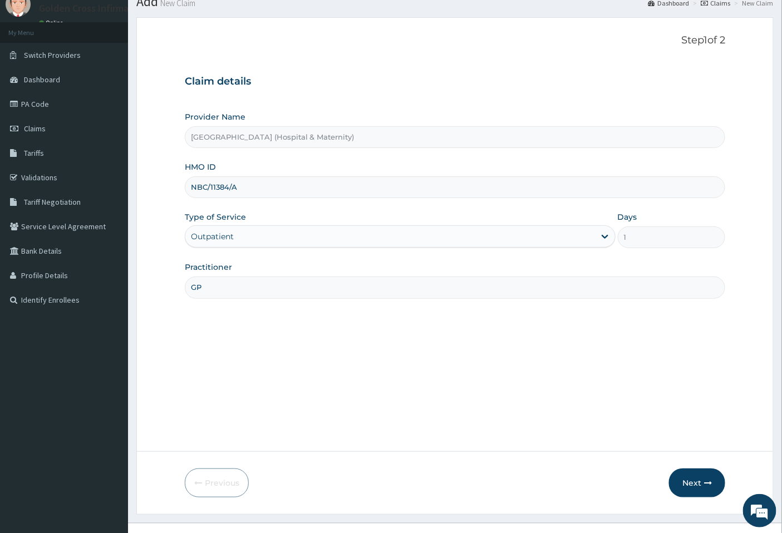
scroll to position [60, 0]
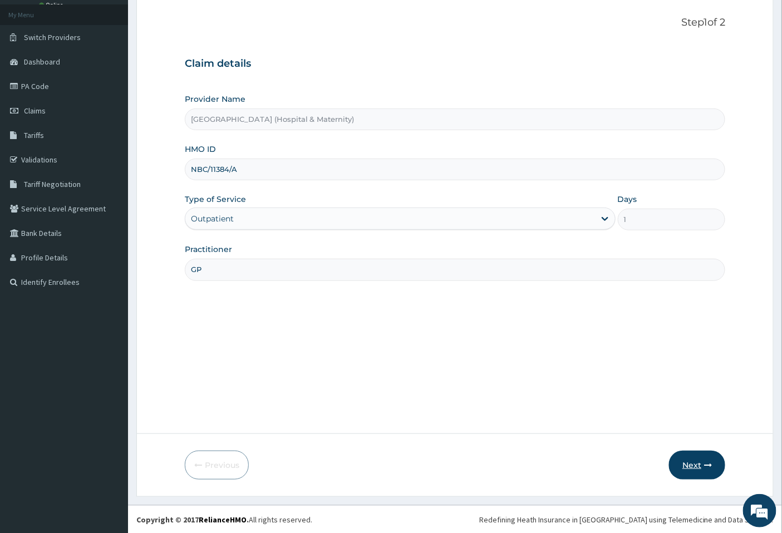
type input "GP"
click at [698, 457] on button "Next" at bounding box center [697, 465] width 56 height 29
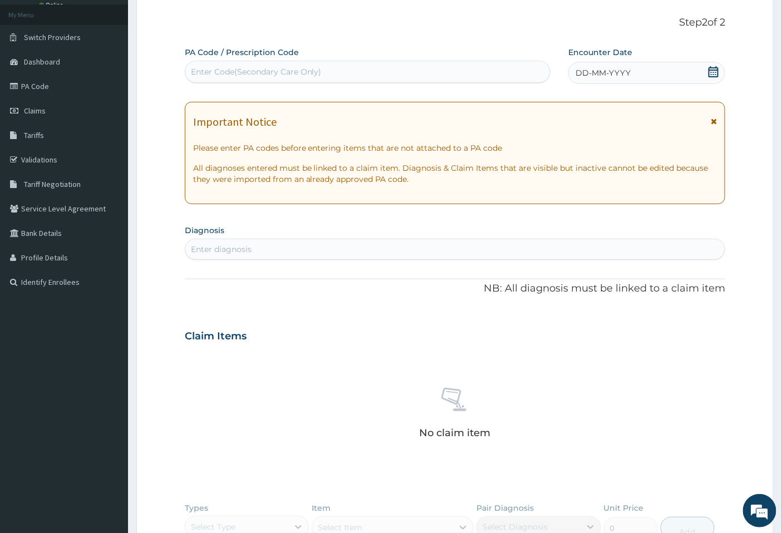
click at [713, 76] on icon at bounding box center [713, 71] width 10 height 11
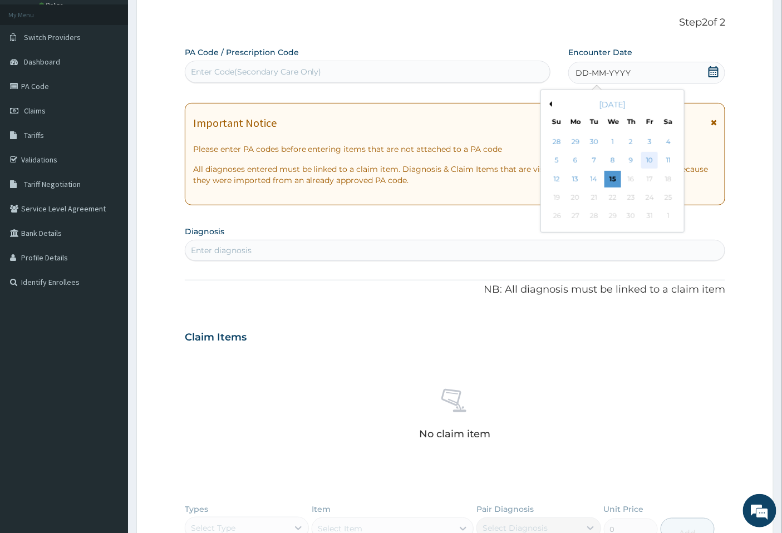
click at [653, 161] on div "10" at bounding box center [649, 160] width 17 height 17
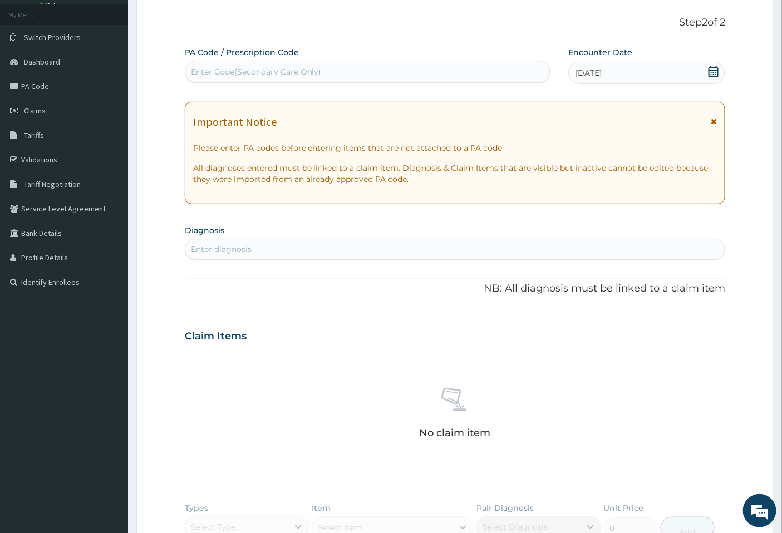
click at [608, 231] on section "Diagnosis Enter diagnosis" at bounding box center [455, 241] width 541 height 38
click at [600, 246] on div "Enter diagnosis" at bounding box center [455, 249] width 540 height 18
click at [471, 66] on div "Enter Code(Secondary Care Only)" at bounding box center [367, 72] width 365 height 18
type input "PA/3685E5"
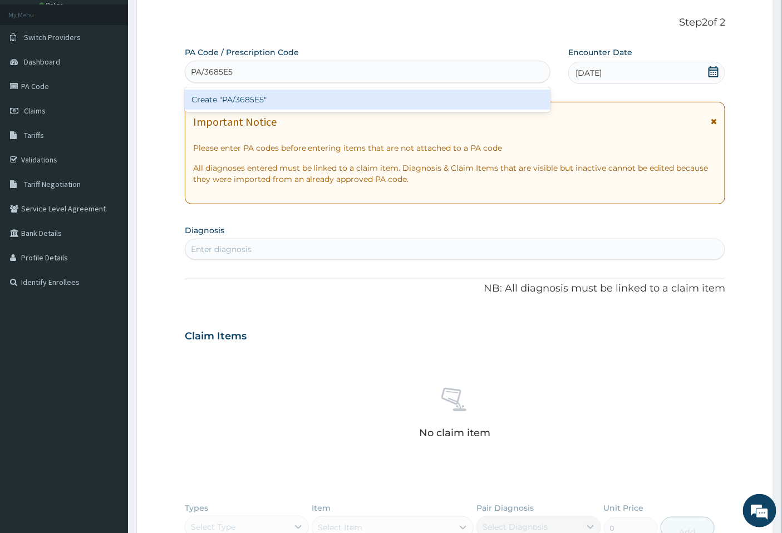
click at [467, 95] on div "Create "PA/3685E5"" at bounding box center [368, 100] width 366 height 20
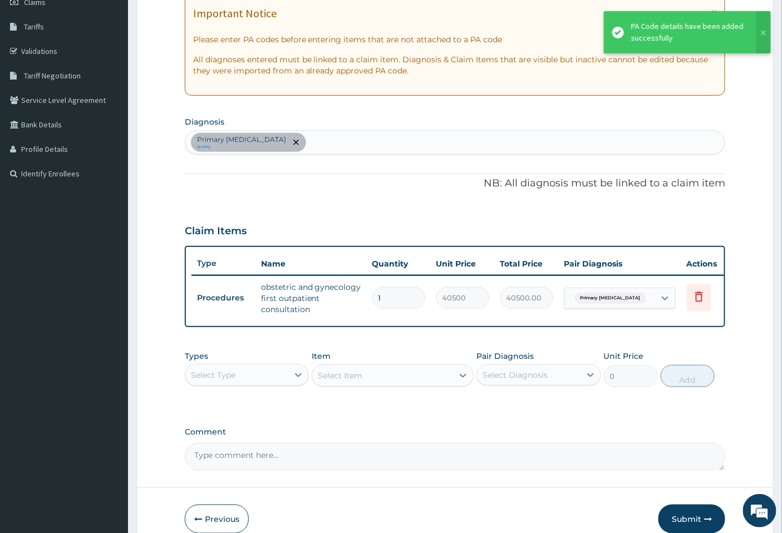
scroll to position [45, 0]
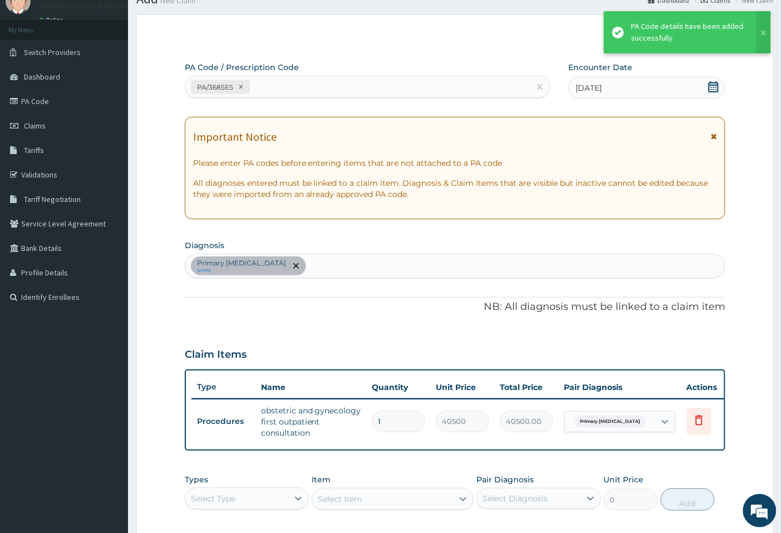
click at [330, 90] on div "PA/3685E5" at bounding box center [357, 87] width 345 height 18
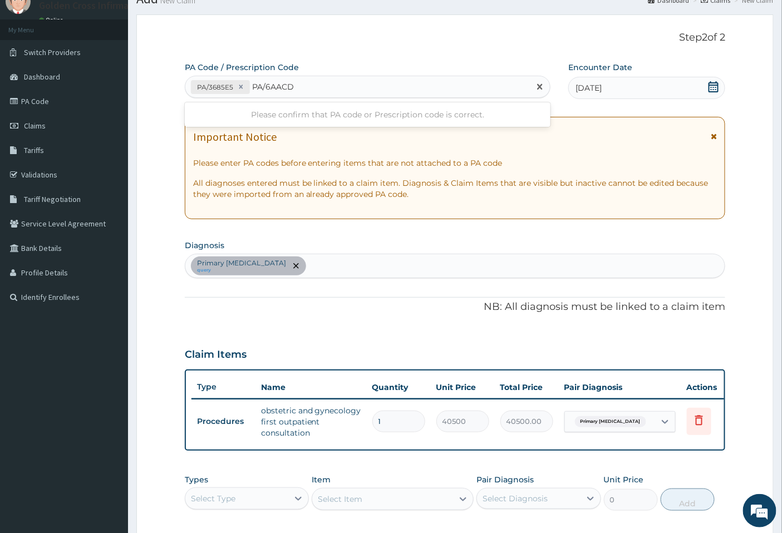
type input "PA/6AACD5"
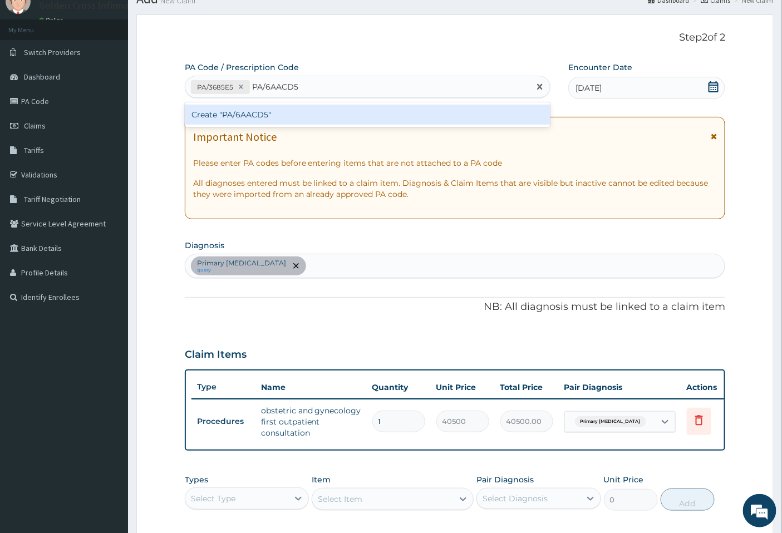
click at [502, 115] on div "Create "PA/6AACD5"" at bounding box center [368, 115] width 366 height 20
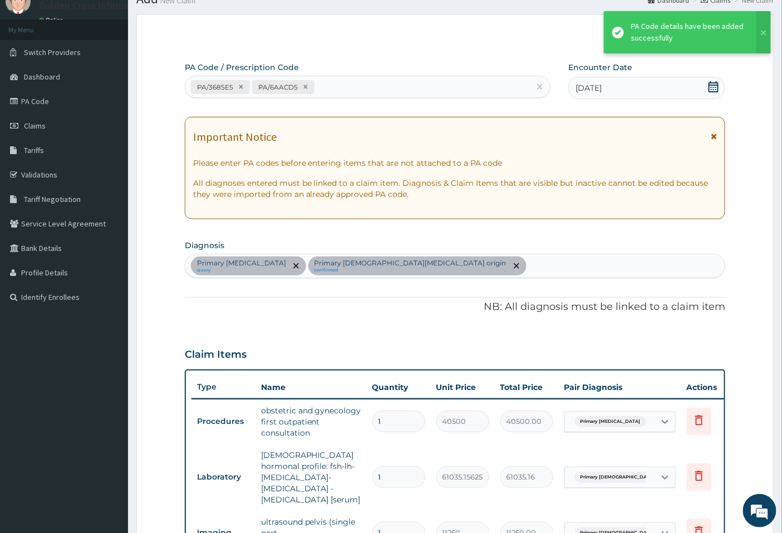
scroll to position [324, 0]
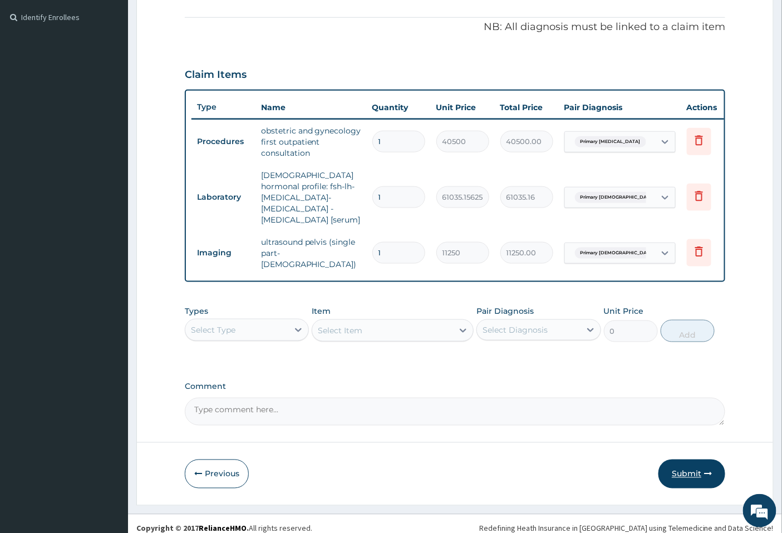
click at [708, 460] on button "Submit" at bounding box center [691, 474] width 67 height 29
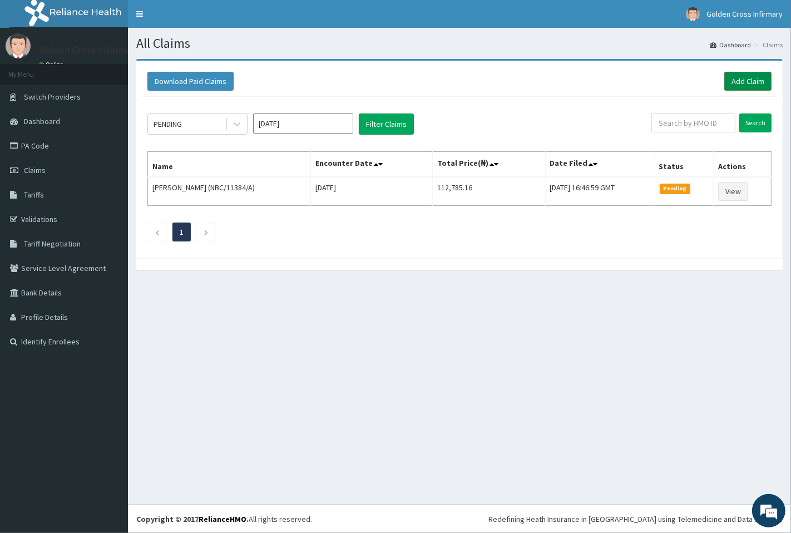
click at [740, 86] on link "Add Claim" at bounding box center [747, 81] width 47 height 19
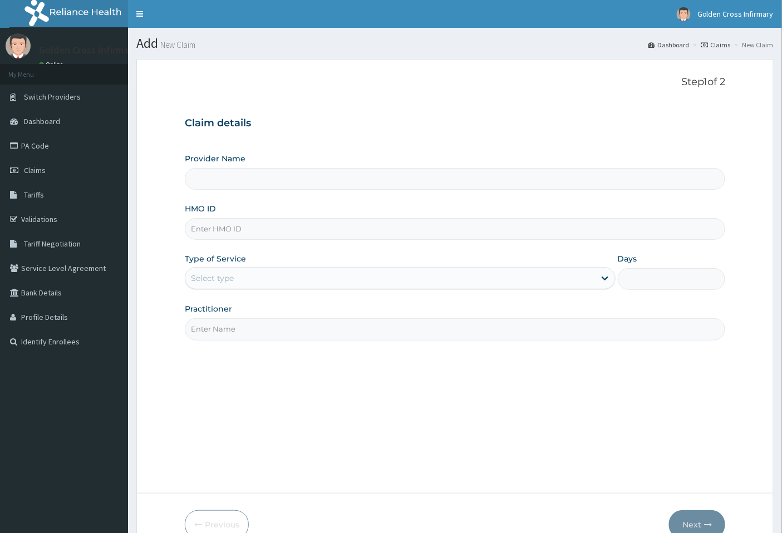
click at [288, 223] on input "HMO ID" at bounding box center [455, 229] width 541 height 22
type input "[GEOGRAPHIC_DATA] (Hospital & Maternity)"
type input "NAG/10003/C"
click at [276, 276] on div "Select type" at bounding box center [389, 278] width 409 height 18
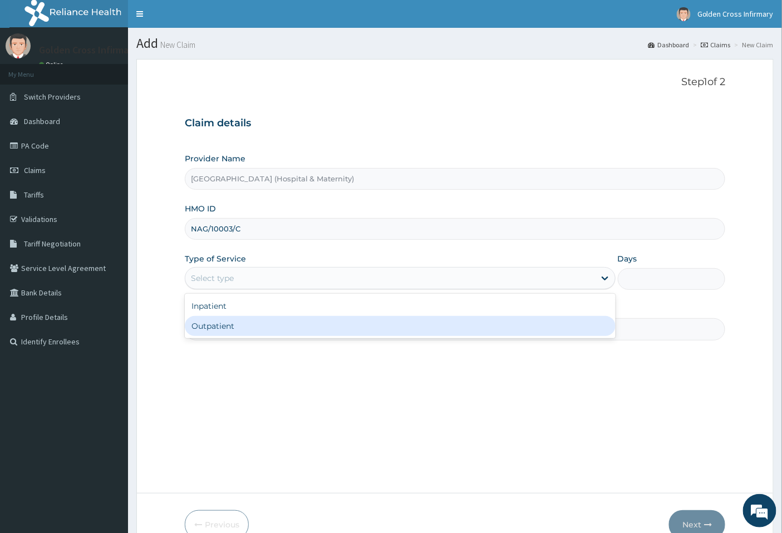
click at [277, 325] on div "Outpatient" at bounding box center [400, 326] width 431 height 20
type input "1"
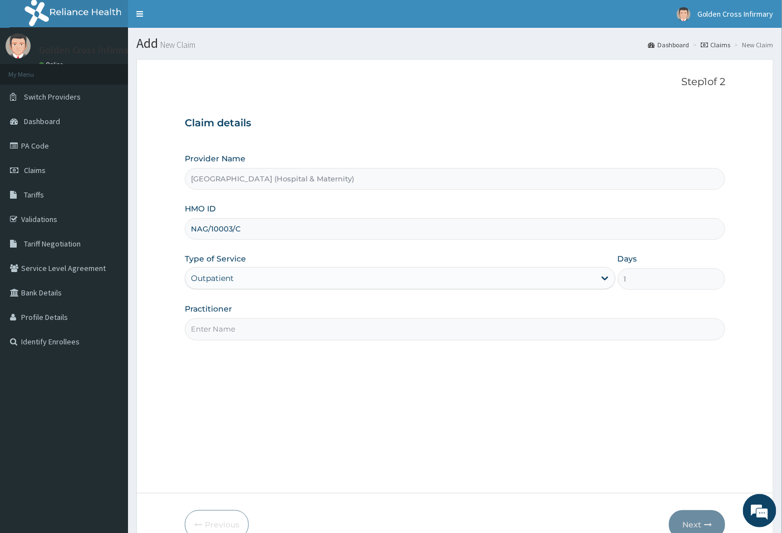
click at [277, 325] on input "Practitioner" at bounding box center [455, 329] width 541 height 22
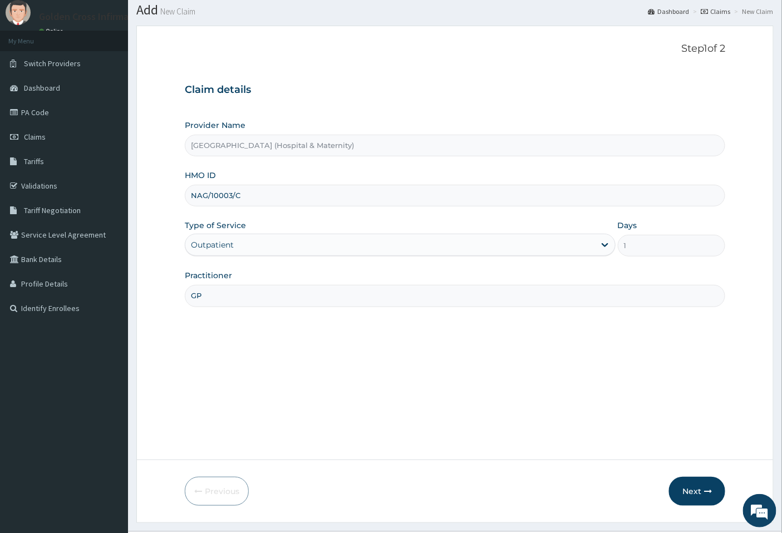
scroll to position [60, 0]
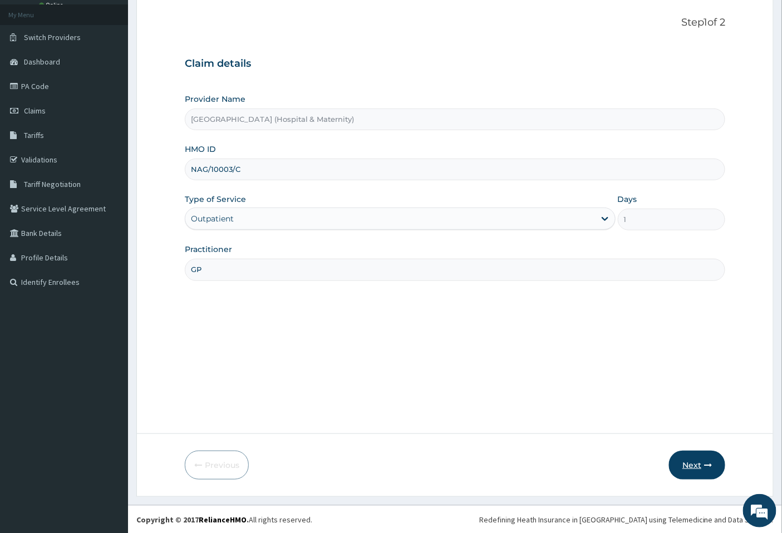
type input "GP"
click at [712, 475] on button "Next" at bounding box center [697, 465] width 56 height 29
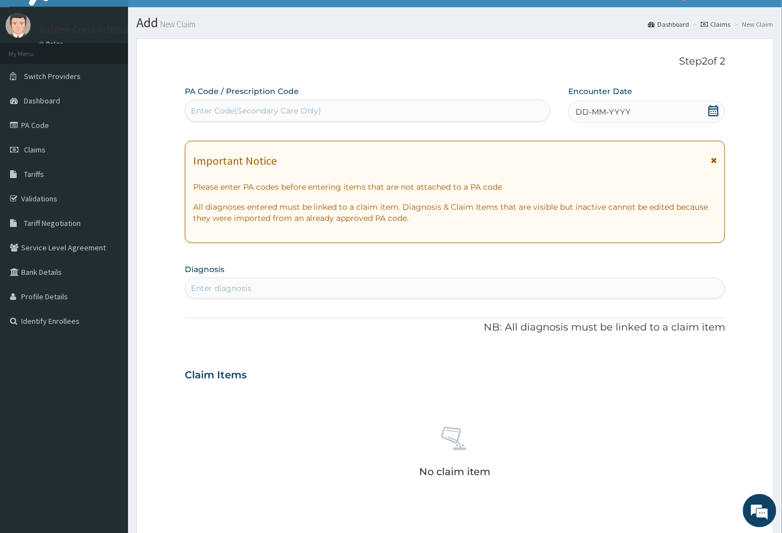
scroll to position [0, 0]
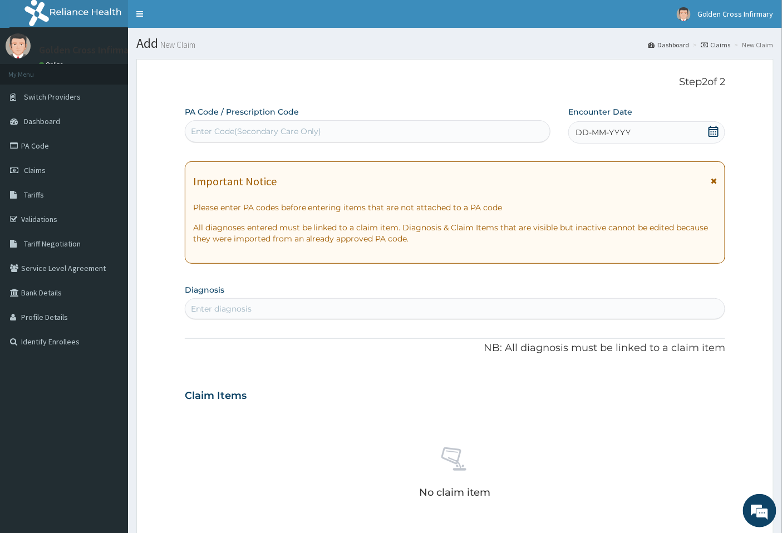
click at [510, 136] on div "Enter Code(Secondary Care Only)" at bounding box center [367, 131] width 365 height 18
type input "PA/68DE89"
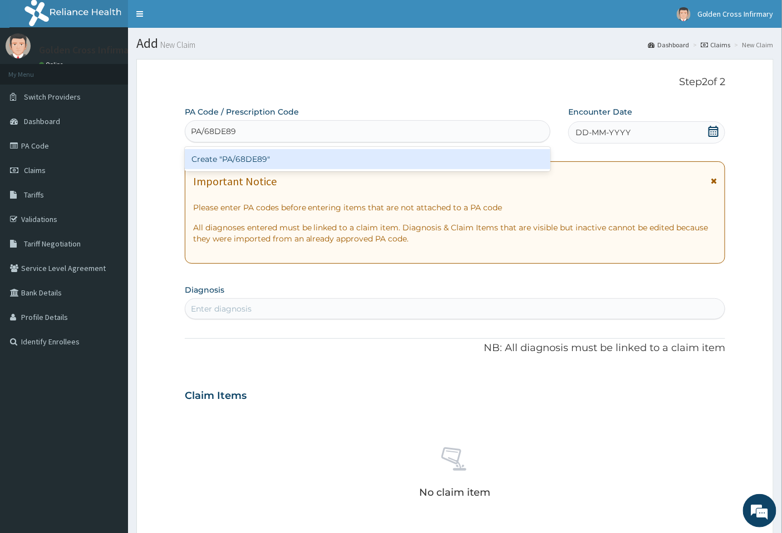
click at [507, 167] on div "Create "PA/68DE89"" at bounding box center [368, 159] width 366 height 20
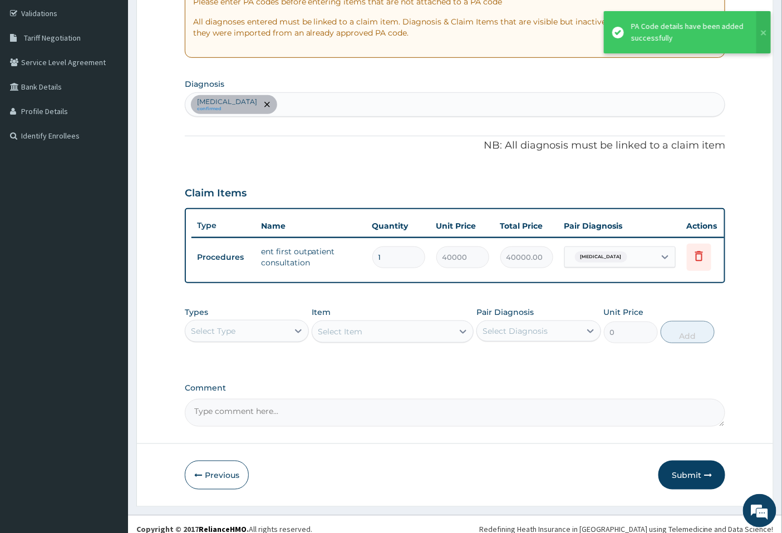
scroll to position [224, 0]
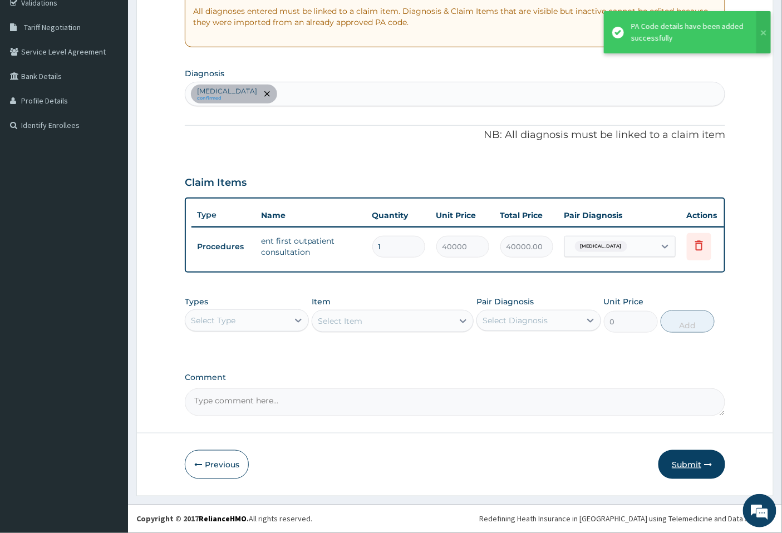
click at [677, 461] on button "Submit" at bounding box center [691, 464] width 67 height 29
